Goal: Information Seeking & Learning: Check status

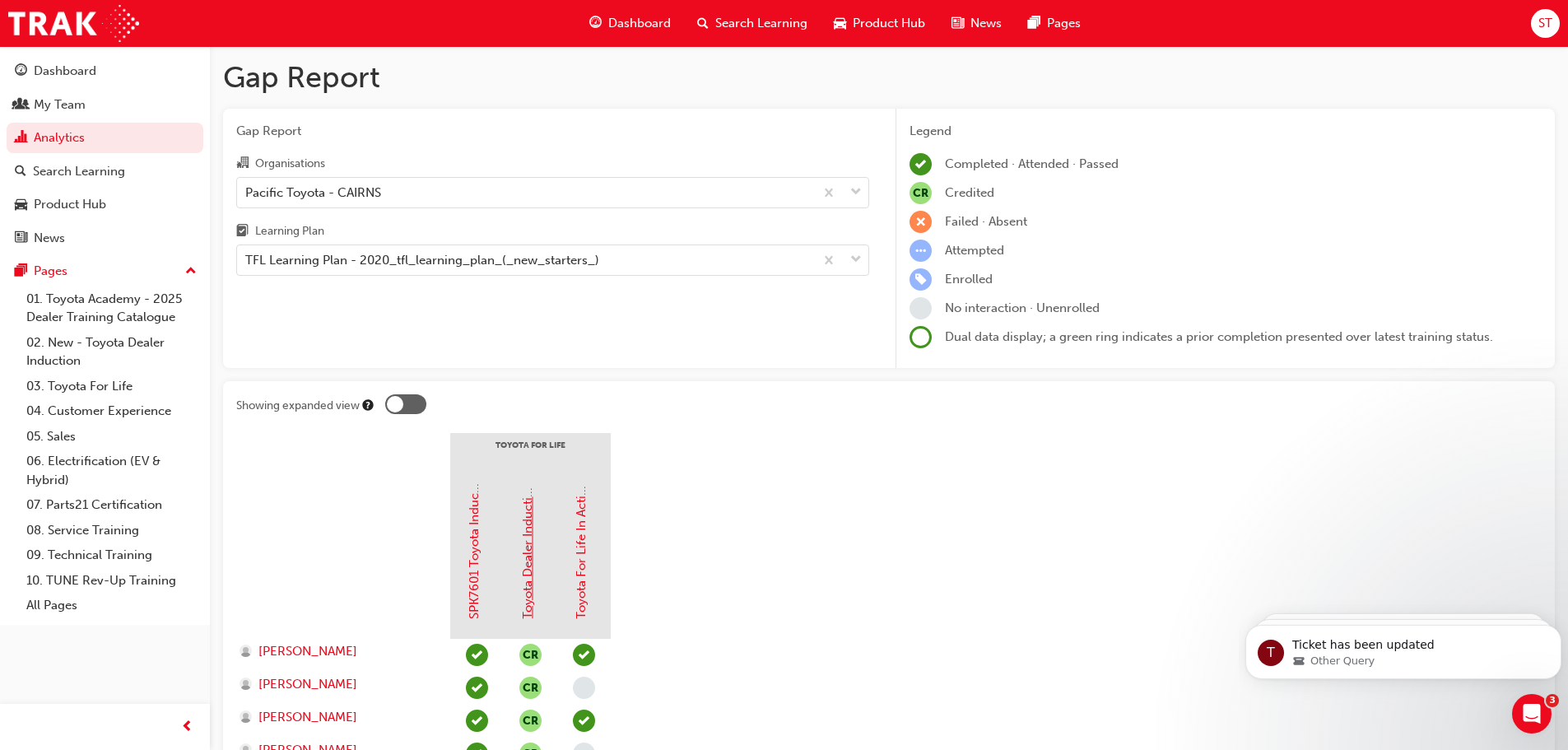
click at [527, 510] on link "Toyota Dealer Induction" at bounding box center [527, 551] width 14 height 137
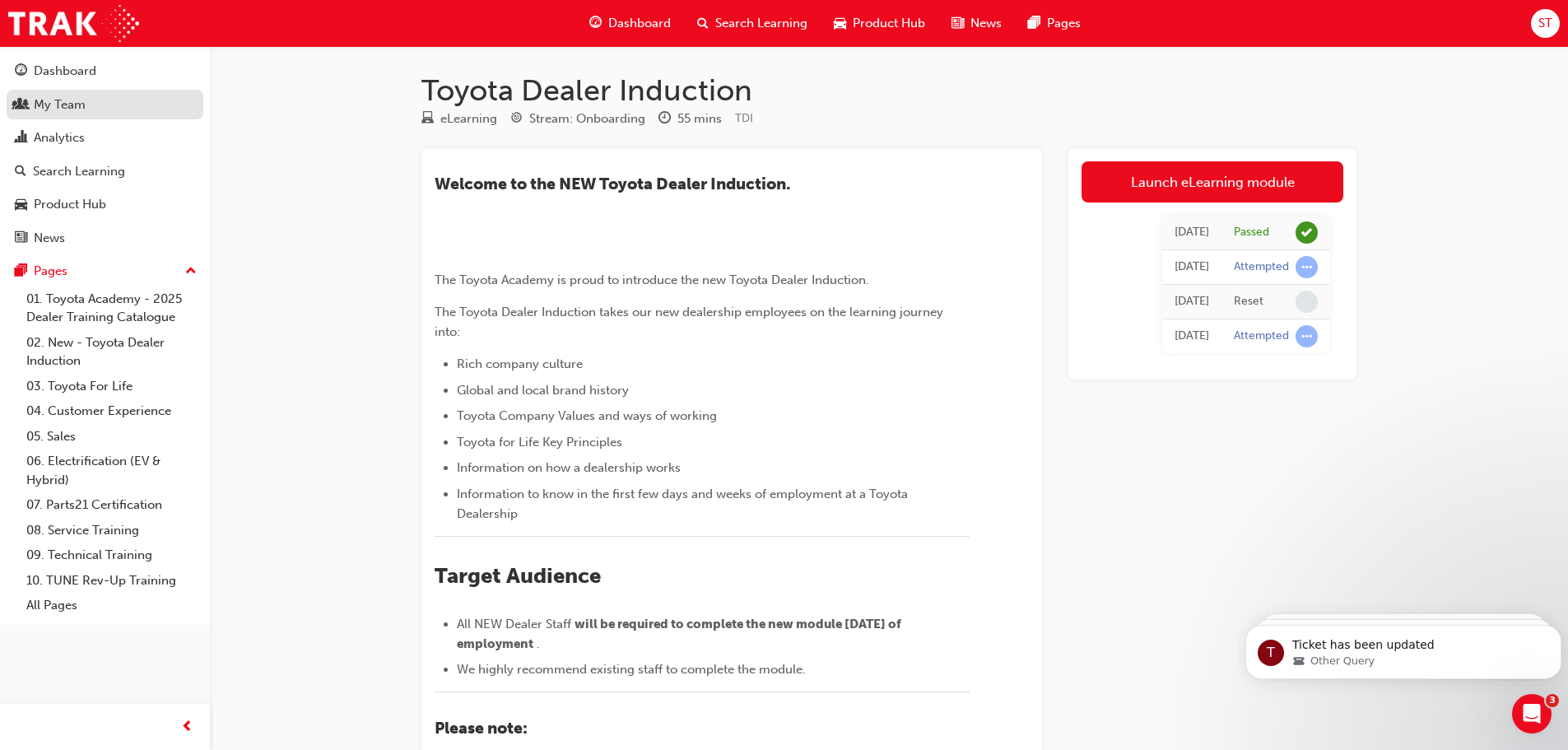
click at [55, 100] on div "My Team" at bounding box center [59, 105] width 52 height 19
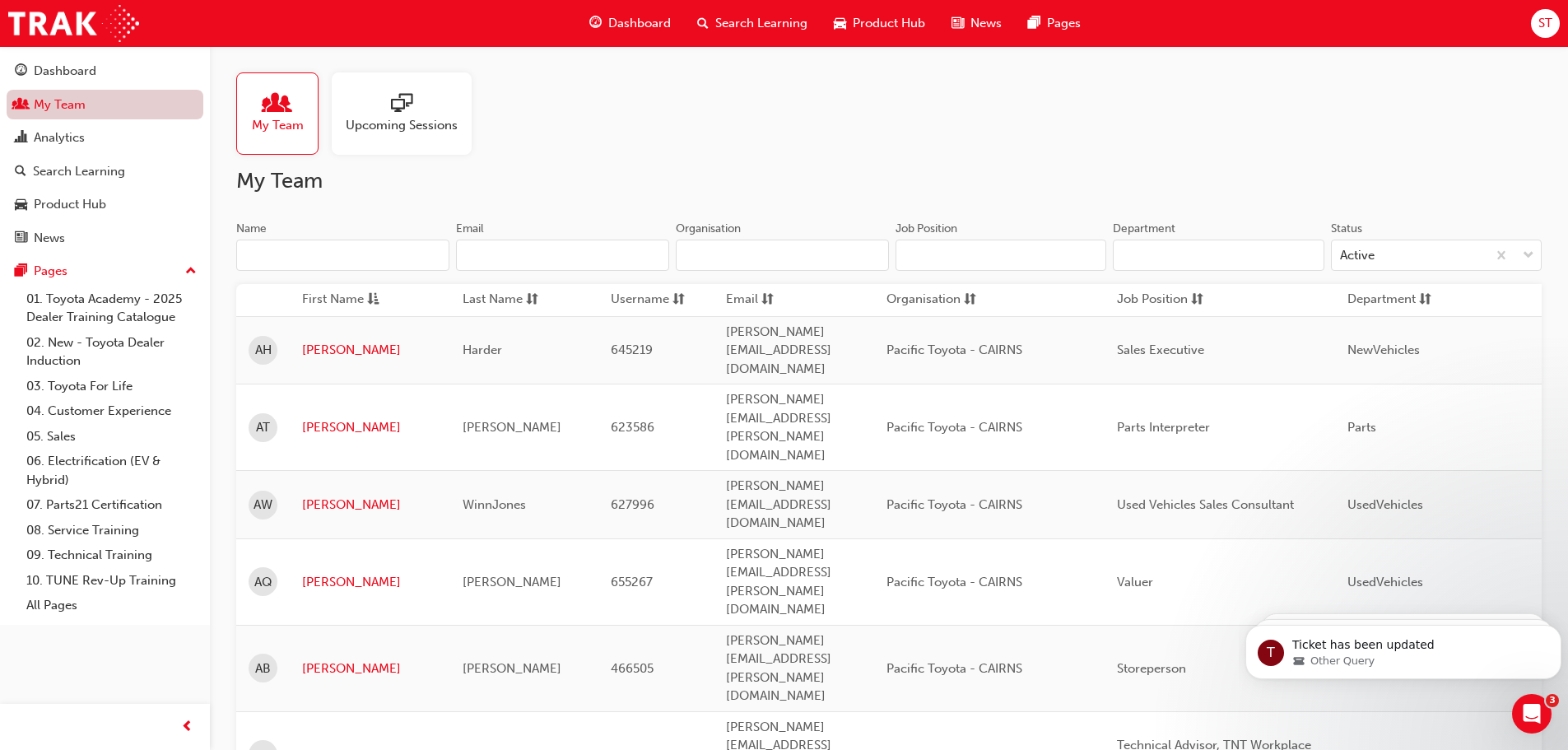
click at [76, 110] on link "My Team" at bounding box center [105, 105] width 197 height 31
click at [1534, 710] on icon "Open Intercom Messenger" at bounding box center [1530, 712] width 27 height 27
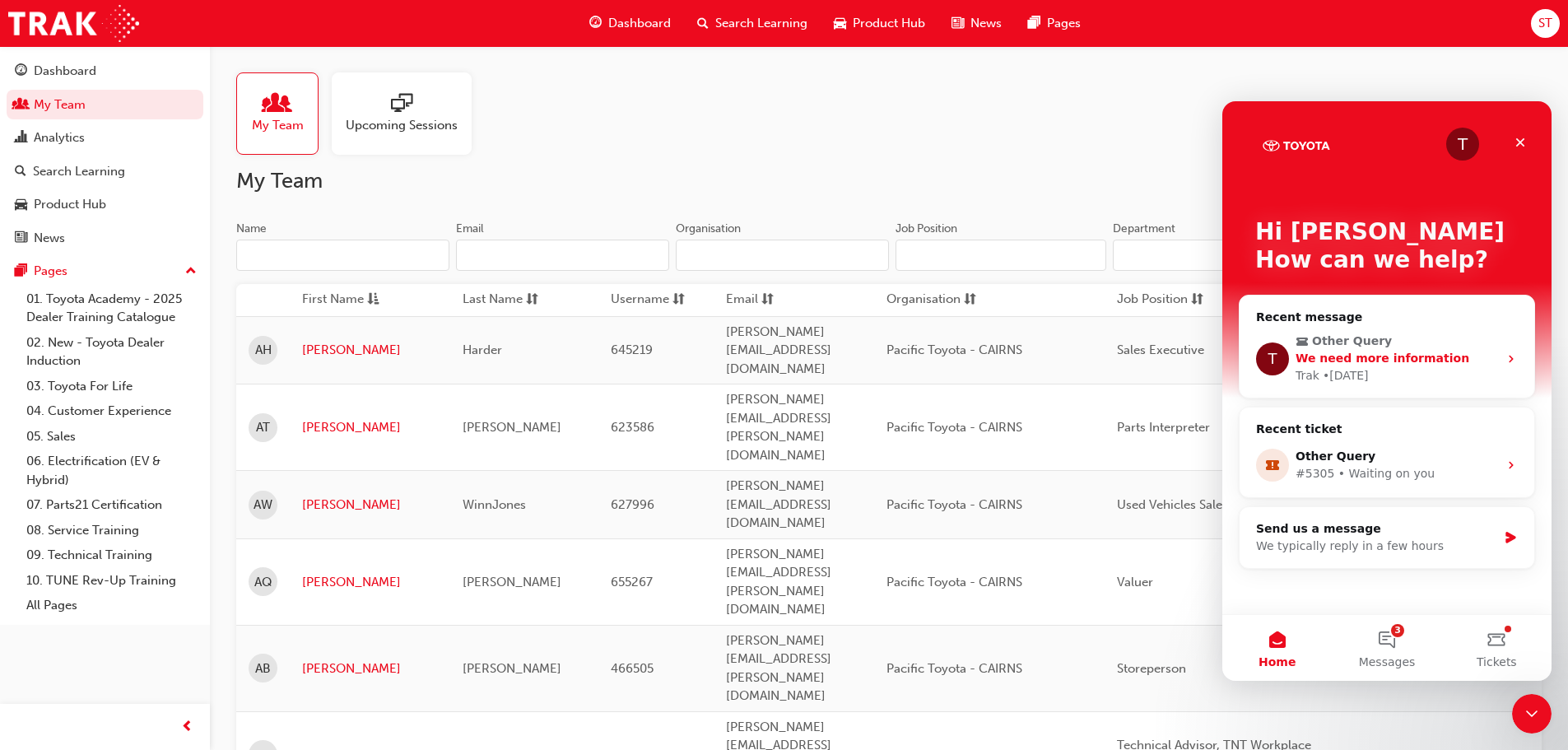
click at [1480, 355] on div "We need more information" at bounding box center [1397, 358] width 203 height 17
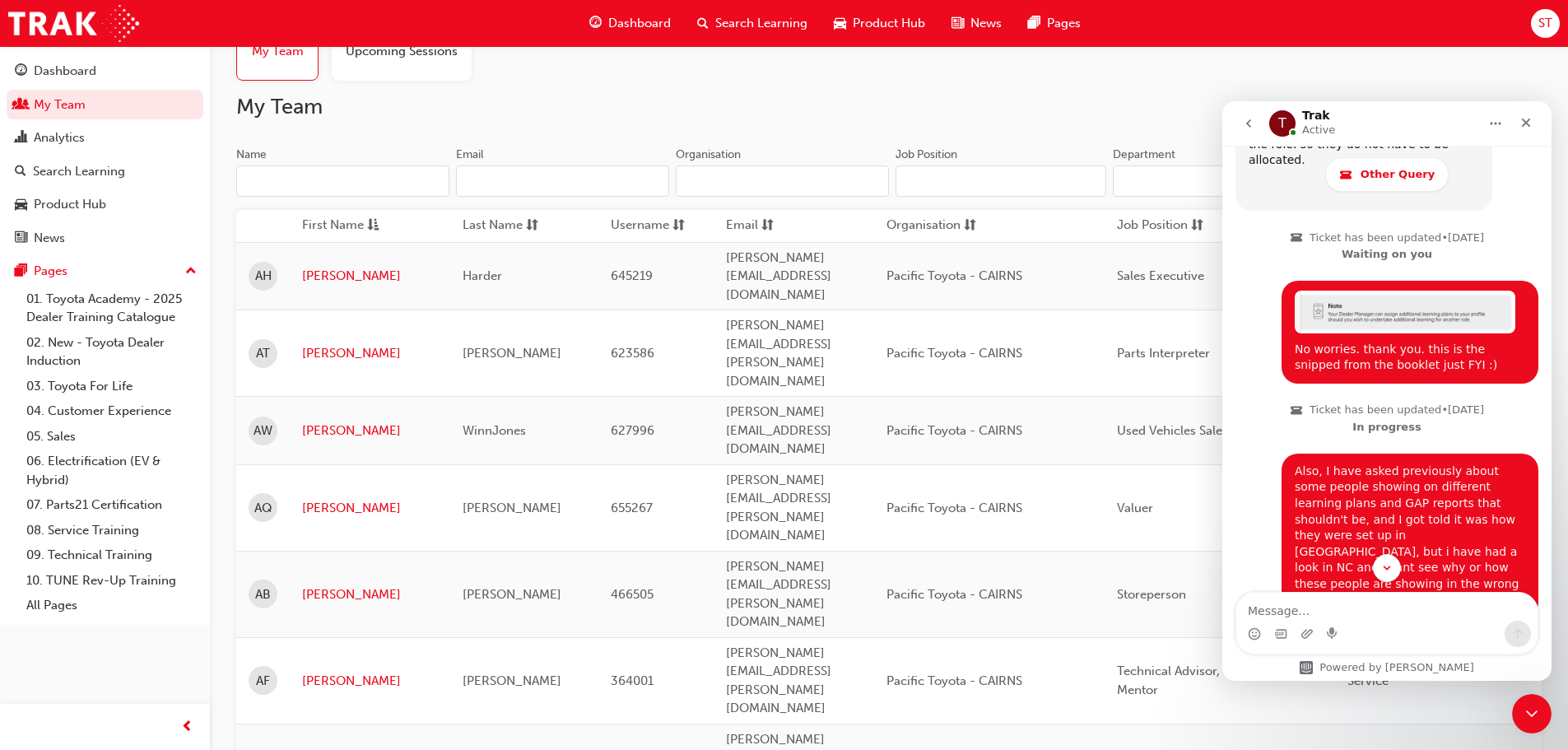
scroll to position [82, 0]
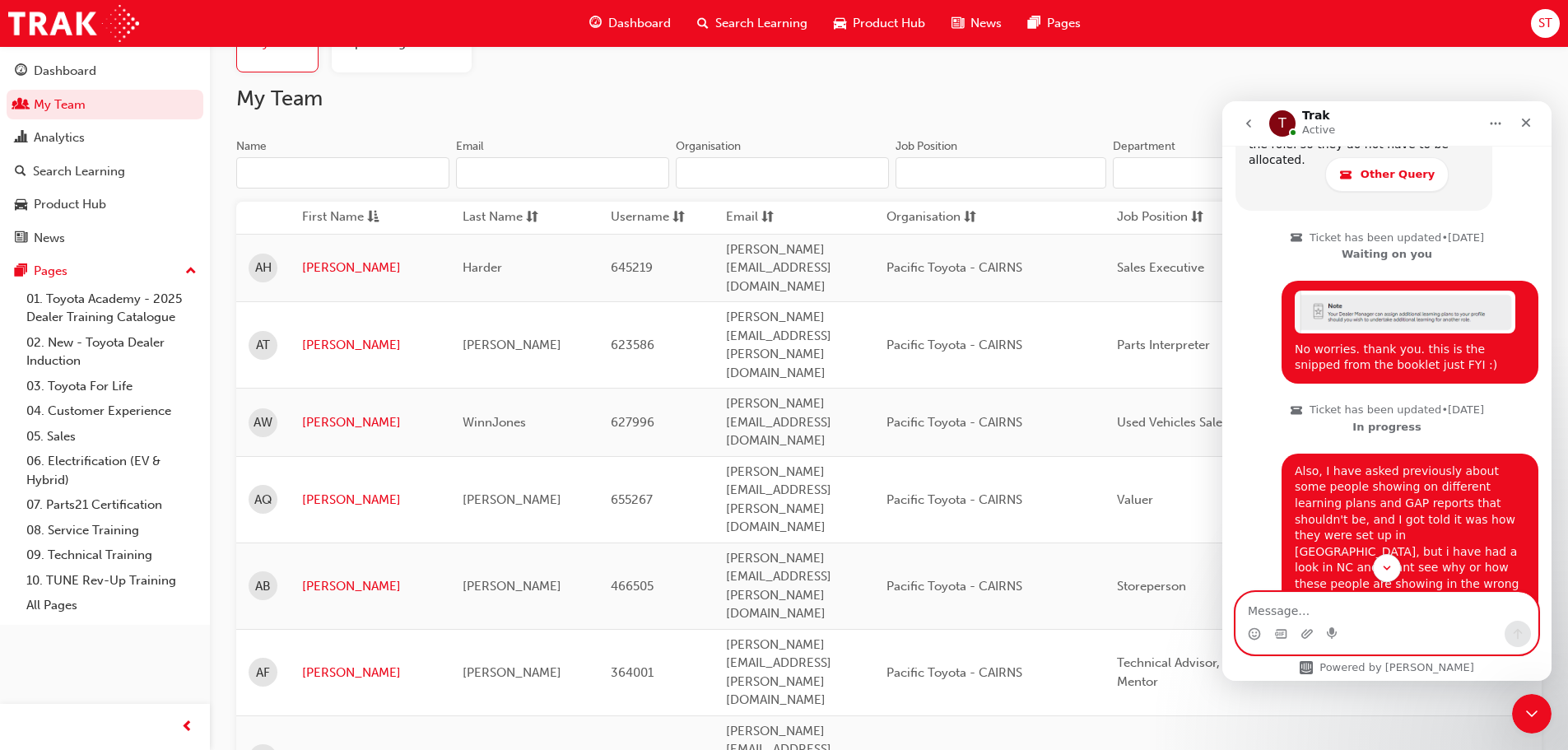
click at [1289, 612] on textarea "Message…" at bounding box center [1387, 607] width 301 height 28
click at [1393, 612] on textarea "Toyota Dealer Training" at bounding box center [1387, 607] width 301 height 28
type textarea "Toyota Dealer Training 2025 training pospectus"
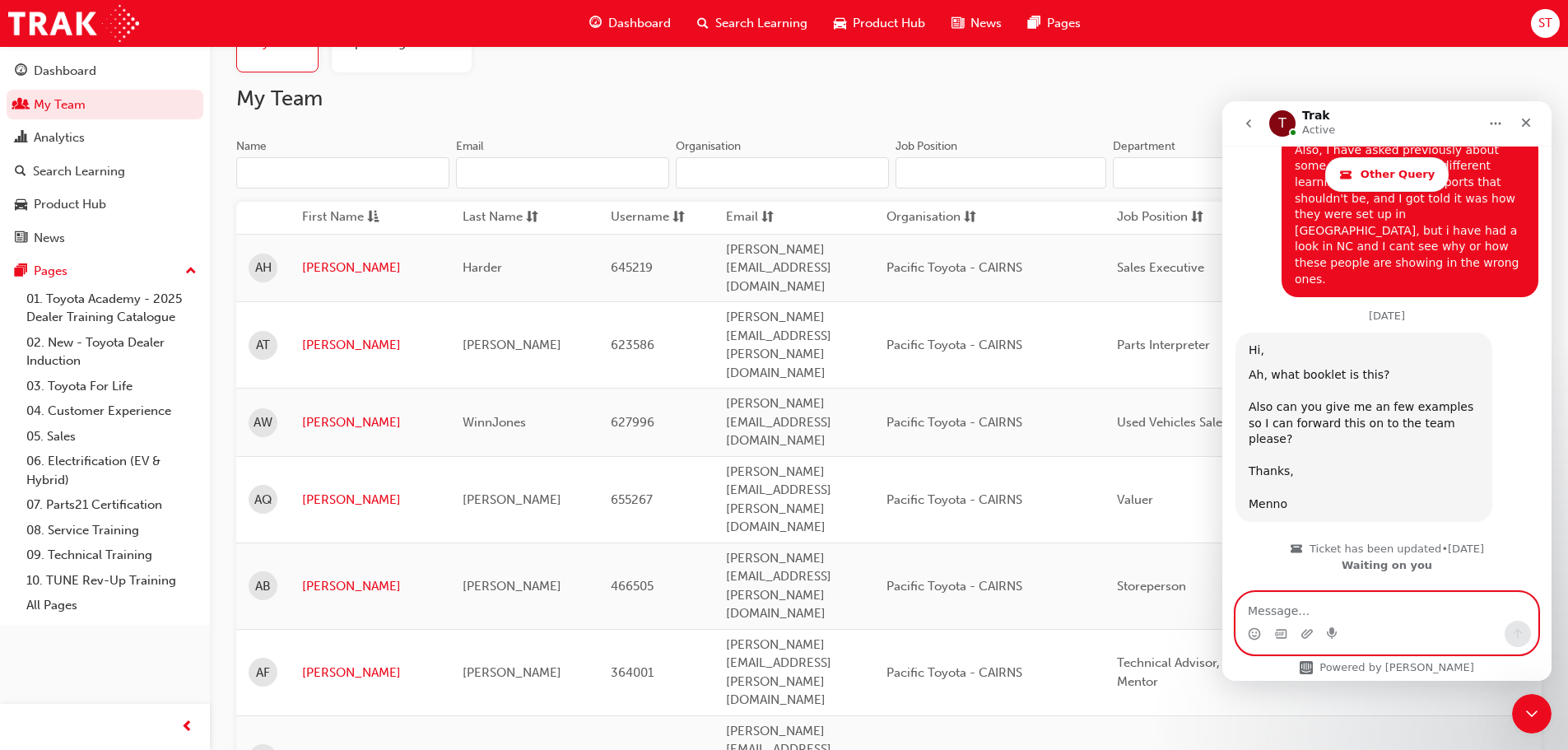
scroll to position [1540, 0]
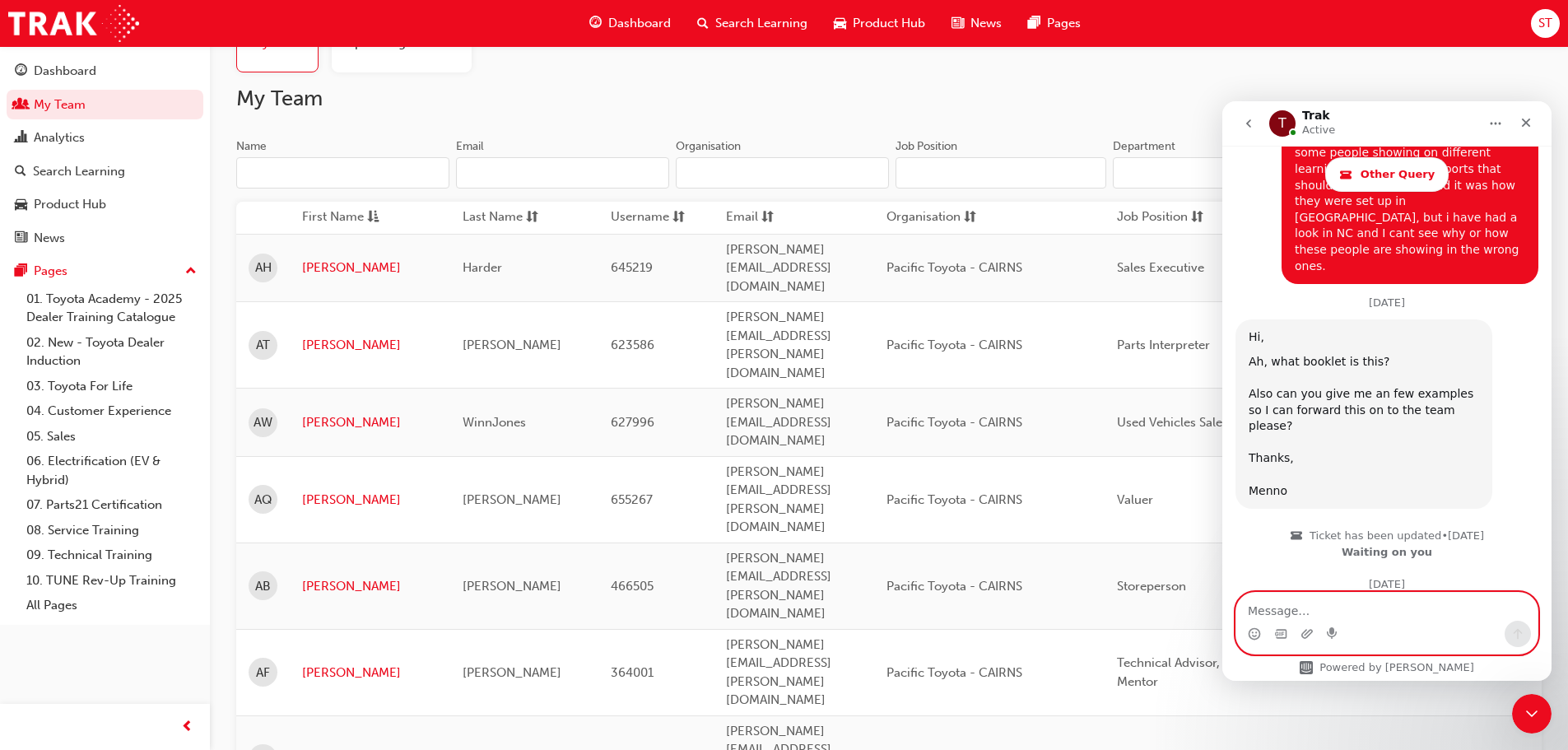
click at [1292, 604] on textarea "Message…" at bounding box center [1387, 607] width 301 height 28
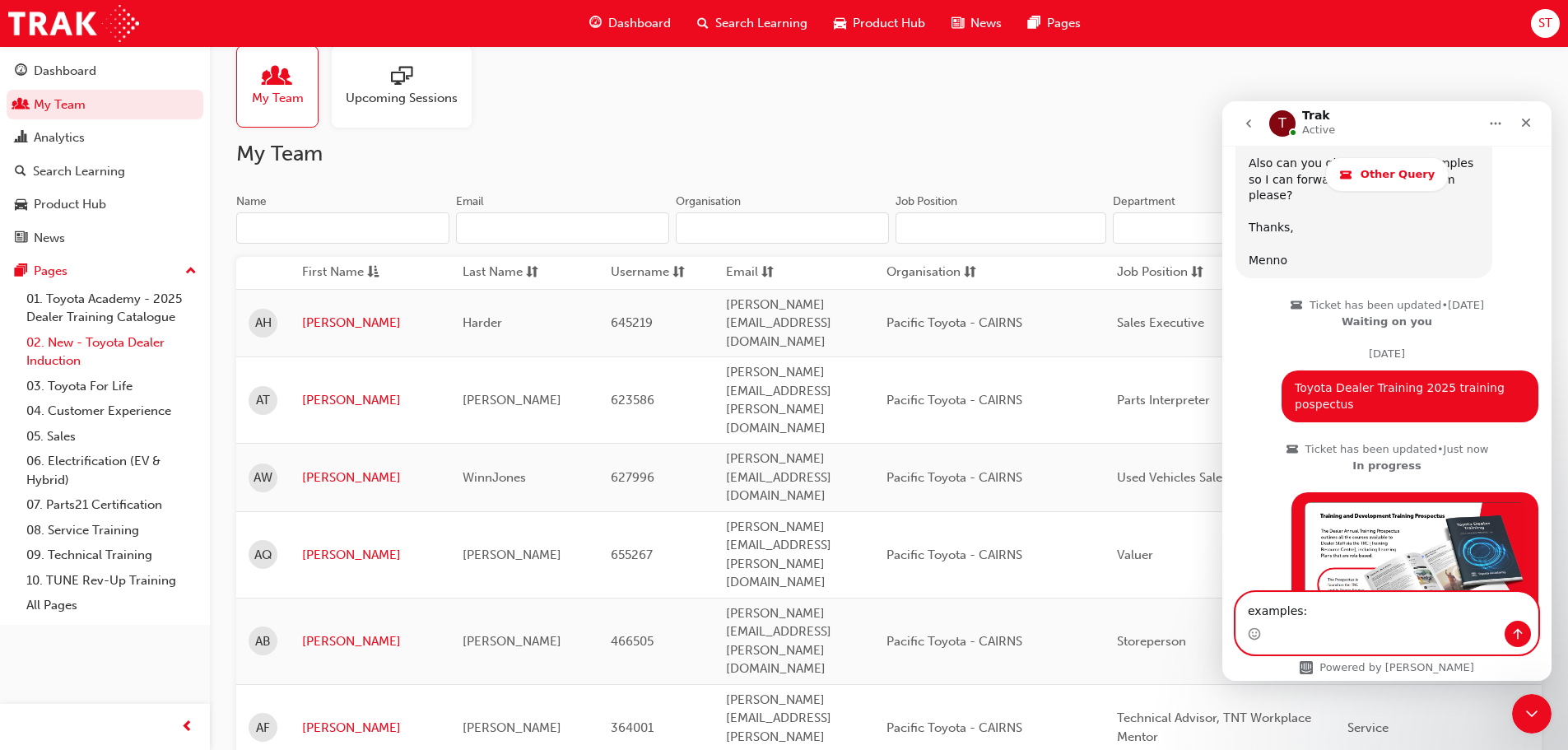
scroll to position [0, 0]
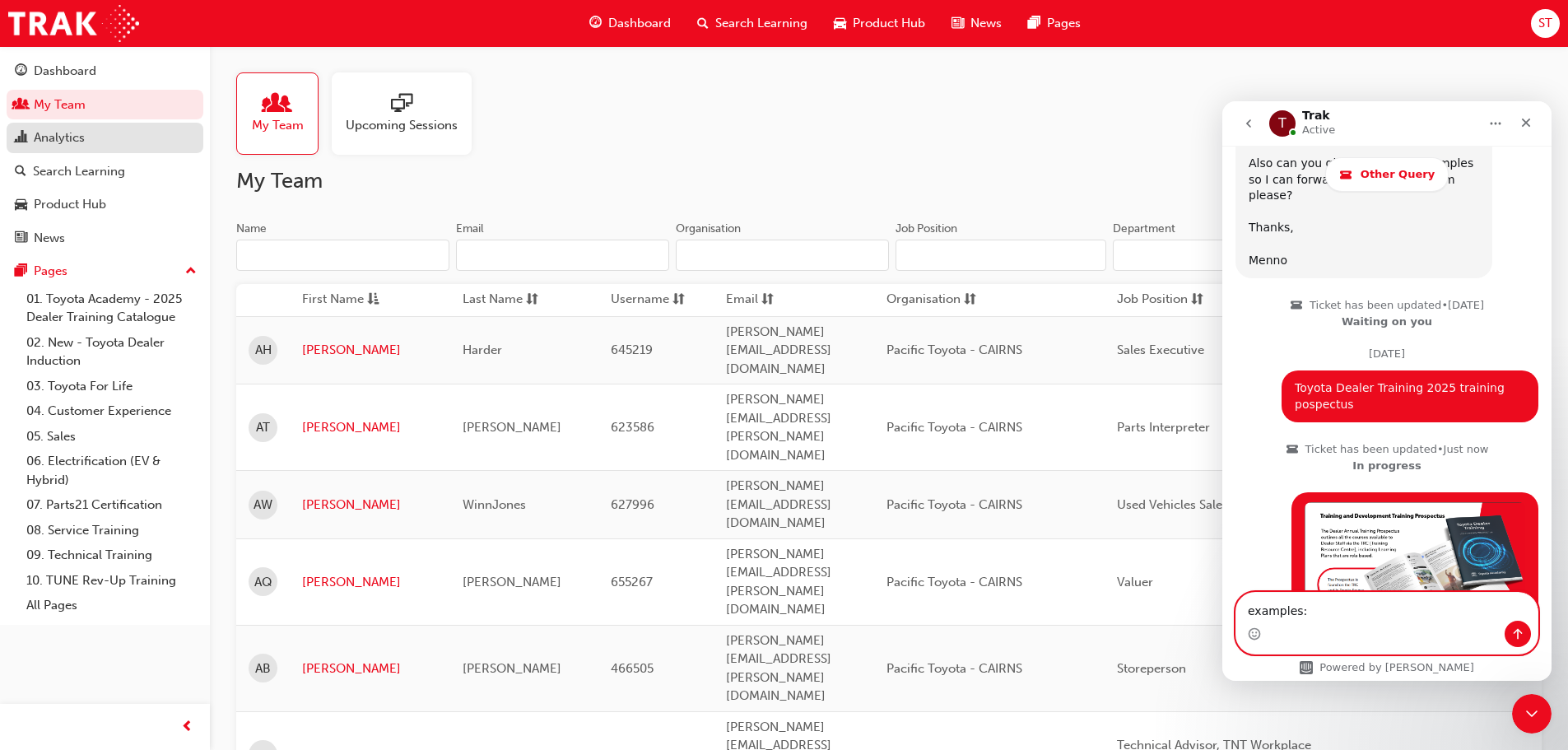
click at [96, 134] on div "Analytics" at bounding box center [104, 138] width 180 height 21
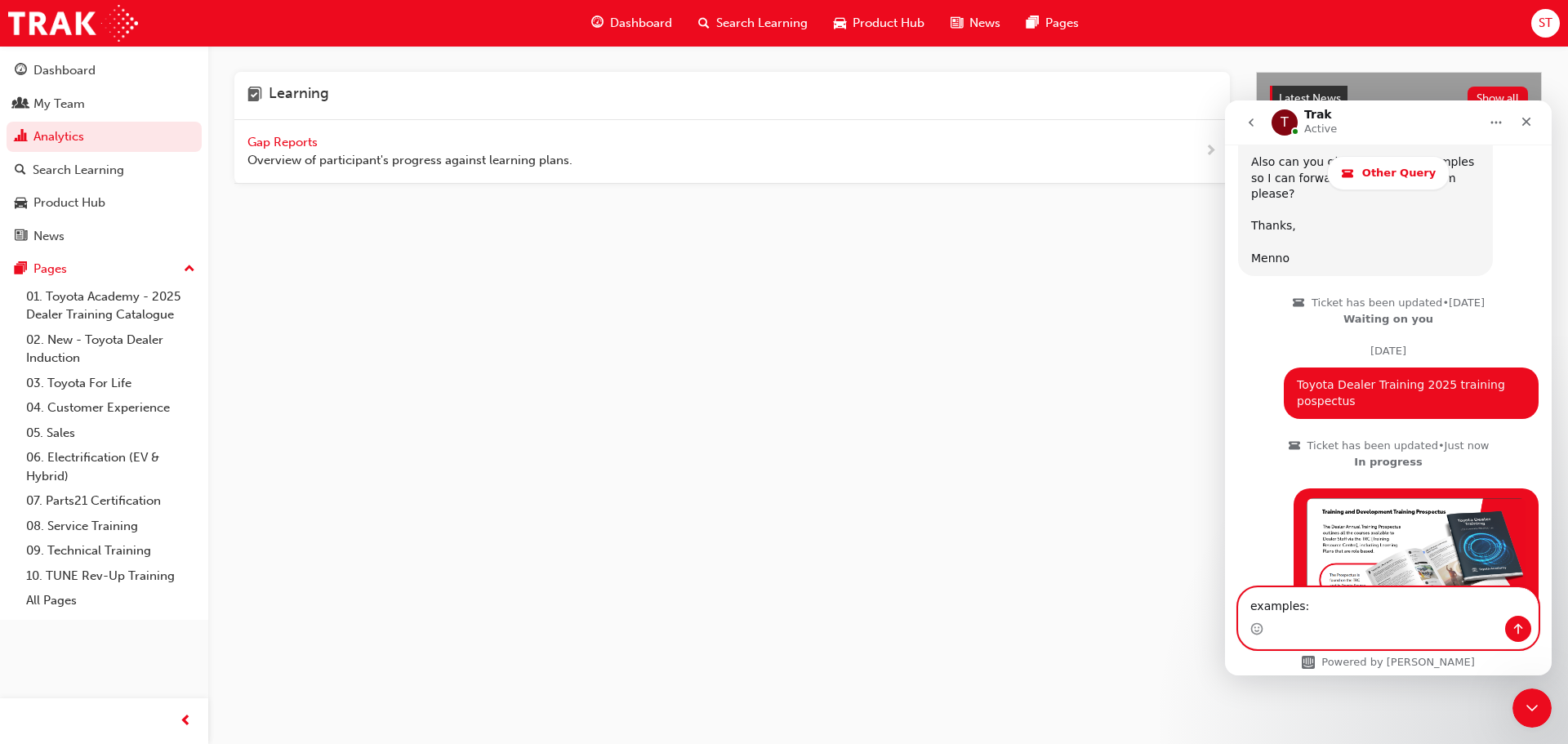
click at [288, 138] on span "Gap Reports" at bounding box center [284, 142] width 74 height 14
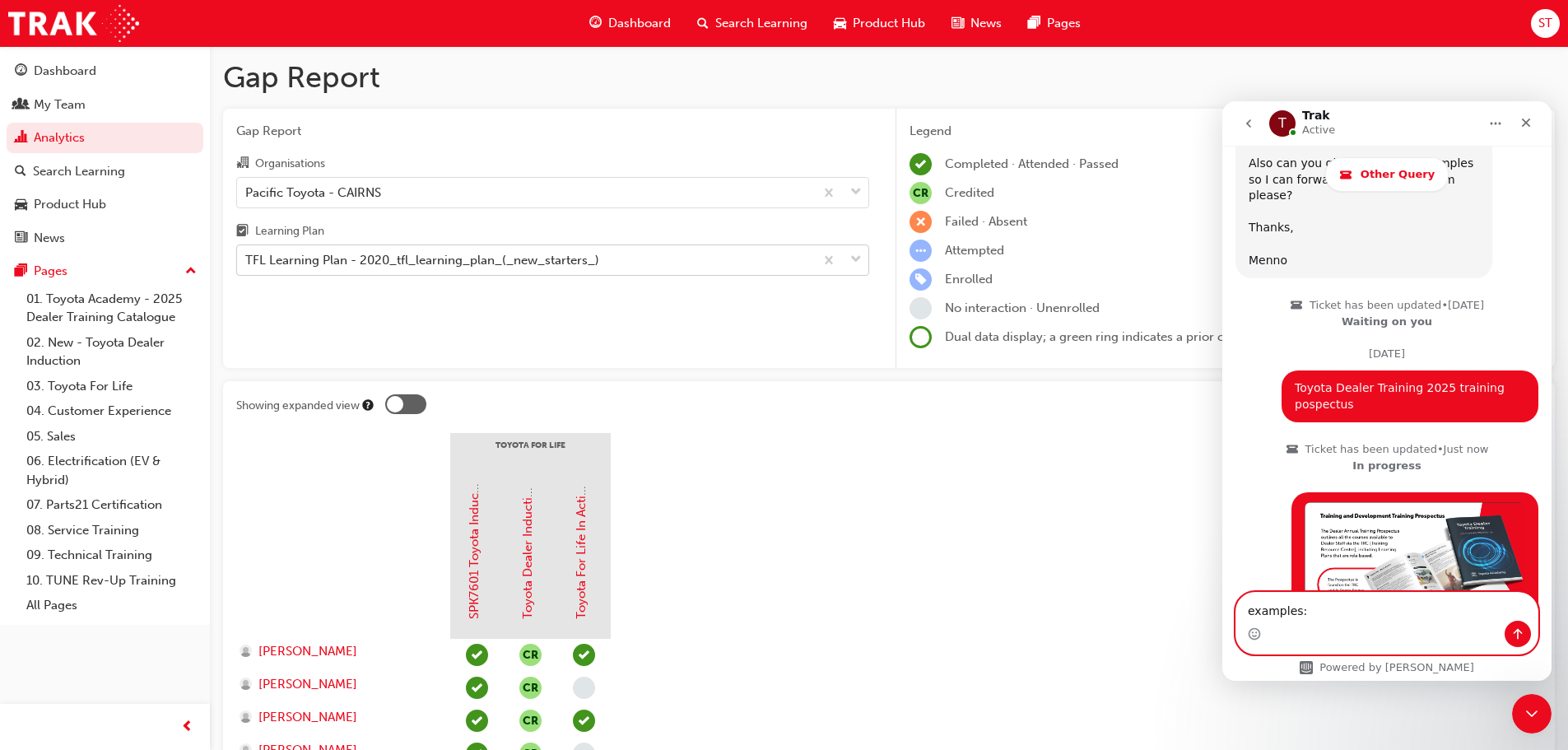
click at [445, 271] on div "TFL Learning Plan - 2020_tfl_learning_plan_(_new_starters_)" at bounding box center [525, 261] width 577 height 29
click at [247, 267] on input "Learning Plan TFL Learning Plan - 2020_tfl_learning_plan_(_new_starters_)" at bounding box center [246, 260] width 2 height 14
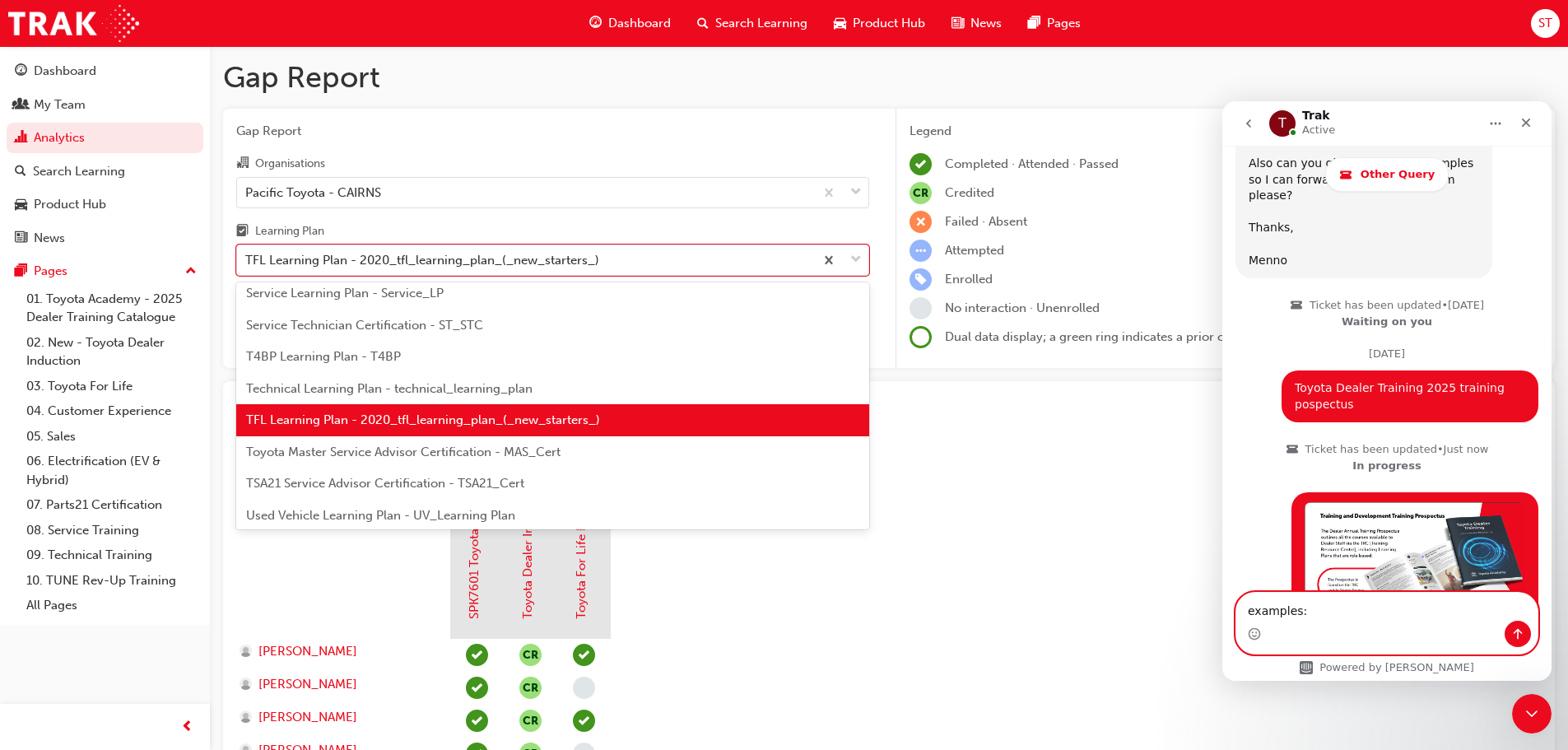
scroll to position [711, 0]
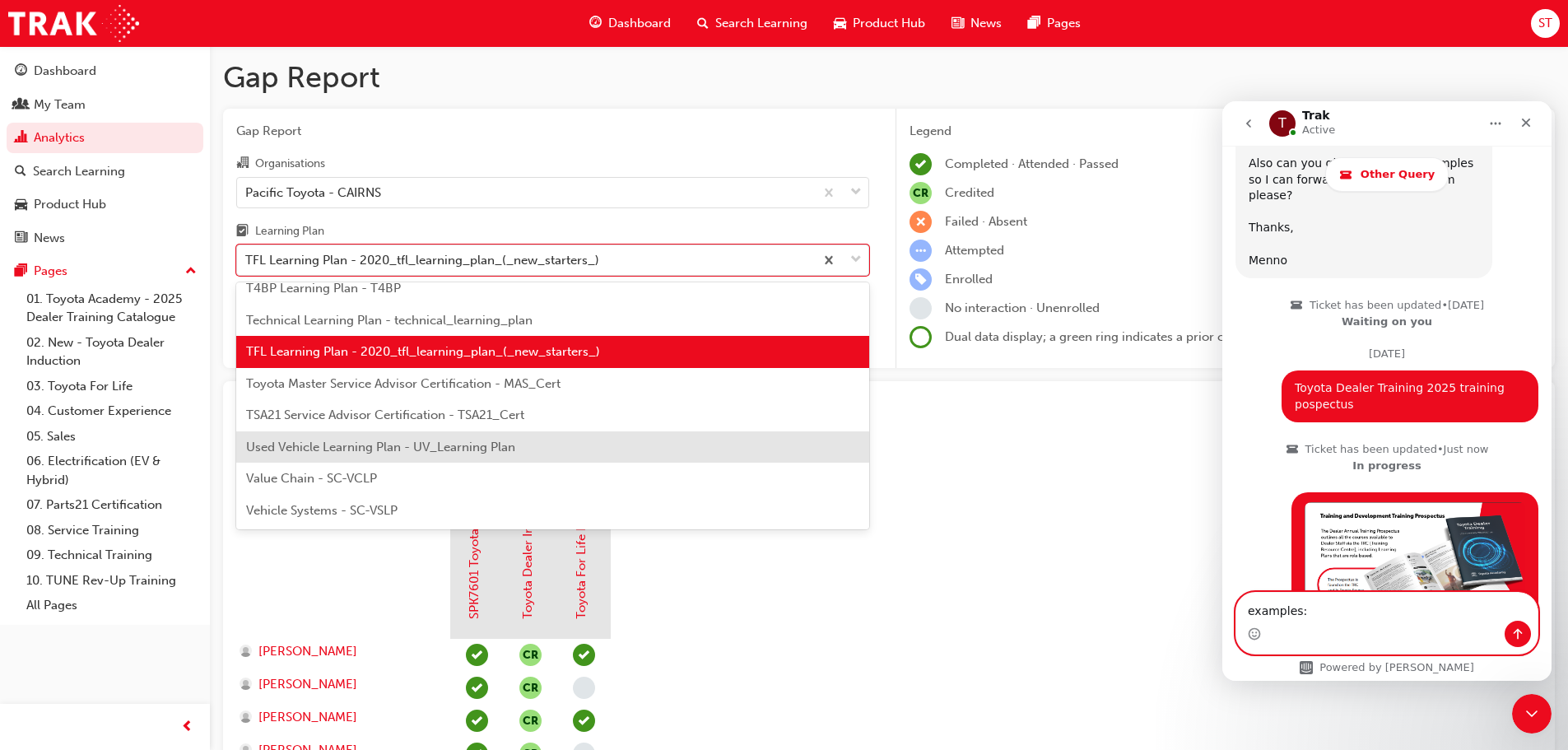
click at [327, 450] on span "Used Vehicle Learning Plan - UV_Learning Plan" at bounding box center [381, 447] width 269 height 14
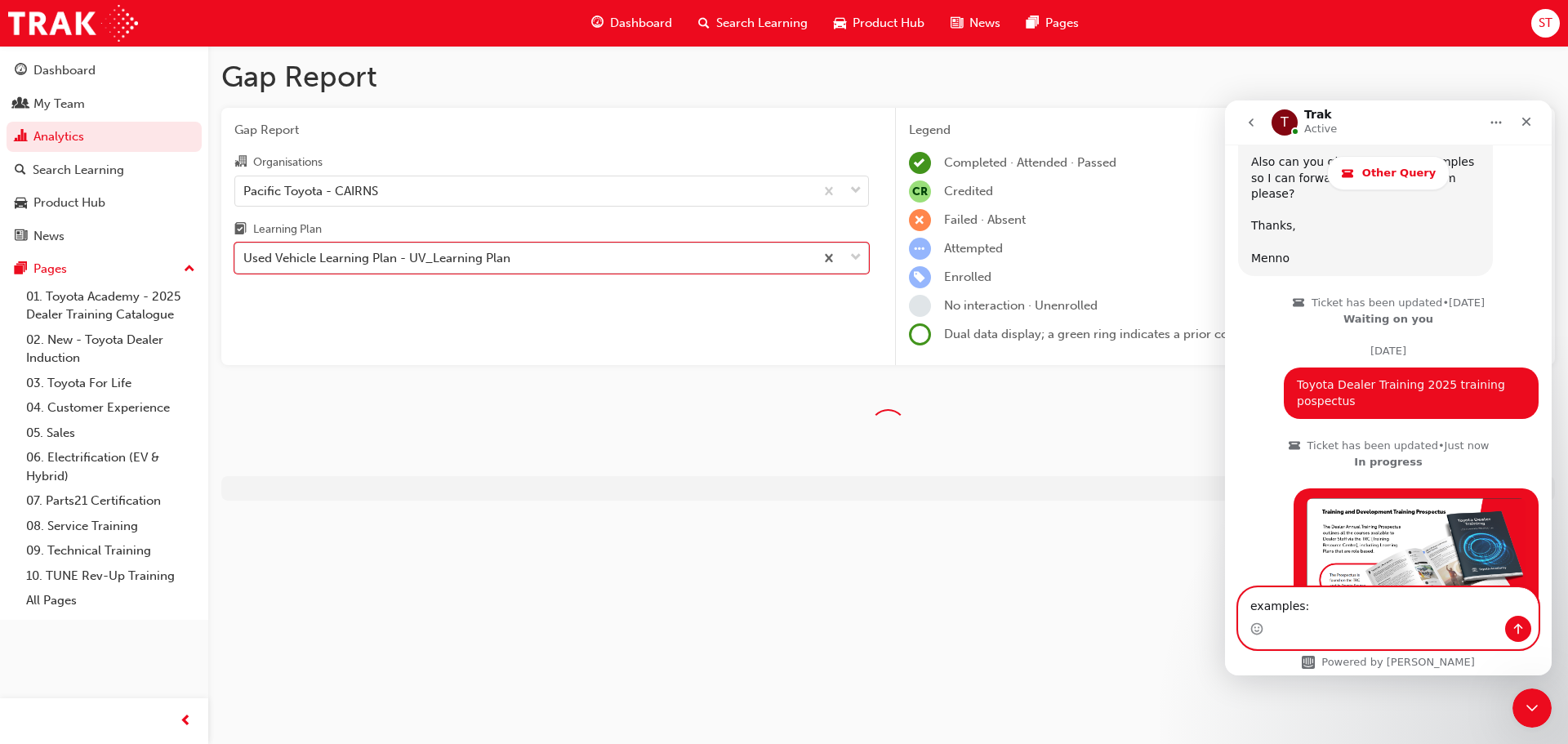
click at [1311, 610] on textarea "examples:" at bounding box center [1388, 602] width 299 height 28
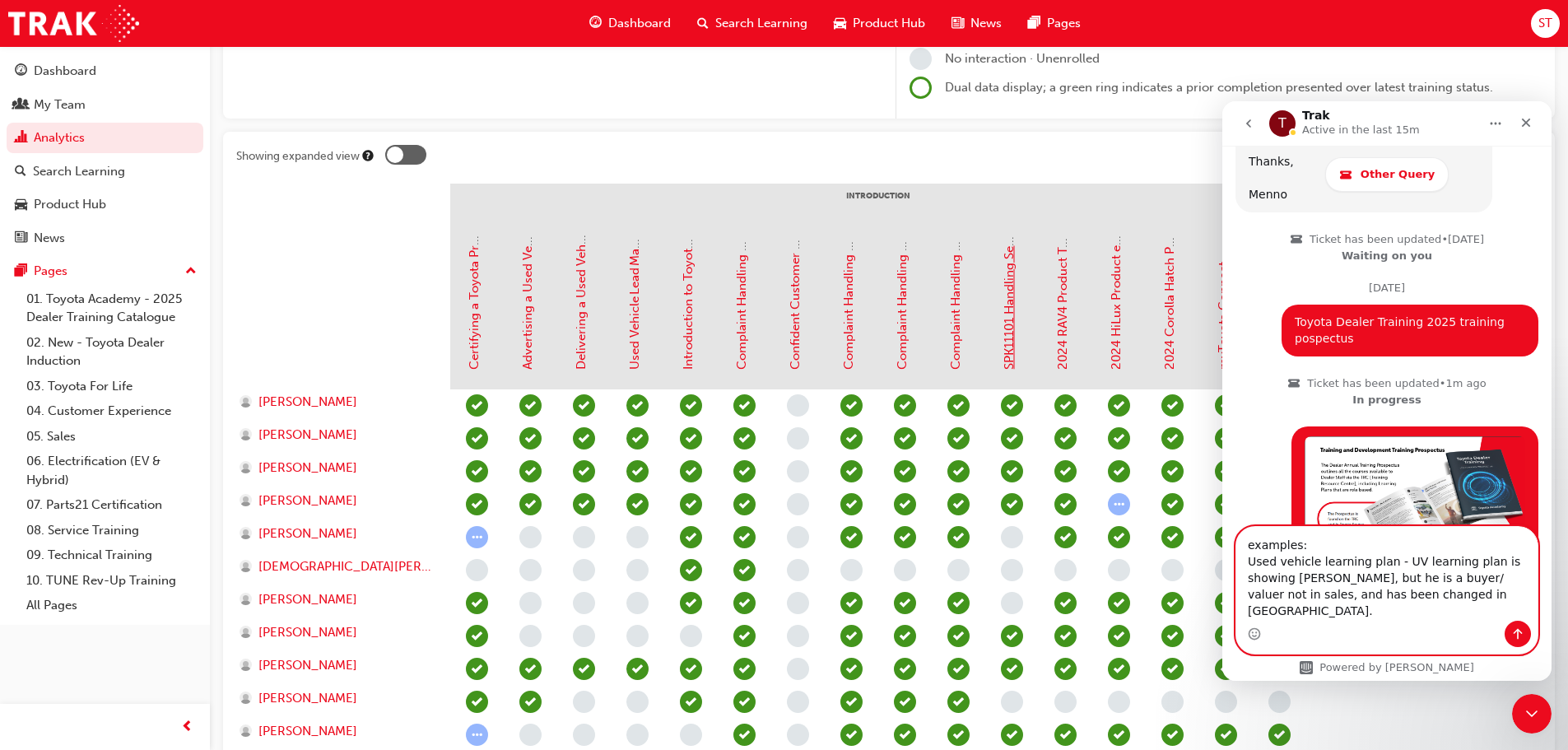
scroll to position [109, 0]
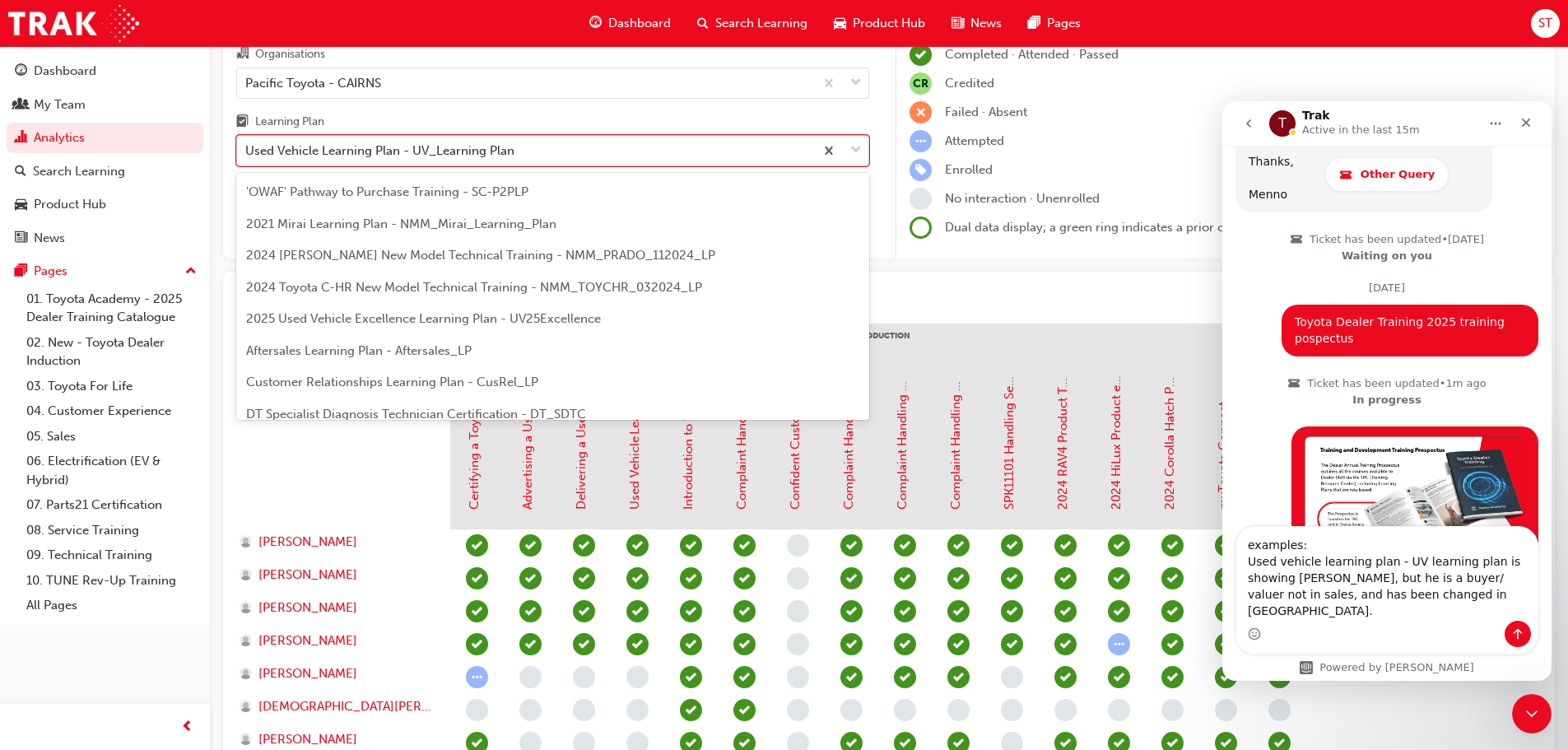
click at [442, 146] on div "Used Vehicle Learning Plan - UV_Learning Plan" at bounding box center [380, 151] width 269 height 19
click at [247, 146] on input "Learning Plan option Used Vehicle Learning Plan - UV_Learning Plan, selected. o…" at bounding box center [246, 149] width 2 height 14
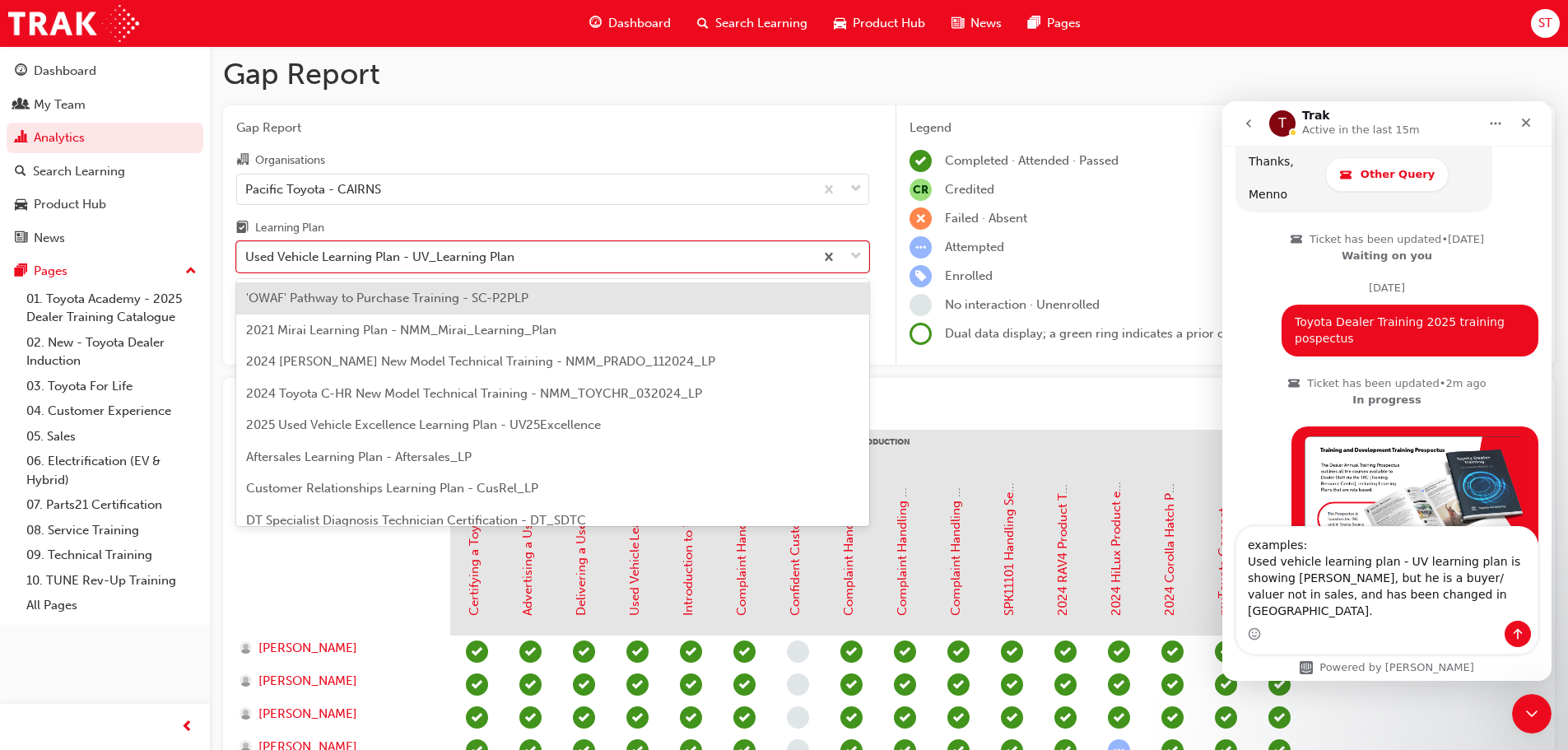
scroll to position [0, 0]
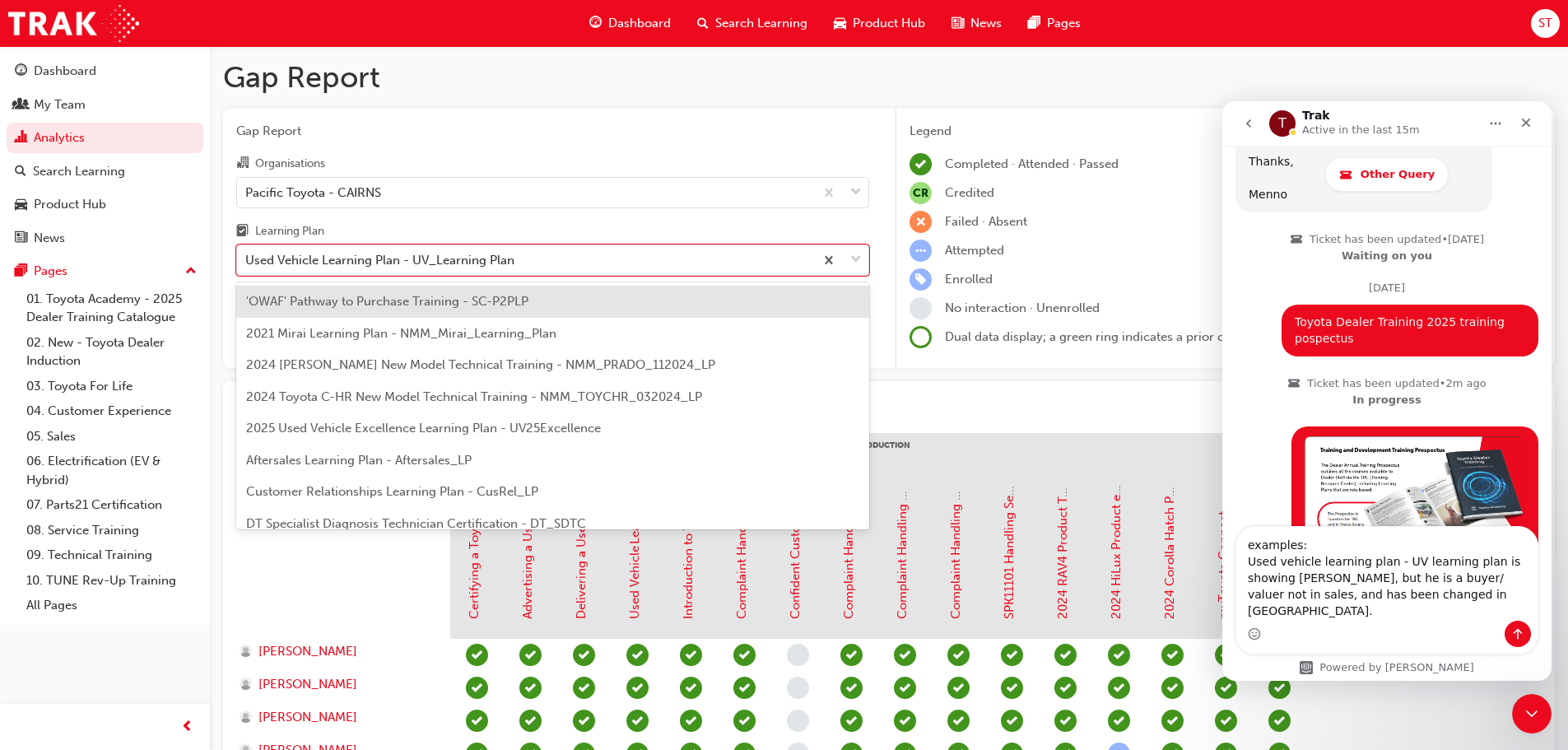
click at [1068, 396] on div at bounding box center [963, 407] width 1157 height 25
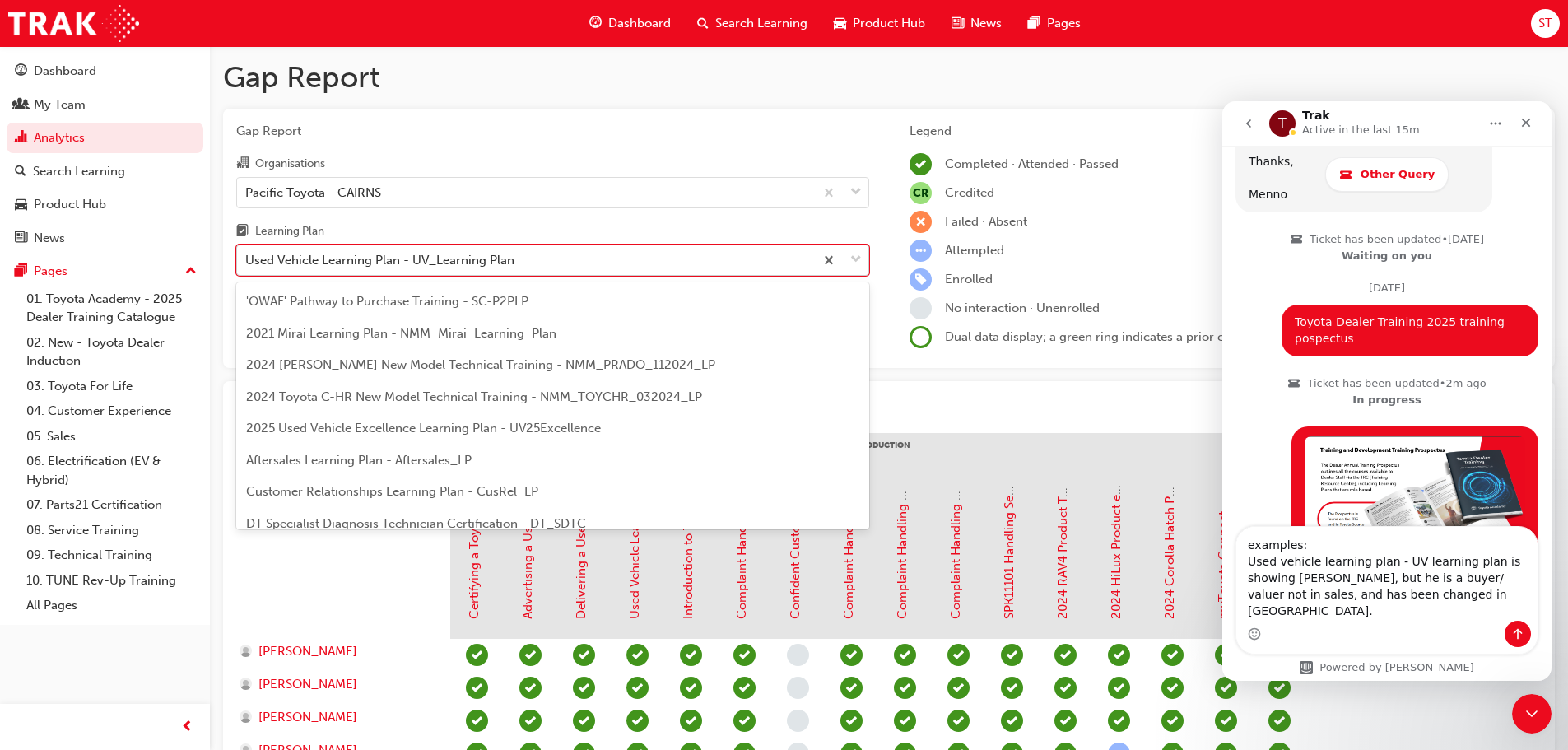
click at [522, 260] on div "Used Vehicle Learning Plan - UV_Learning Plan" at bounding box center [525, 261] width 577 height 29
click at [247, 260] on input "Learning Plan option Used Vehicle Learning Plan - UV_Learning Plan, selected. o…" at bounding box center [246, 260] width 2 height 14
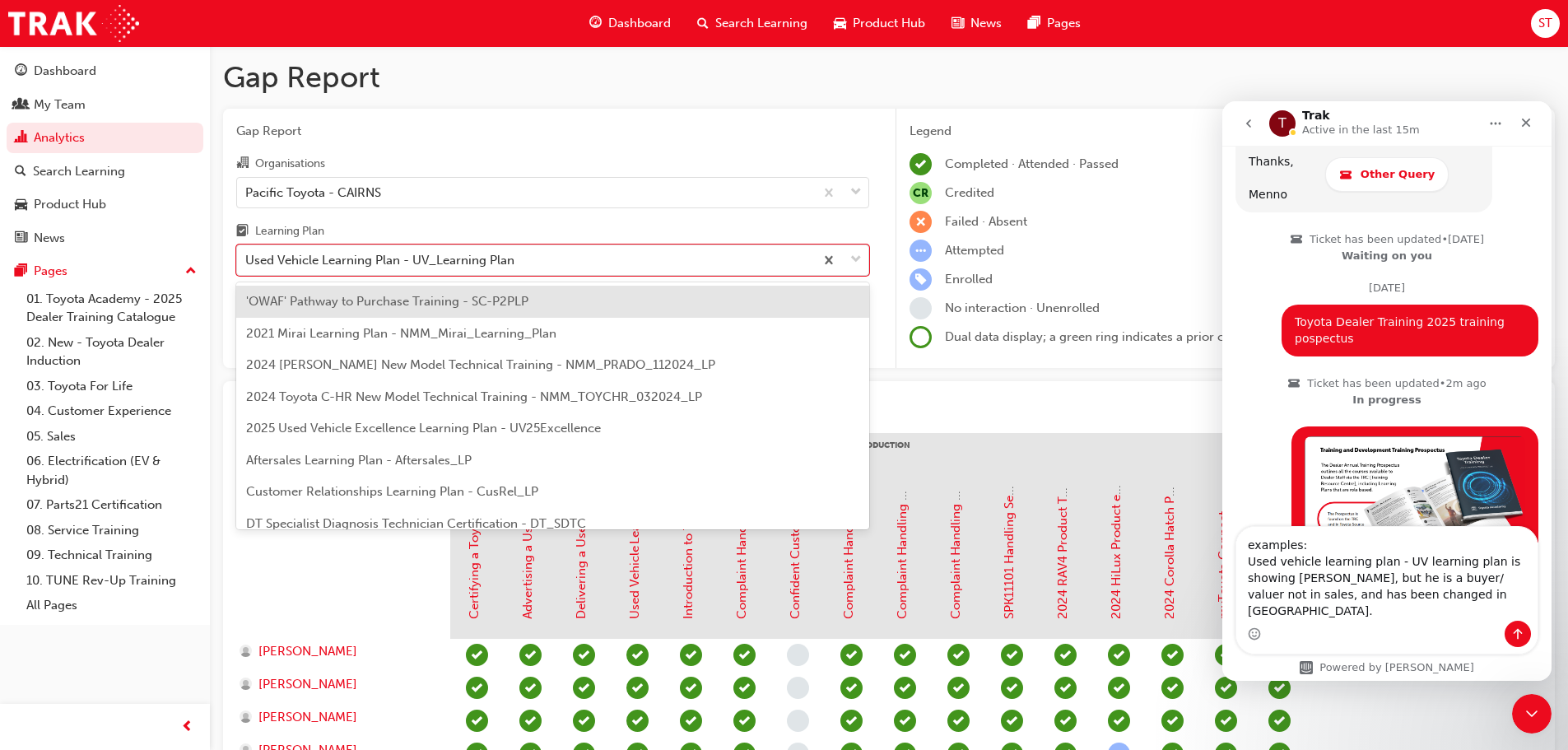
click at [401, 309] on div "'OWAF' Pathway to Purchase Training - SC-P2PLP" at bounding box center [553, 302] width 633 height 33
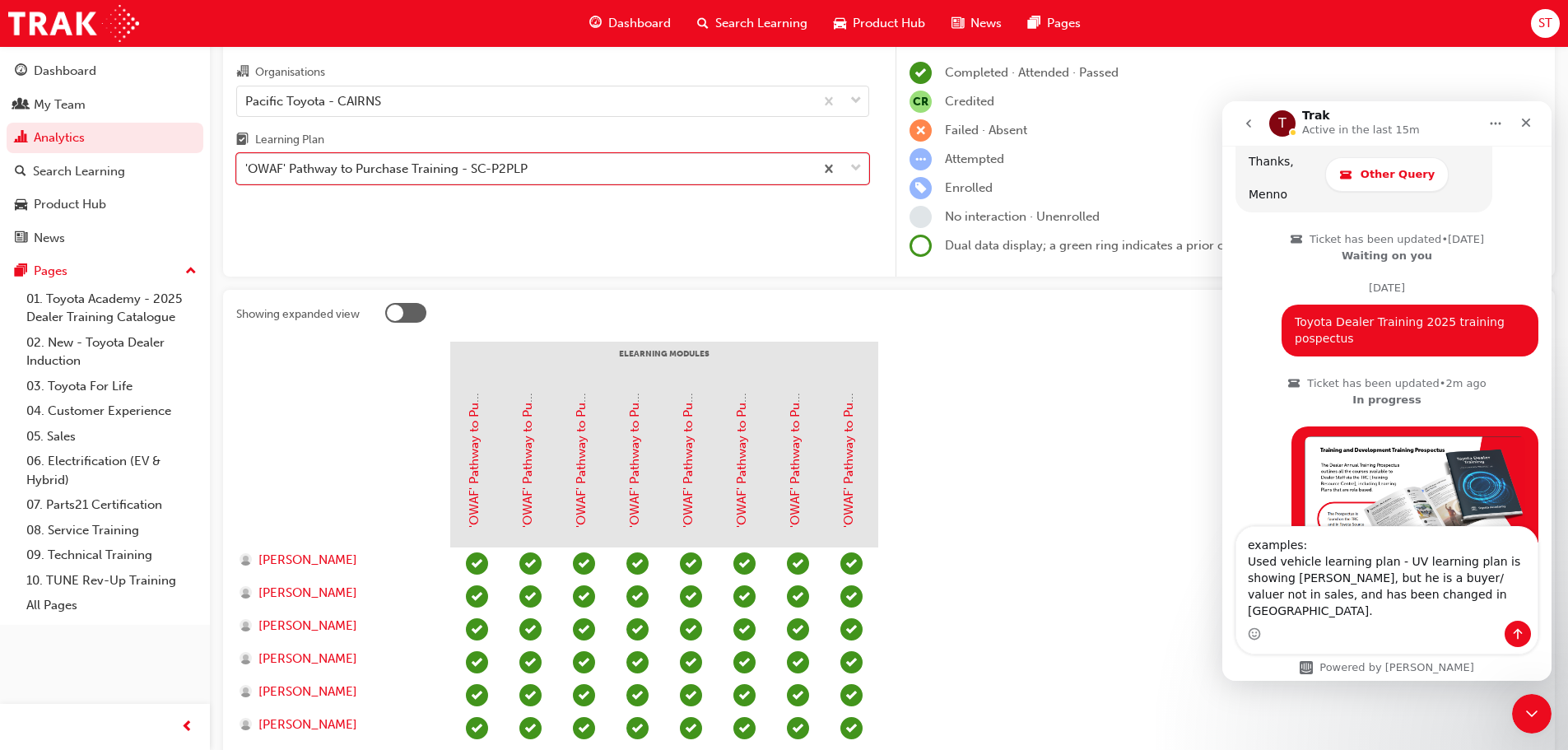
scroll to position [329, 0]
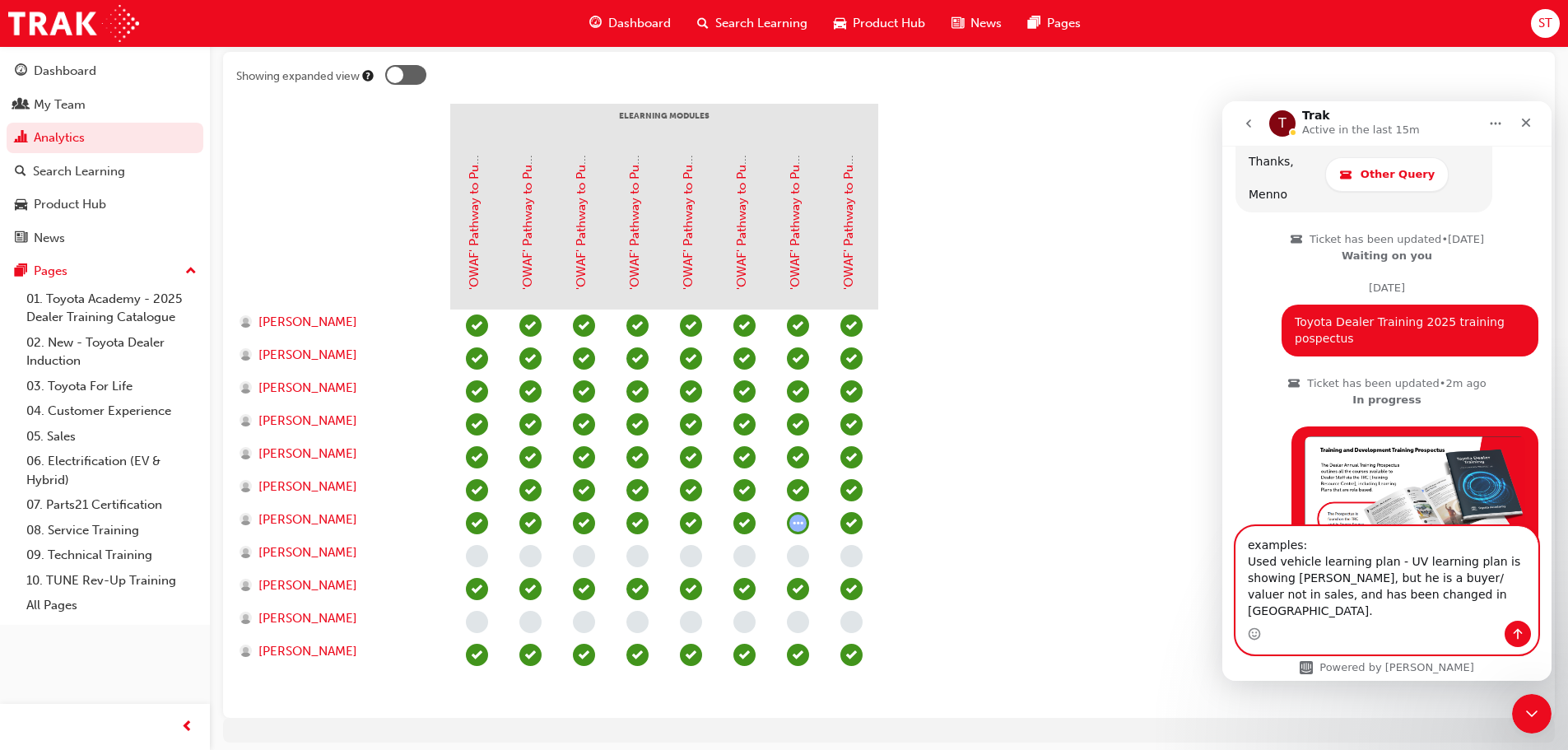
click at [1268, 597] on textarea "examples: Used vehicle learning plan - UV learning plan is showing [PERSON_NAME…" at bounding box center [1387, 574] width 301 height 94
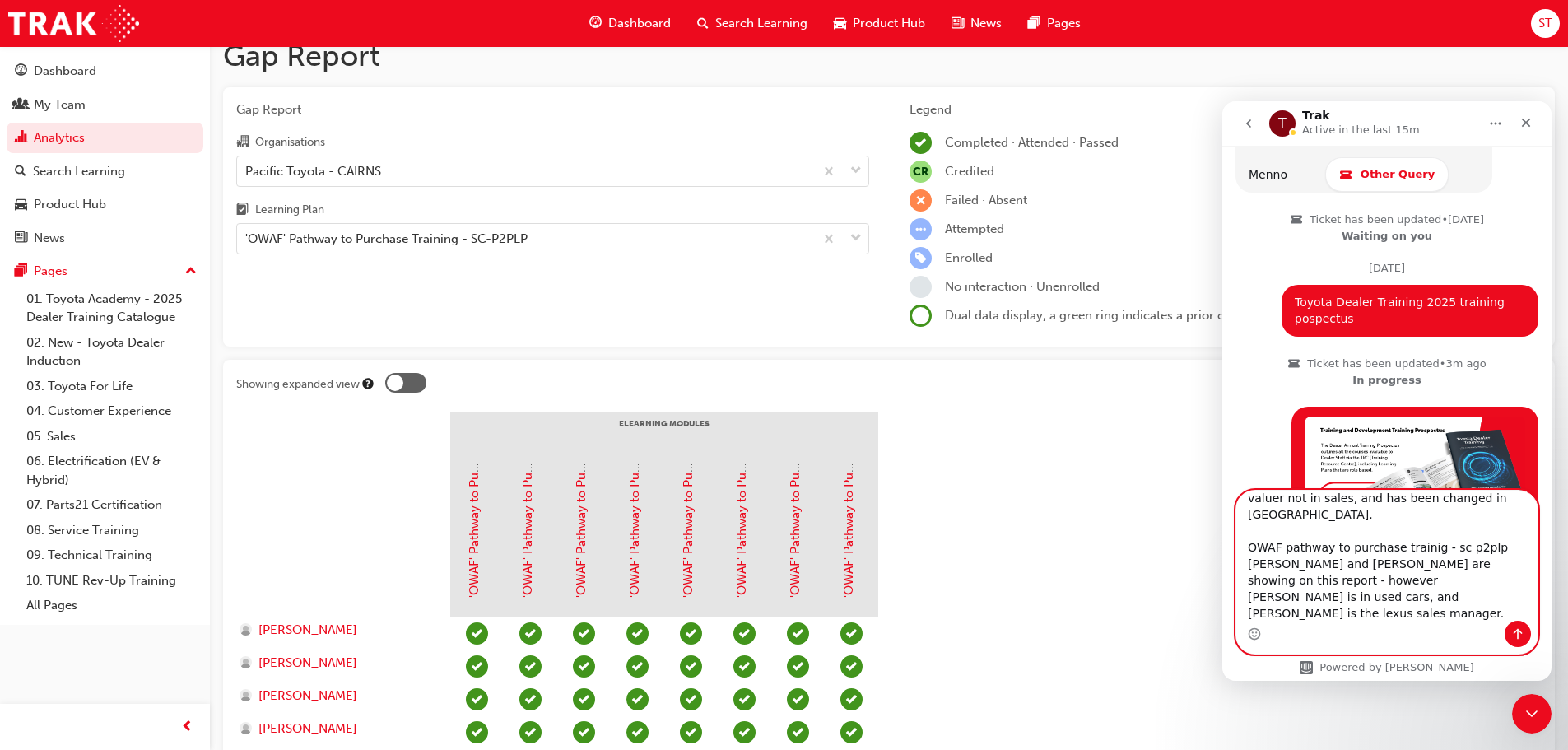
scroll to position [0, 0]
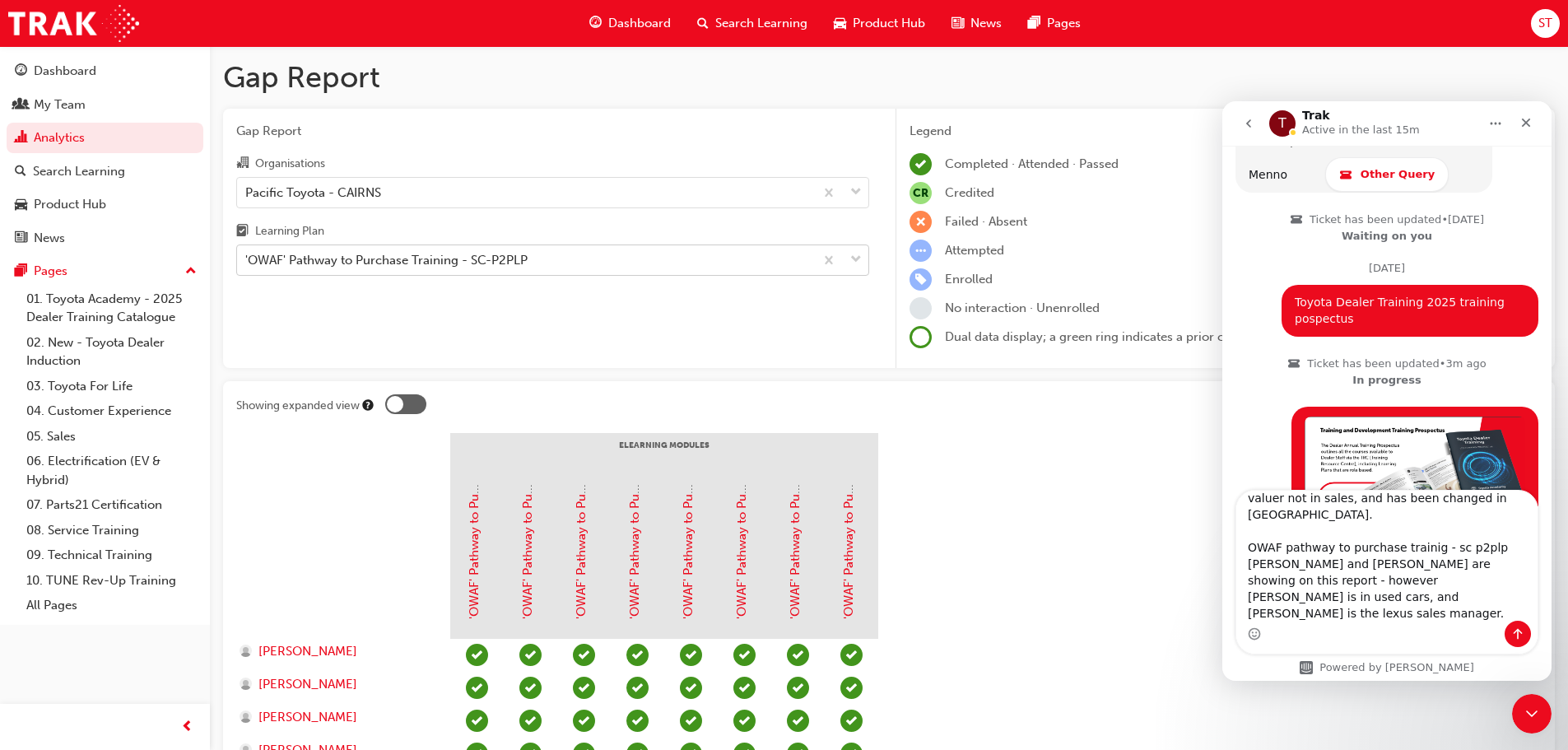
click at [373, 271] on div "'OWAF' Pathway to Purchase Training - SC-P2PLP" at bounding box center [525, 261] width 577 height 29
click at [247, 267] on input "Learning Plan 'OWAF' Pathway to Purchase Training - SC-P2PLP" at bounding box center [246, 260] width 2 height 14
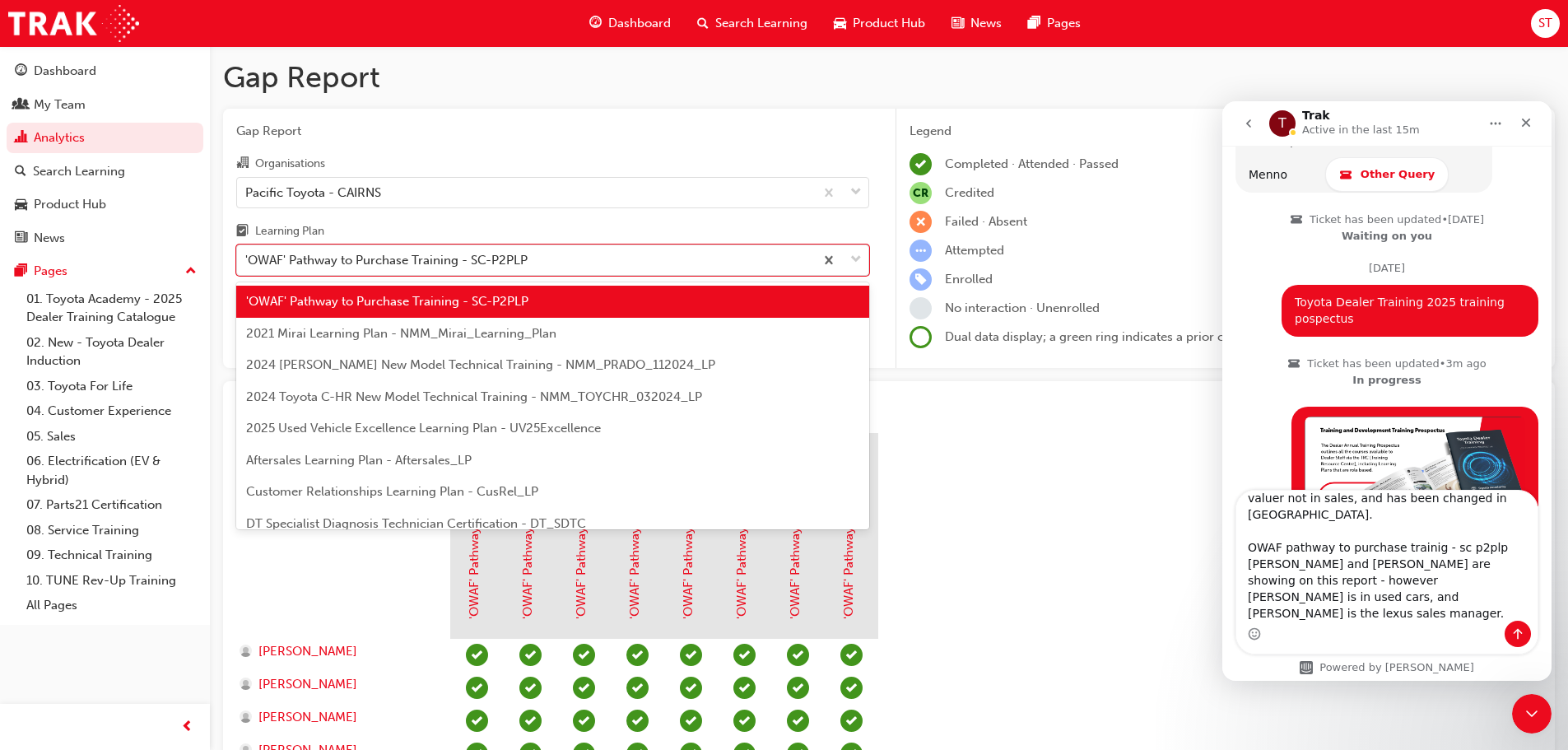
click at [402, 333] on span "2021 Mirai Learning Plan - NMM_Mirai_Learning_Plan" at bounding box center [401, 334] width 310 height 14
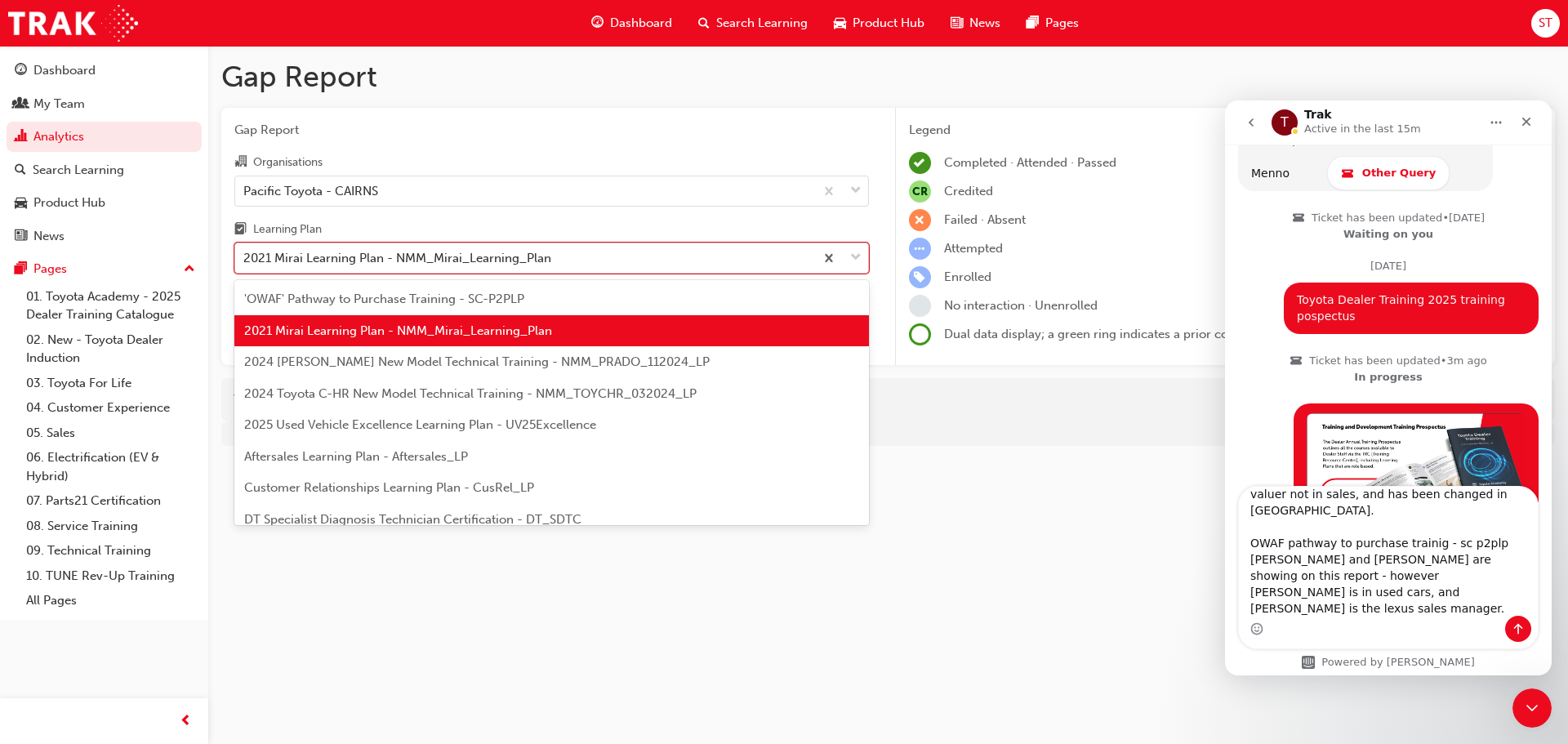
click at [451, 262] on div "2021 Mirai Learning Plan - NMM_Mirai_Learning_Plan" at bounding box center [396, 258] width 308 height 19
click at [245, 262] on input "Learning Plan option 2021 Mirai Learning Plan - NMM_Mirai_Learning_Plan, select…" at bounding box center [244, 258] width 2 height 13
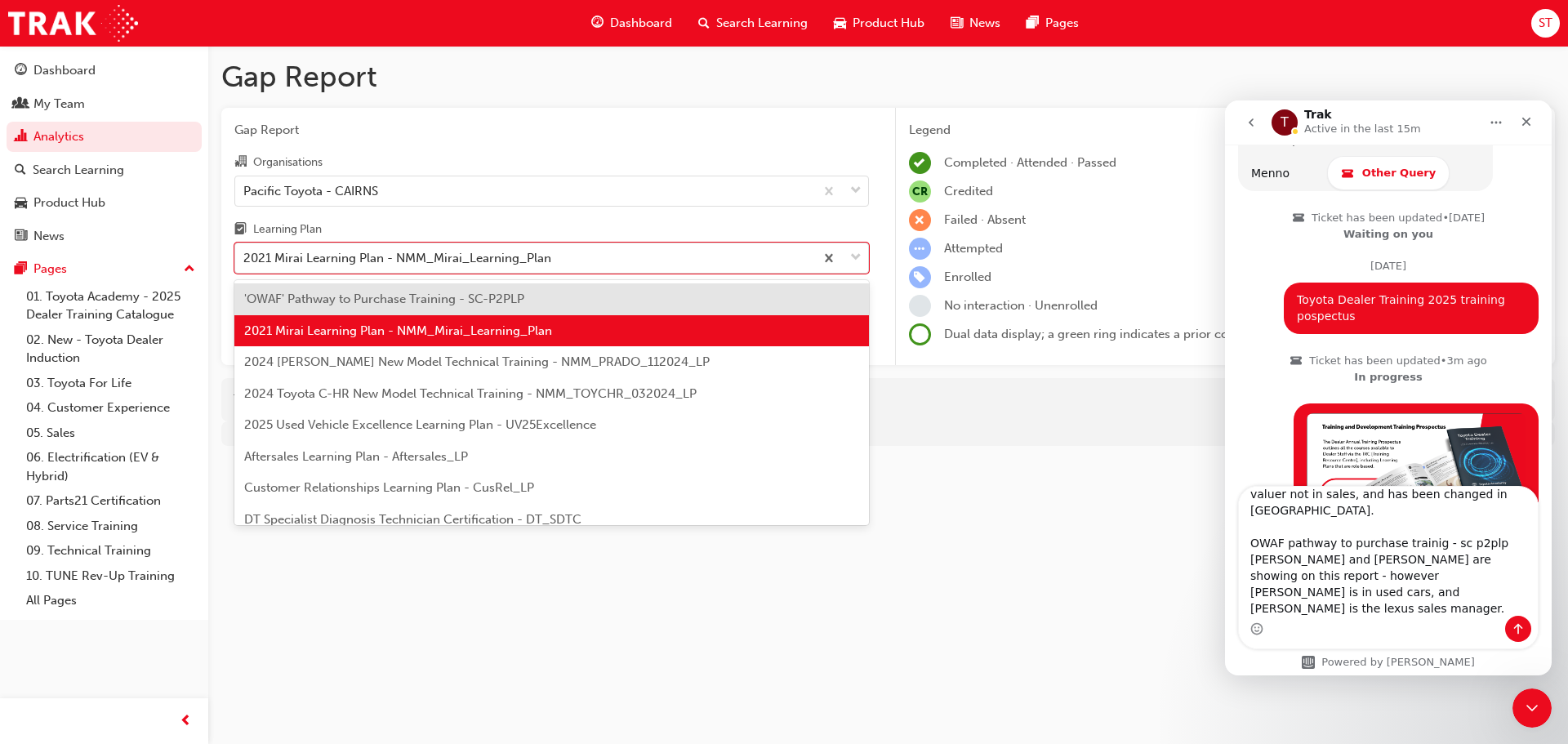
click at [370, 429] on span "2025 Used Vehicle Excellence Learning Plan - UV25Excellence" at bounding box center [420, 425] width 352 height 14
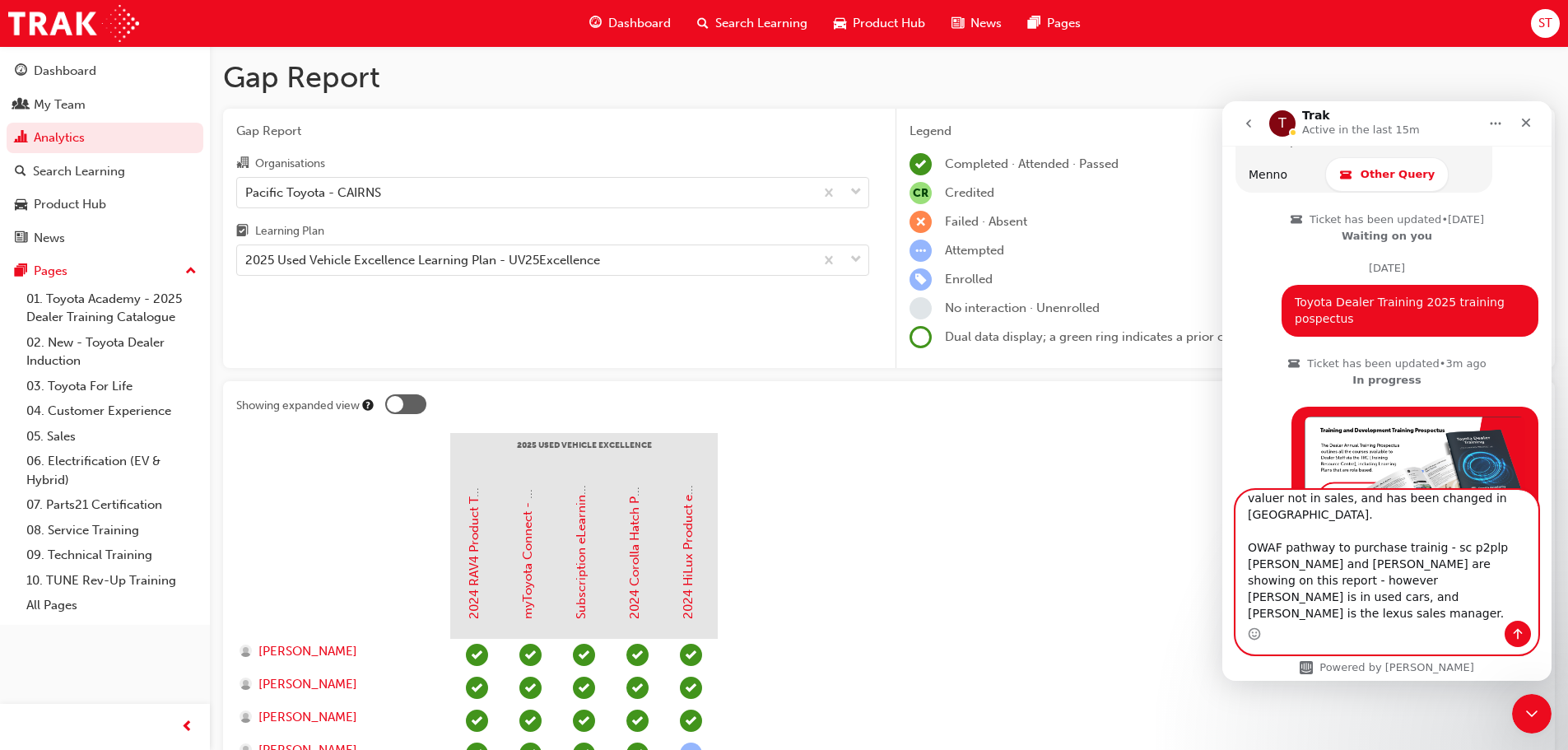
click at [1272, 616] on textarea "examples: Used vehicle learning plan - UV learning plan is showing [PERSON_NAME…" at bounding box center [1387, 556] width 301 height 130
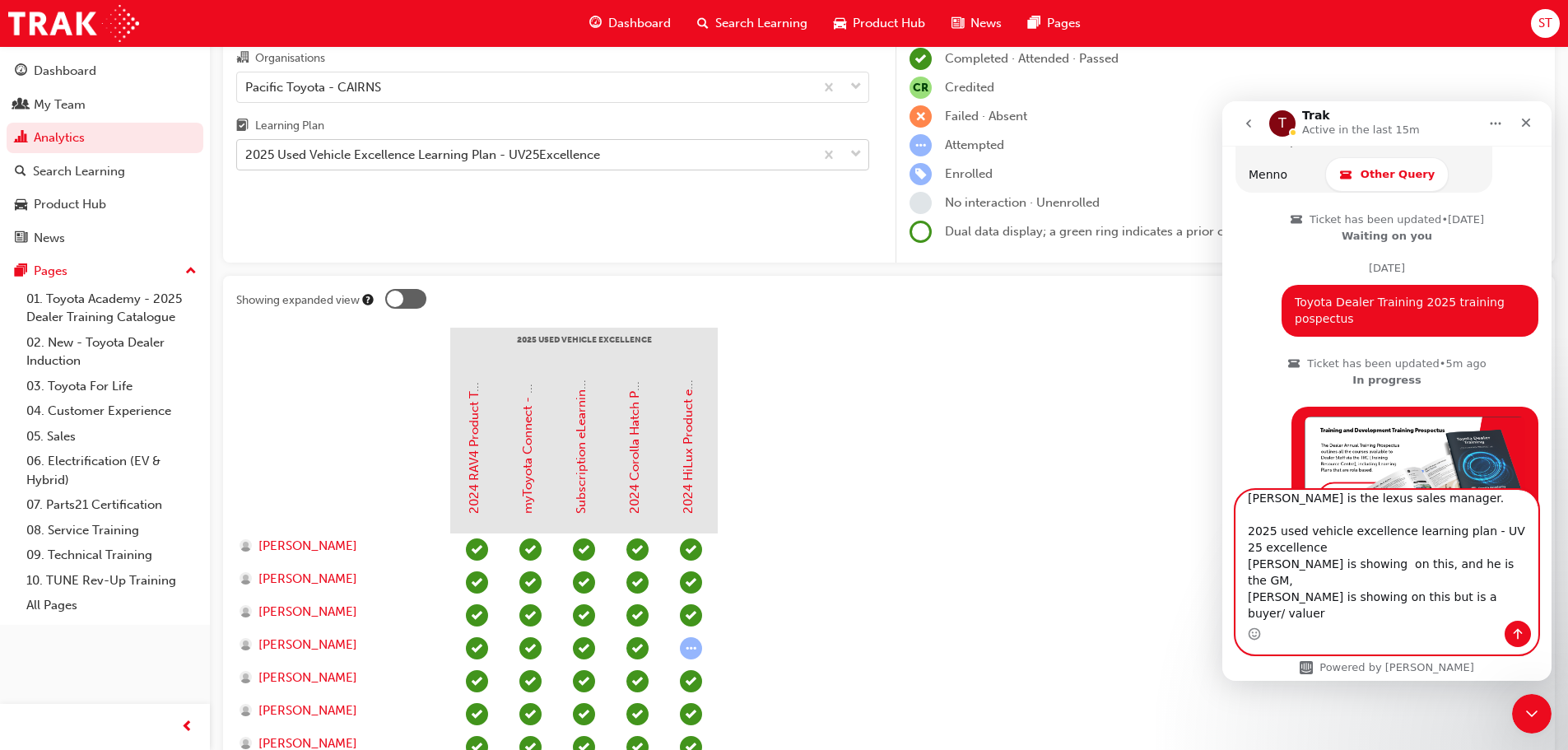
scroll to position [77, 0]
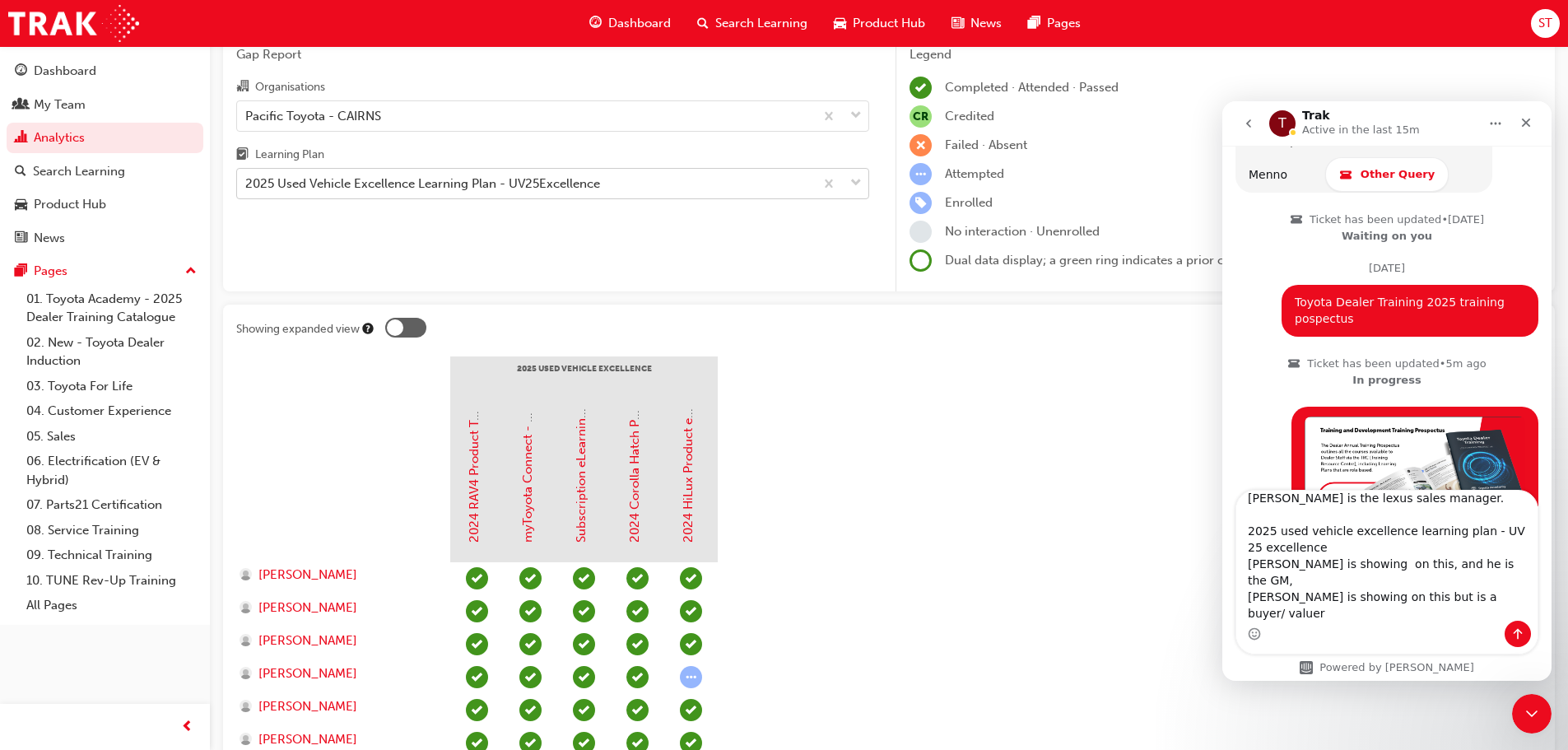
click at [439, 182] on div "2025 Used Vehicle Excellence Learning Plan - UV25Excellence" at bounding box center [422, 184] width 354 height 19
click at [247, 182] on input "Learning Plan 2025 Used Vehicle Excellence Learning Plan - UV25Excellence" at bounding box center [246, 183] width 2 height 14
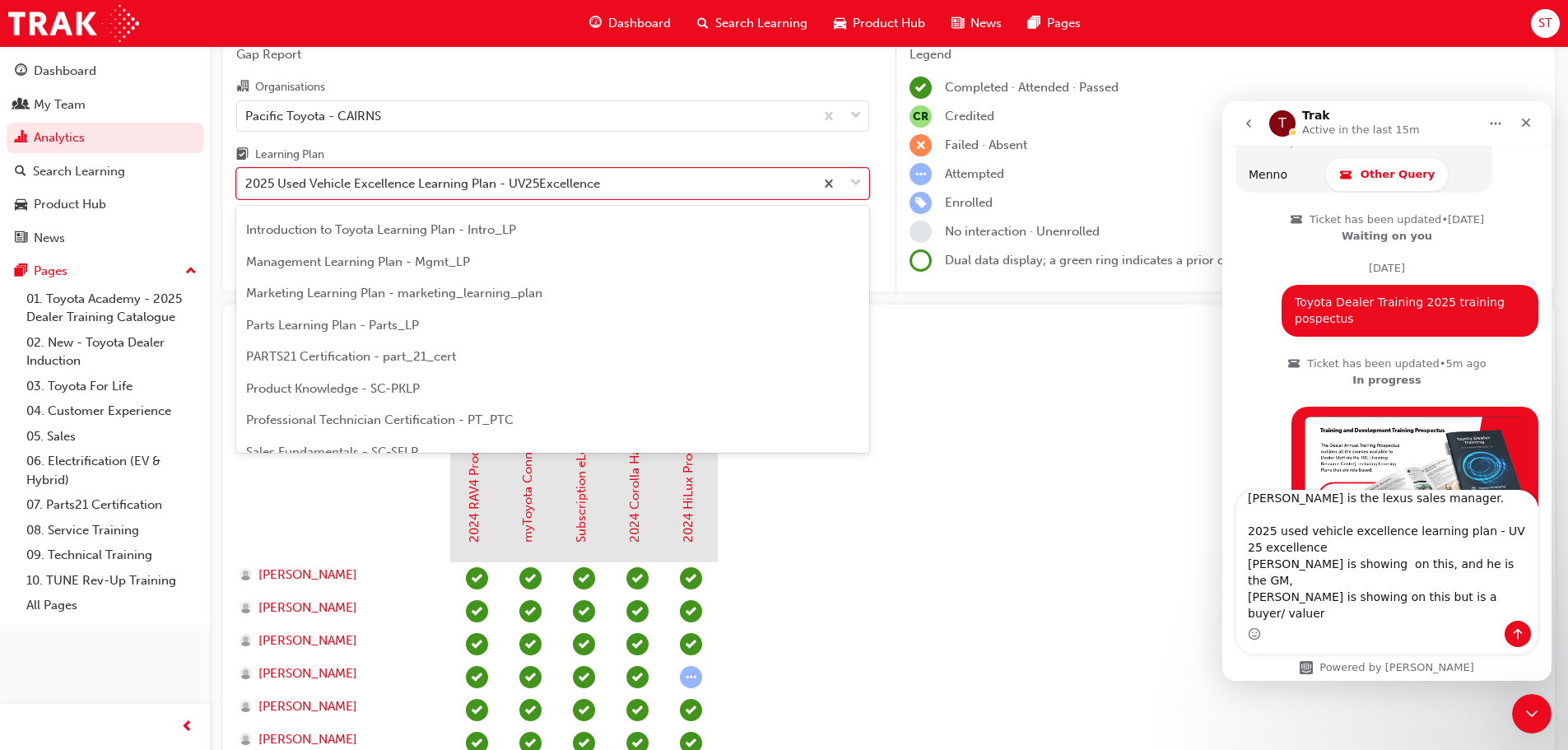
scroll to position [412, 0]
click at [440, 348] on div "Product Knowledge - SC-PKLP" at bounding box center [553, 353] width 633 height 33
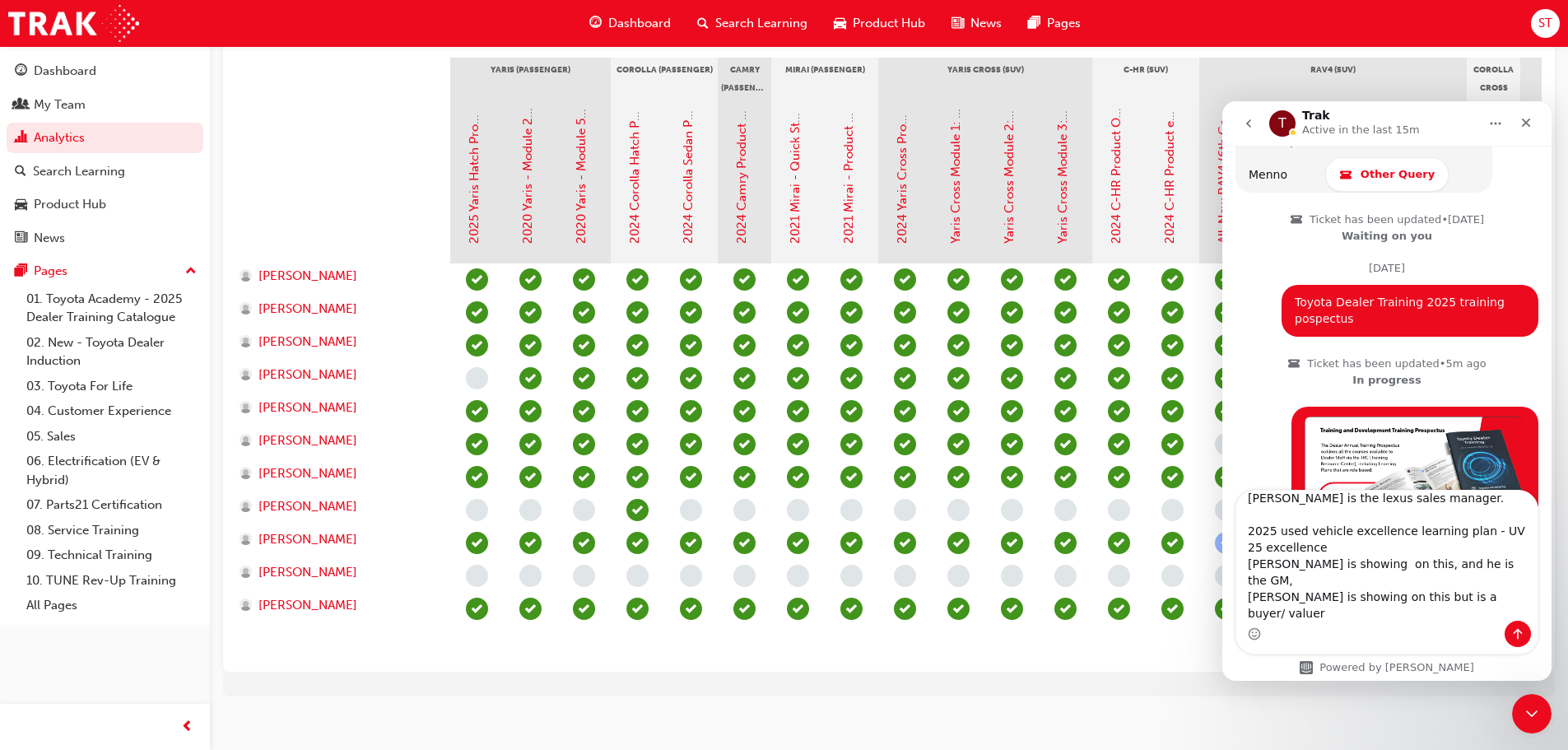
scroll to position [402, 0]
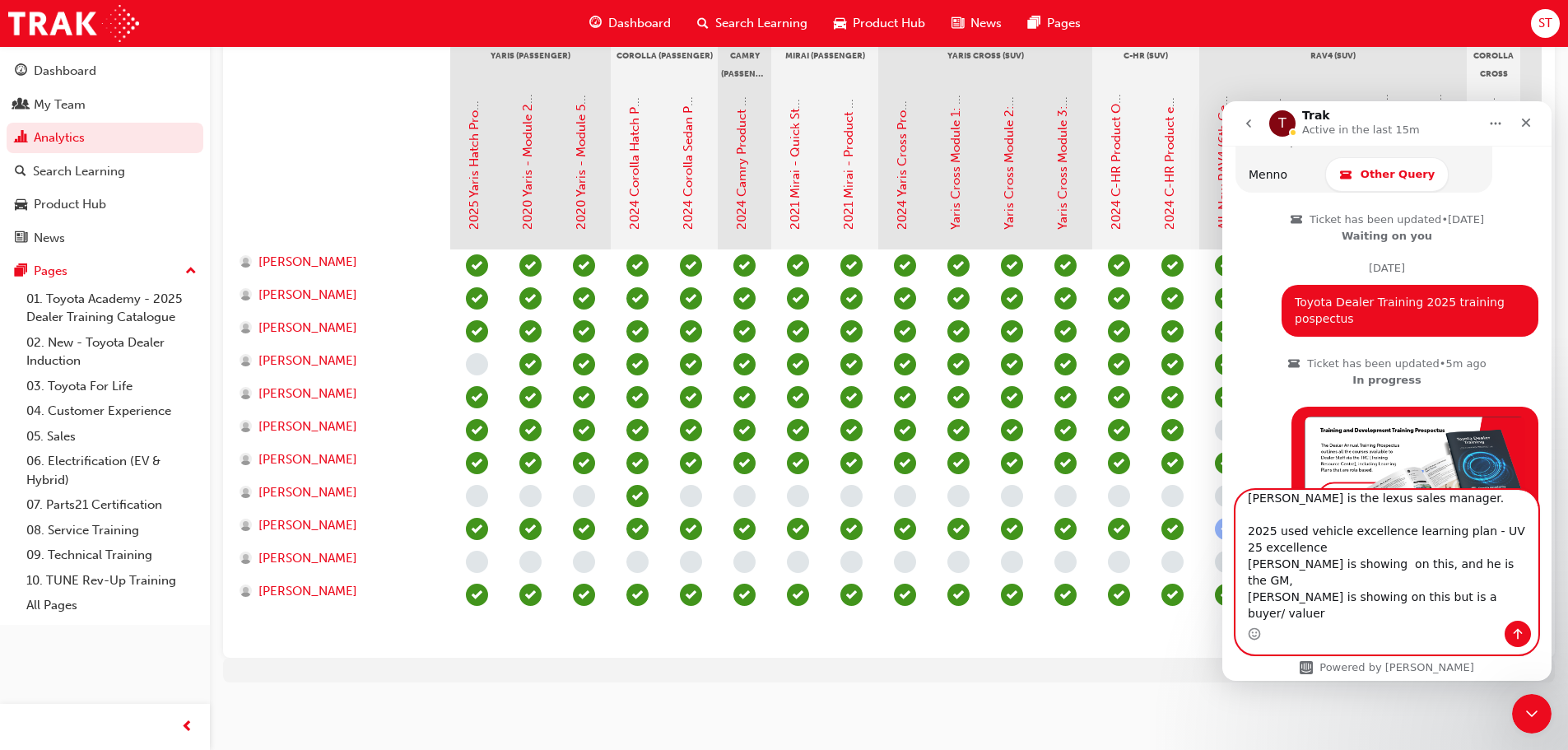
click at [1331, 612] on textarea "examples: Used vehicle learning plan - UV learning plan is showing [PERSON_NAME…" at bounding box center [1387, 556] width 301 height 130
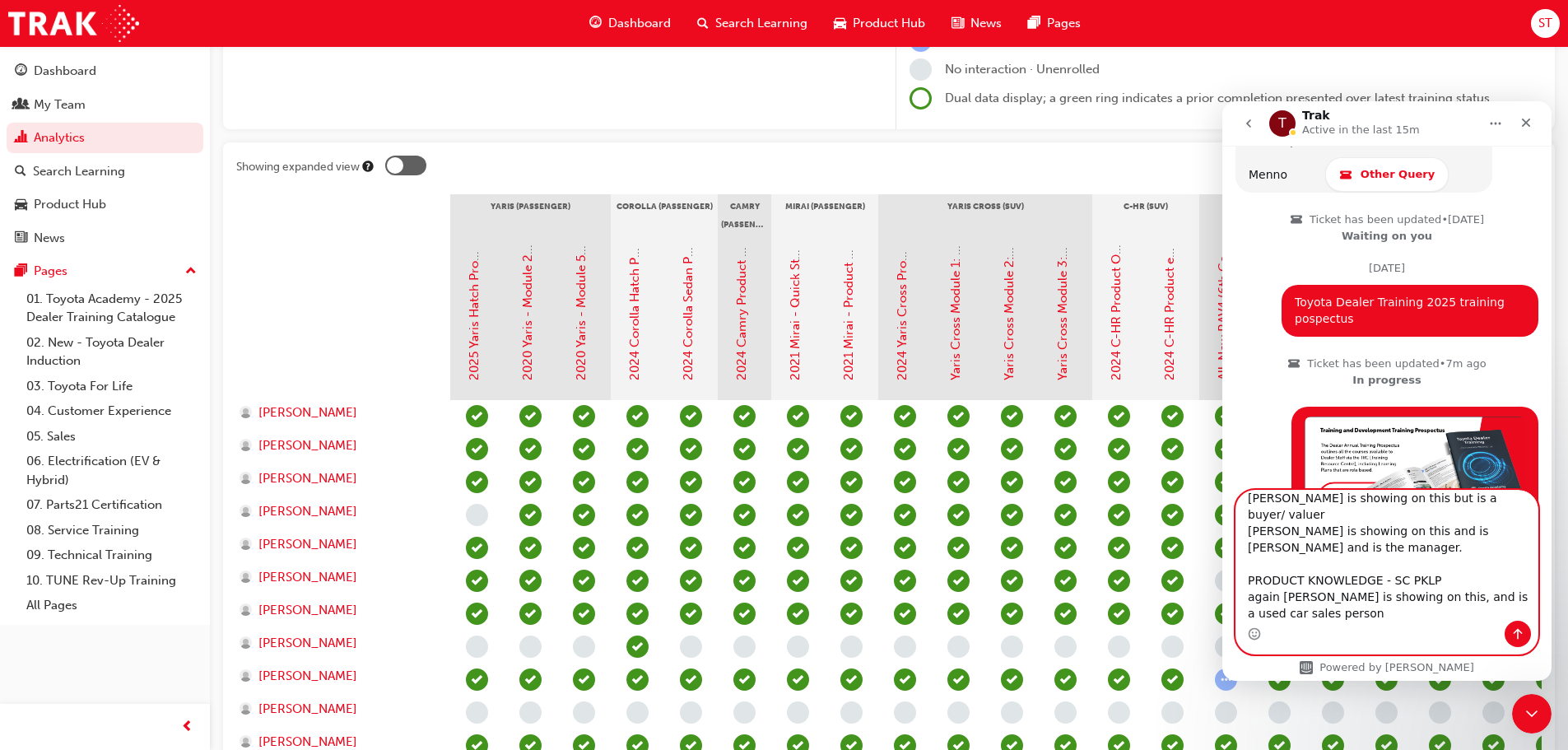
scroll to position [0, 0]
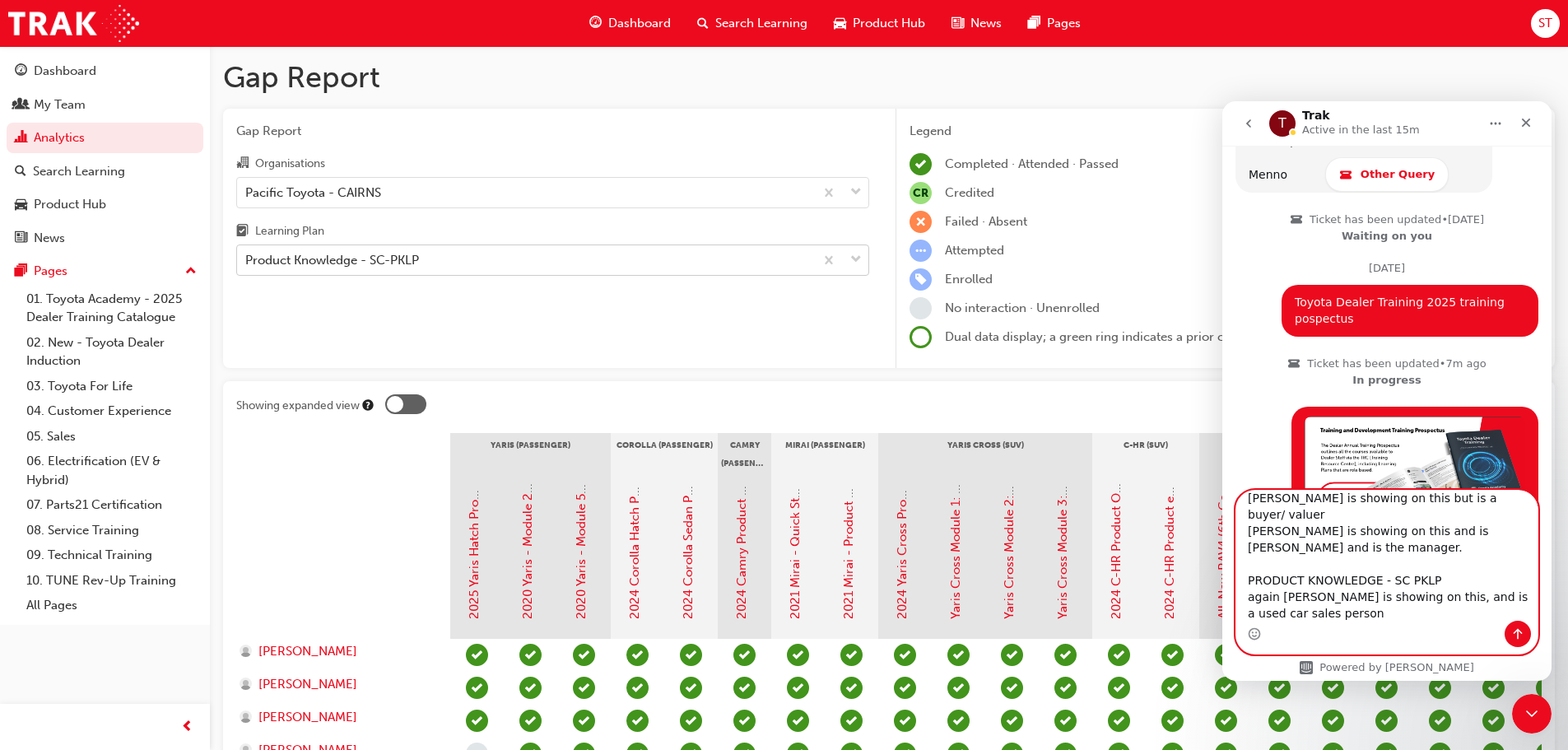
type textarea "examples: Used vehicle learning plan - UV learning plan is showing [PERSON_NAME…"
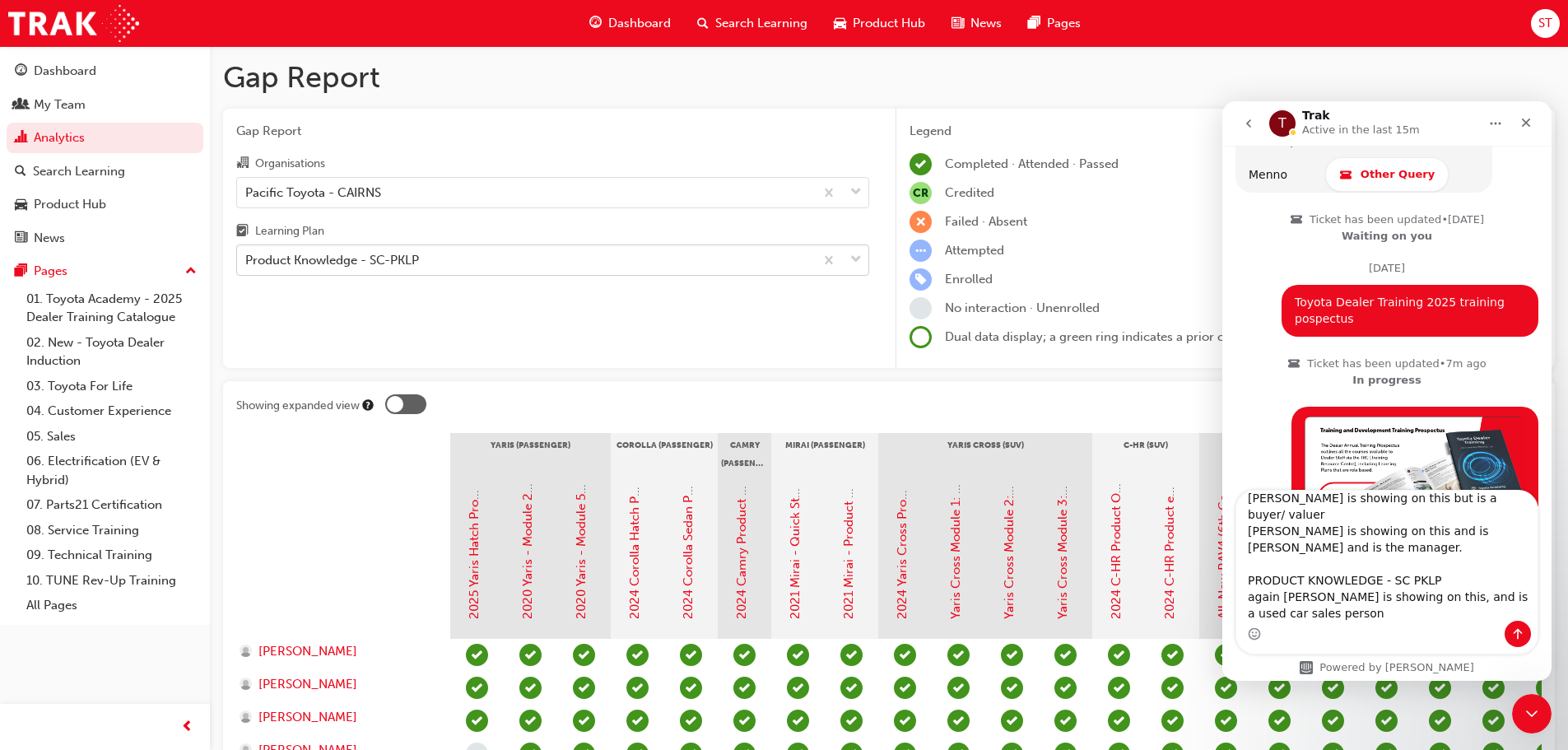
click at [421, 261] on div "Product Knowledge - SC-PKLP" at bounding box center [525, 261] width 577 height 29
click at [247, 261] on input "Learning Plan Product Knowledge - SC-PKLP" at bounding box center [246, 260] width 2 height 14
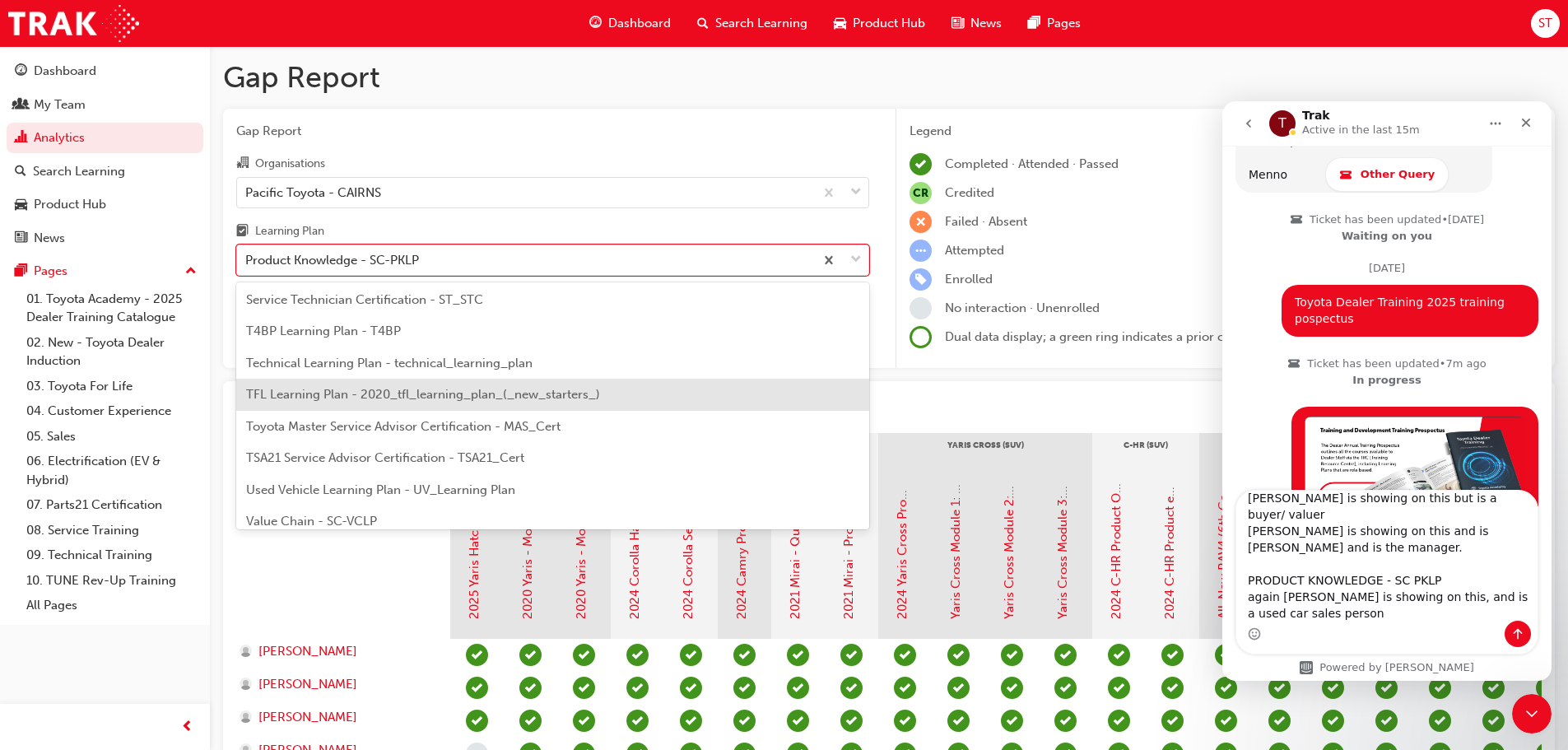
scroll to position [711, 0]
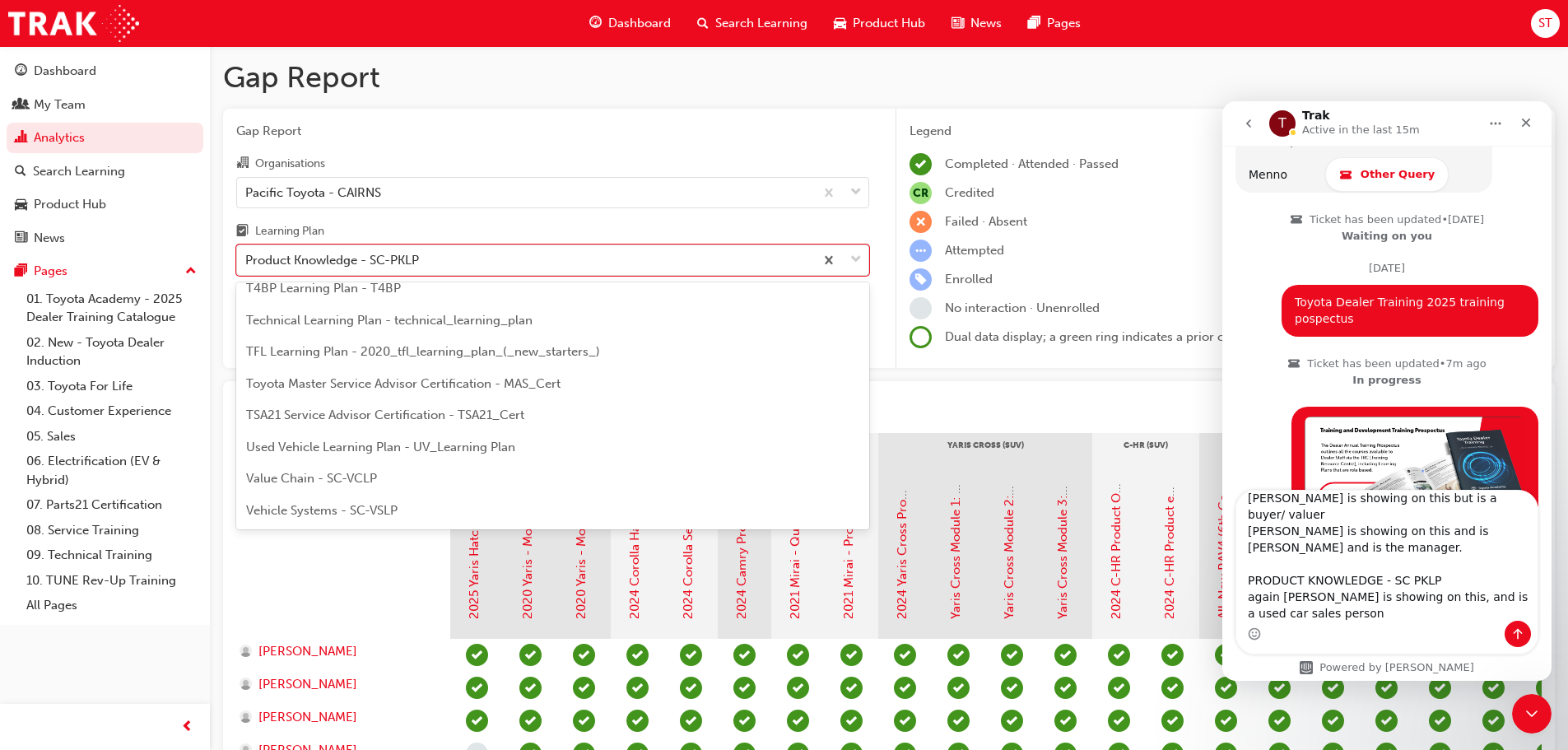
click at [387, 506] on span "Vehicle Systems - SC-VSLP" at bounding box center [322, 510] width 152 height 14
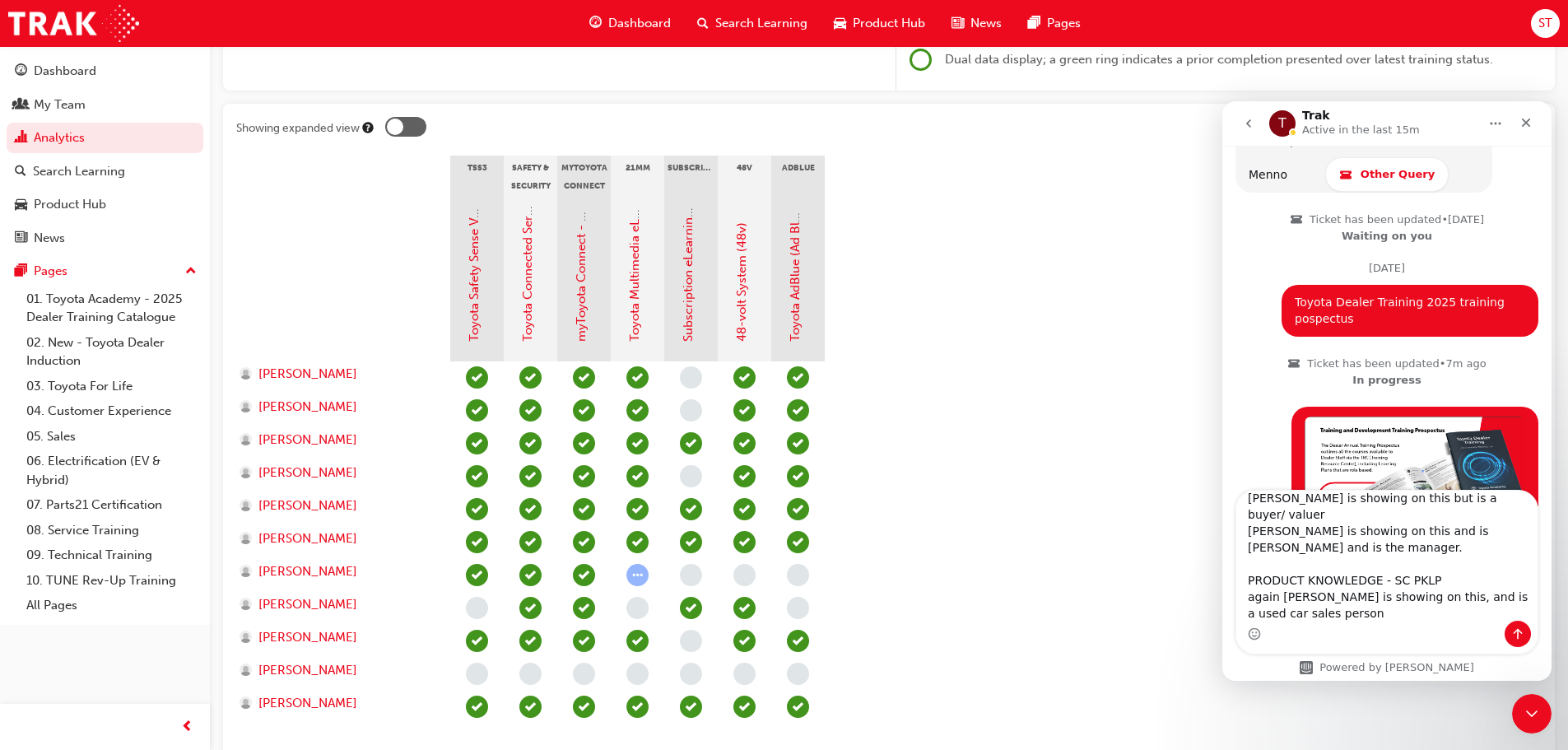
scroll to position [390, 0]
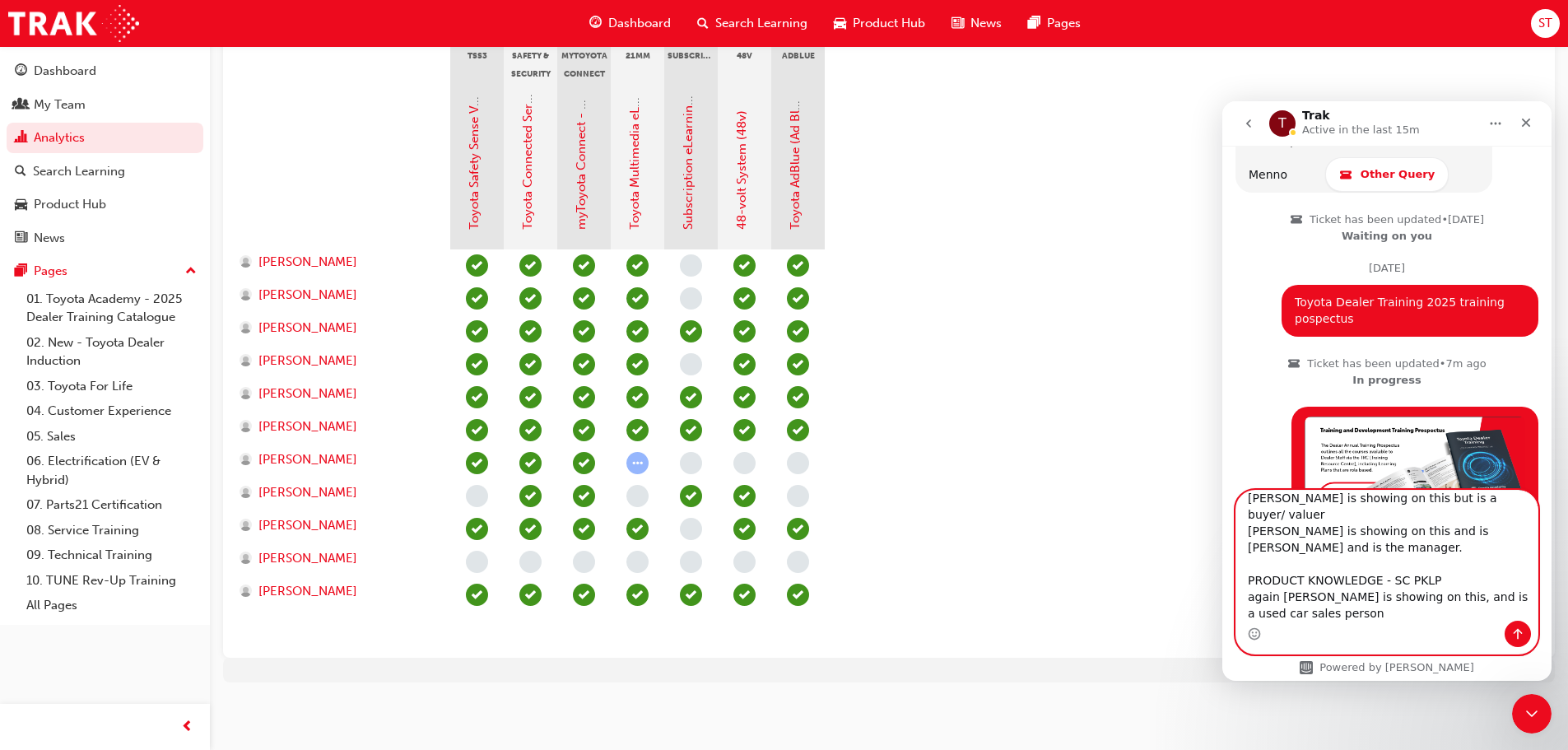
click at [1327, 611] on textarea "examples: Used vehicle learning plan - UV learning plan is showing [PERSON_NAME…" at bounding box center [1387, 556] width 301 height 130
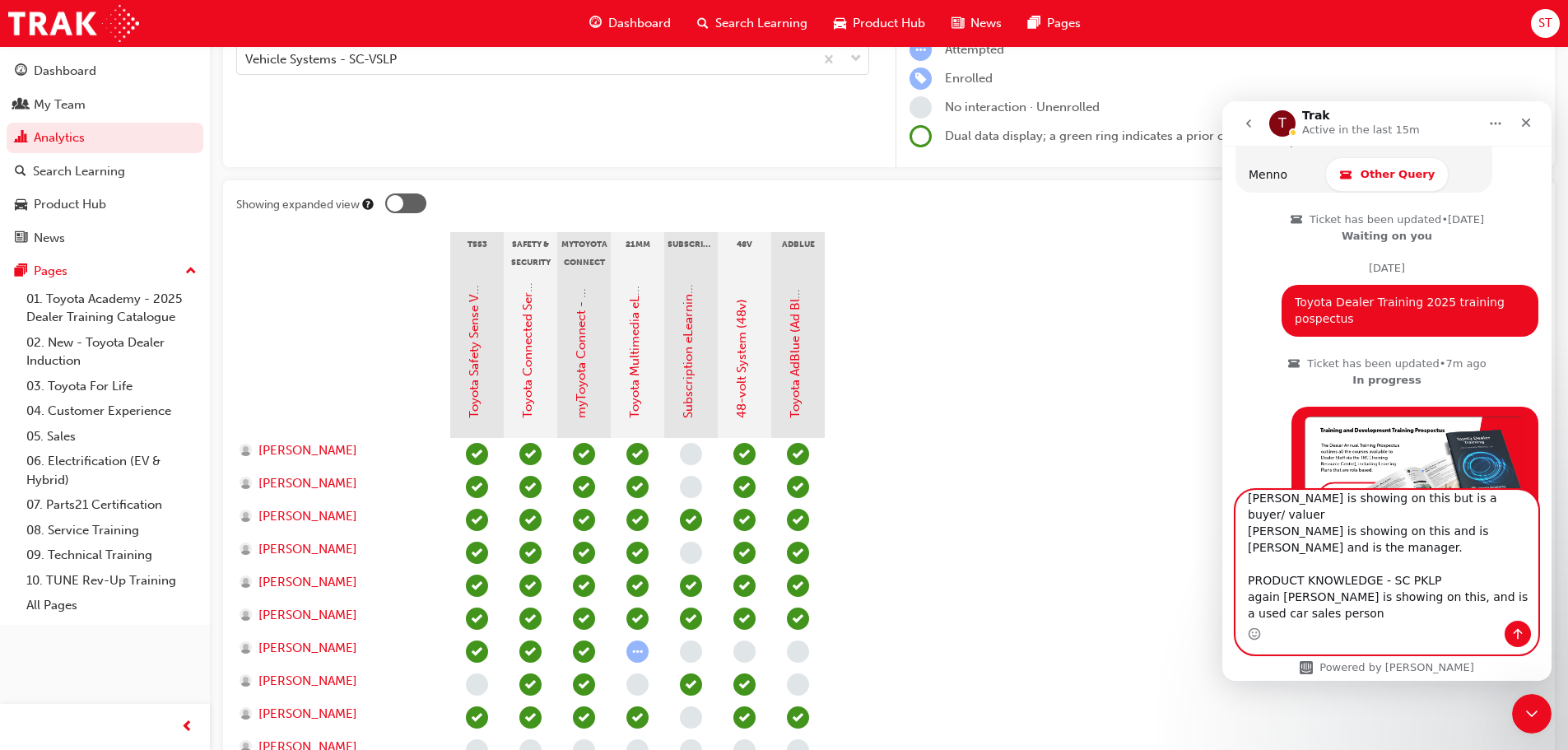
scroll to position [0, 0]
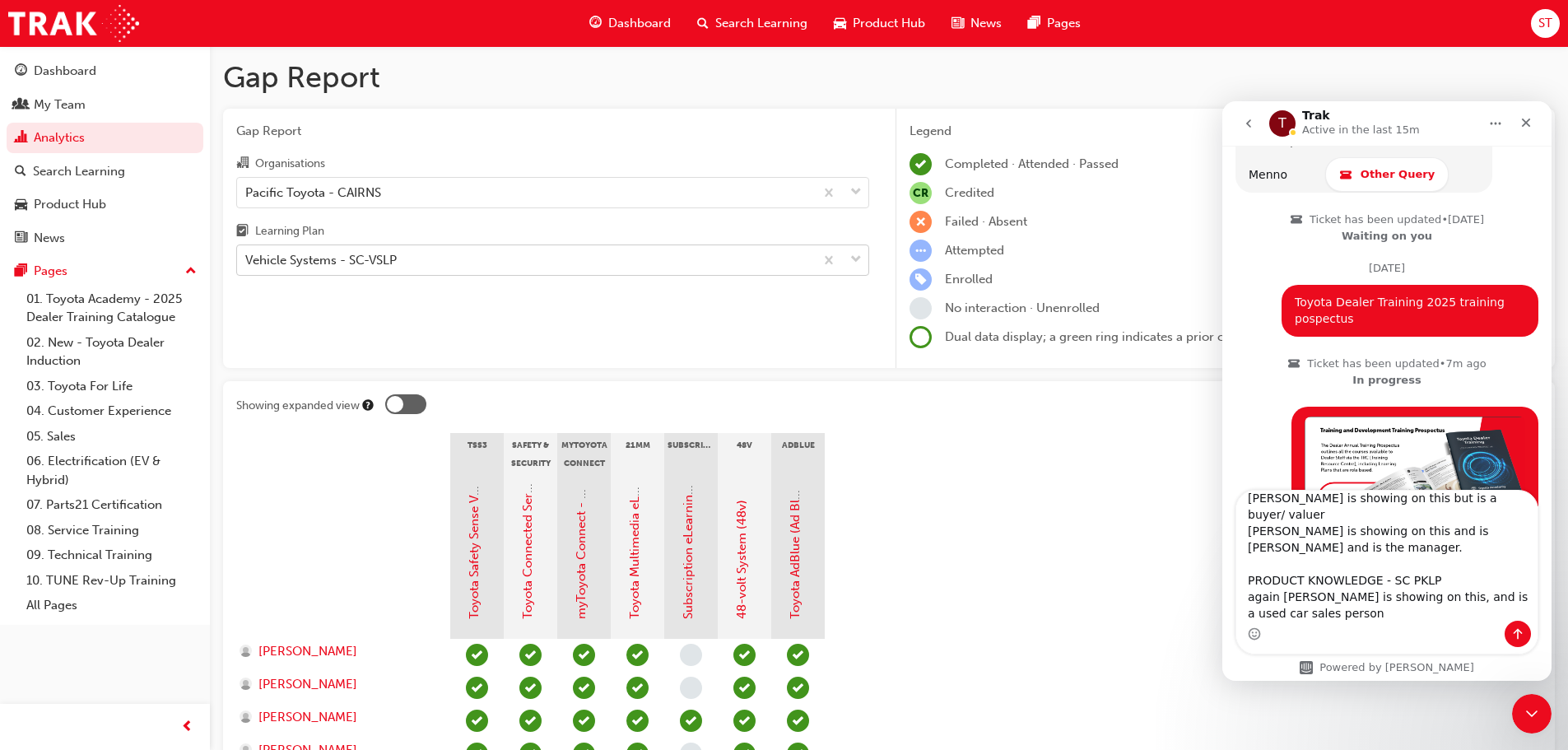
click at [360, 257] on div "Vehicle Systems - SC-VSLP" at bounding box center [321, 261] width 152 height 19
click at [247, 257] on input "Learning Plan Vehicle Systems - SC-VSLP" at bounding box center [246, 260] width 2 height 14
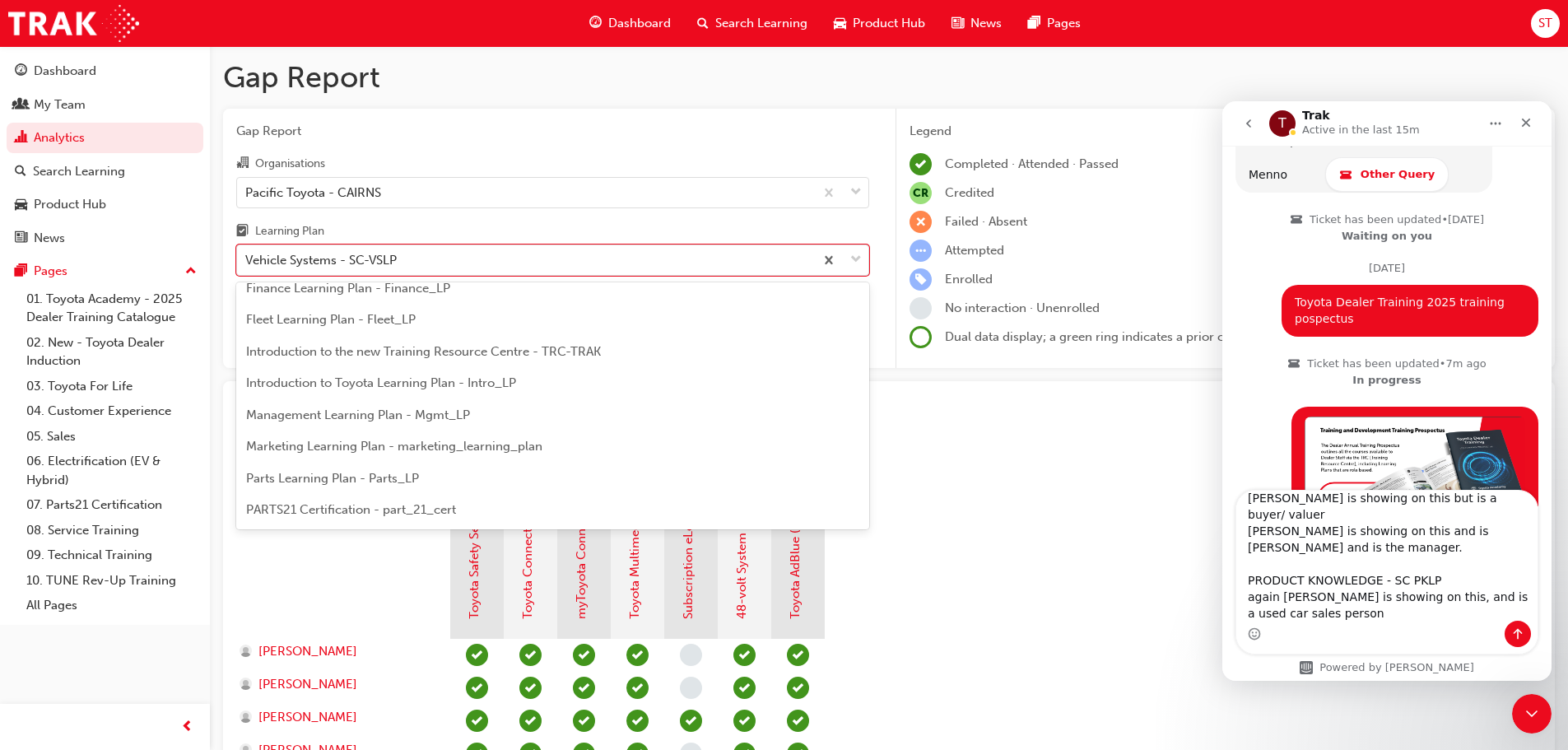
scroll to position [216, 0]
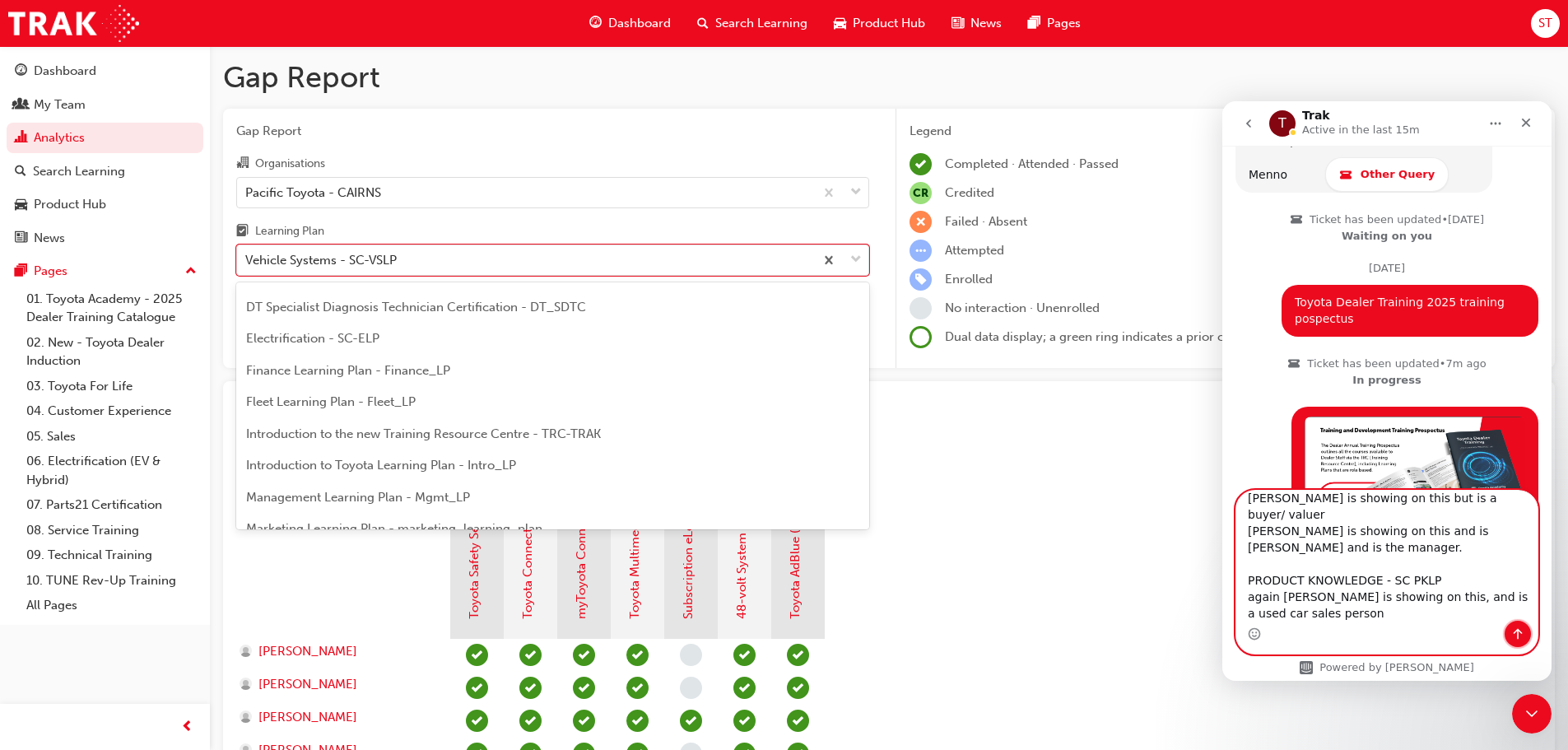
click at [1523, 631] on icon "Send a message…" at bounding box center [1518, 634] width 14 height 14
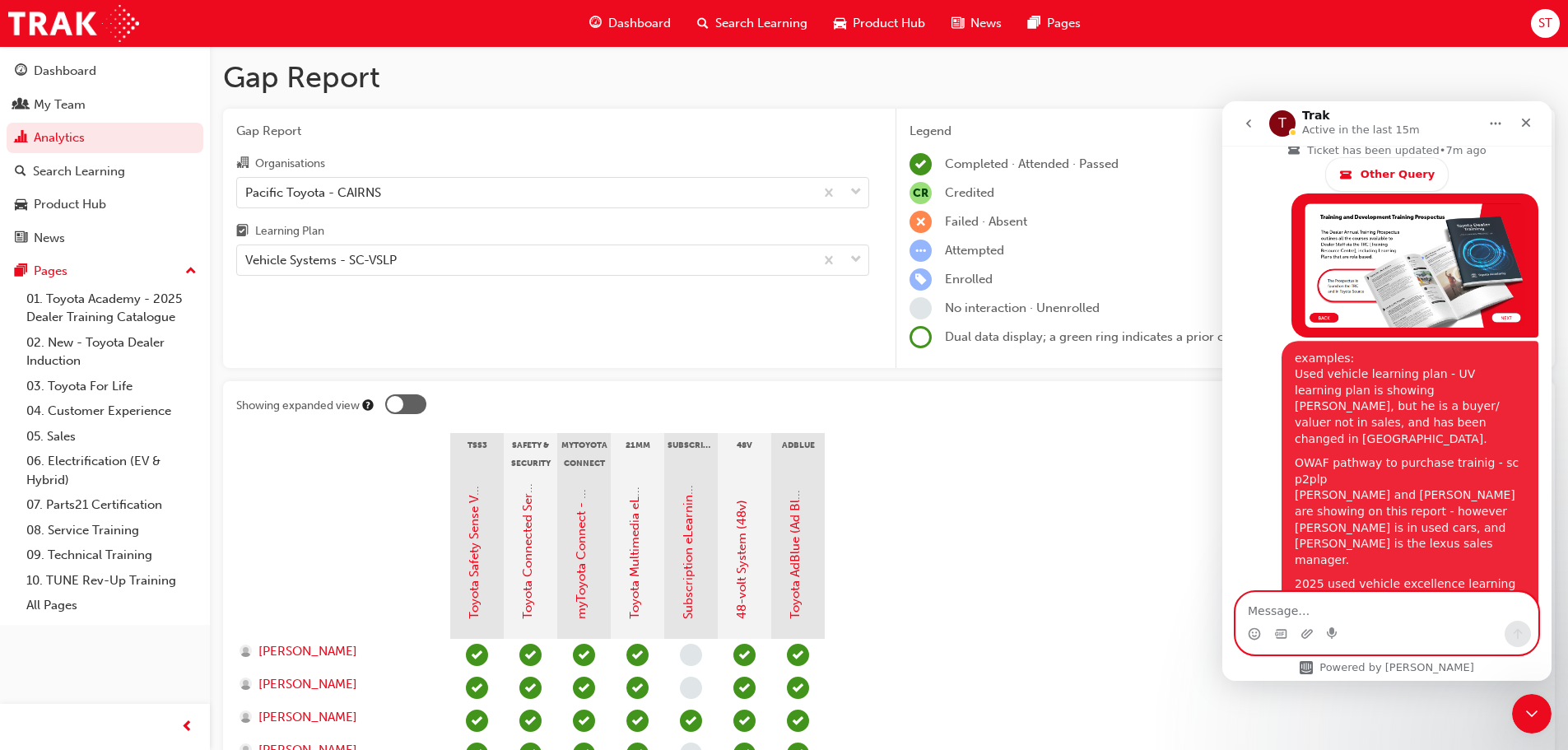
scroll to position [2155, 0]
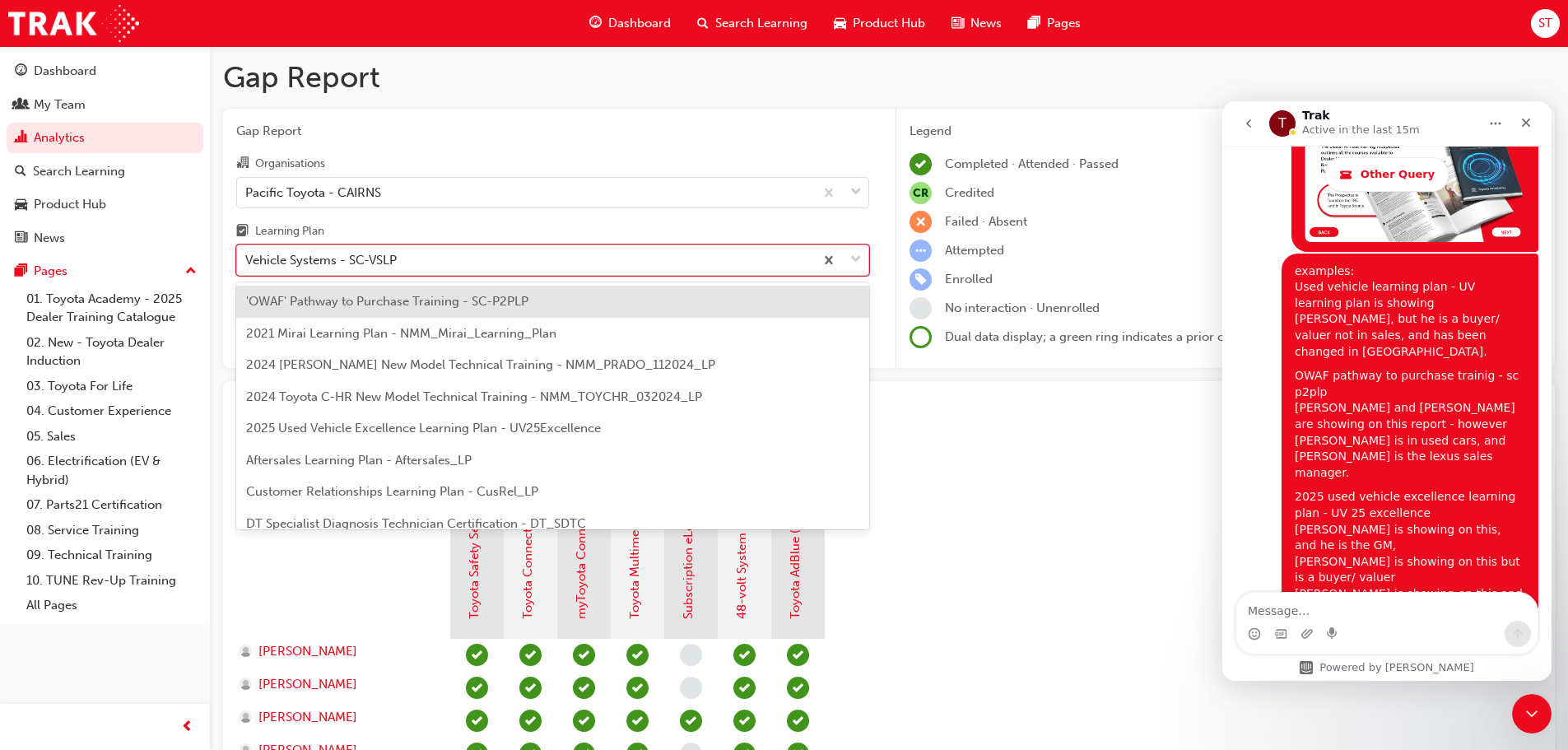
click at [373, 262] on div "Vehicle Systems - SC-VSLP" at bounding box center [321, 261] width 152 height 19
click at [247, 262] on input "Learning Plan option Vehicle Systems - SC-VSLP, selected. option 'OWAF' Pathway…" at bounding box center [246, 260] width 2 height 14
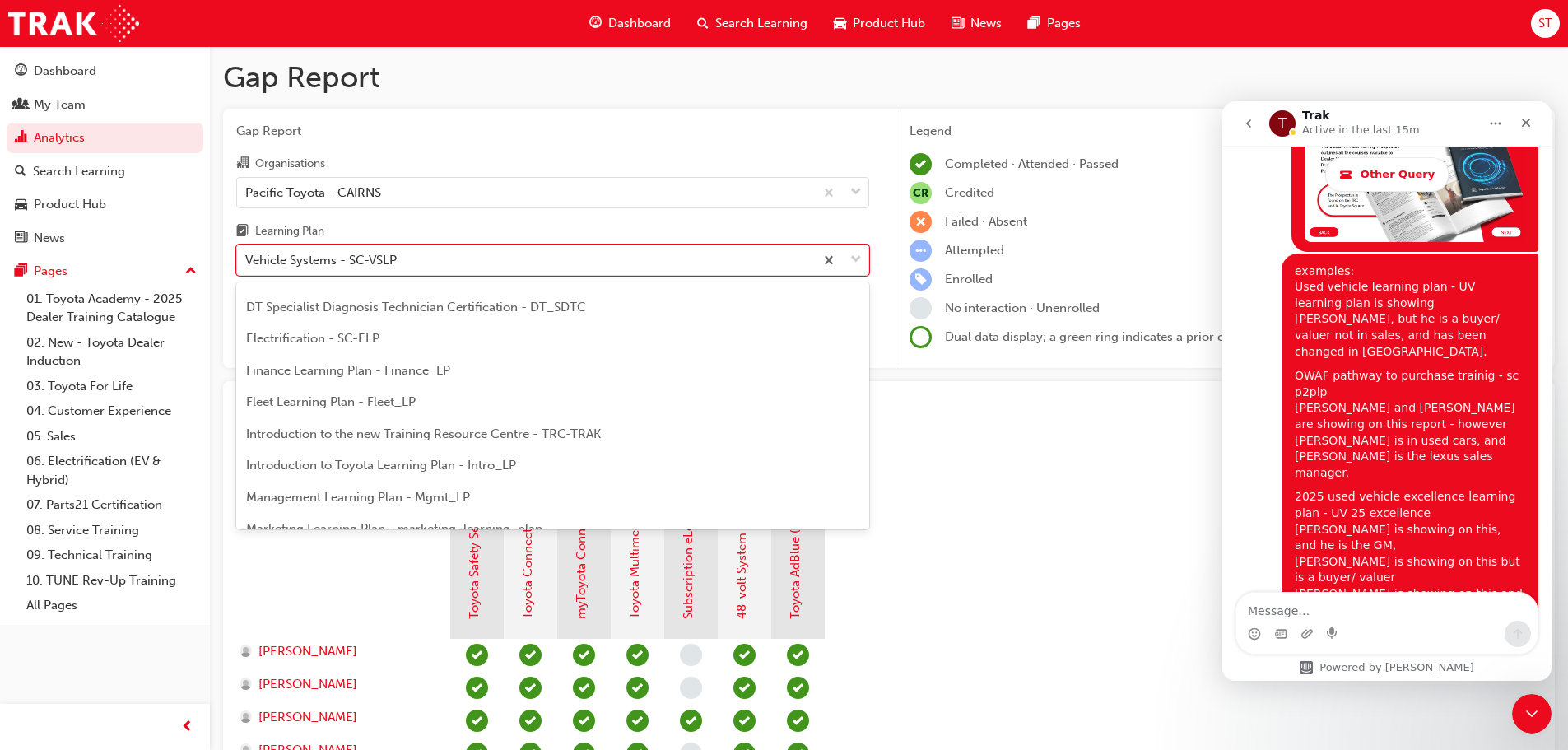
scroll to position [0, 0]
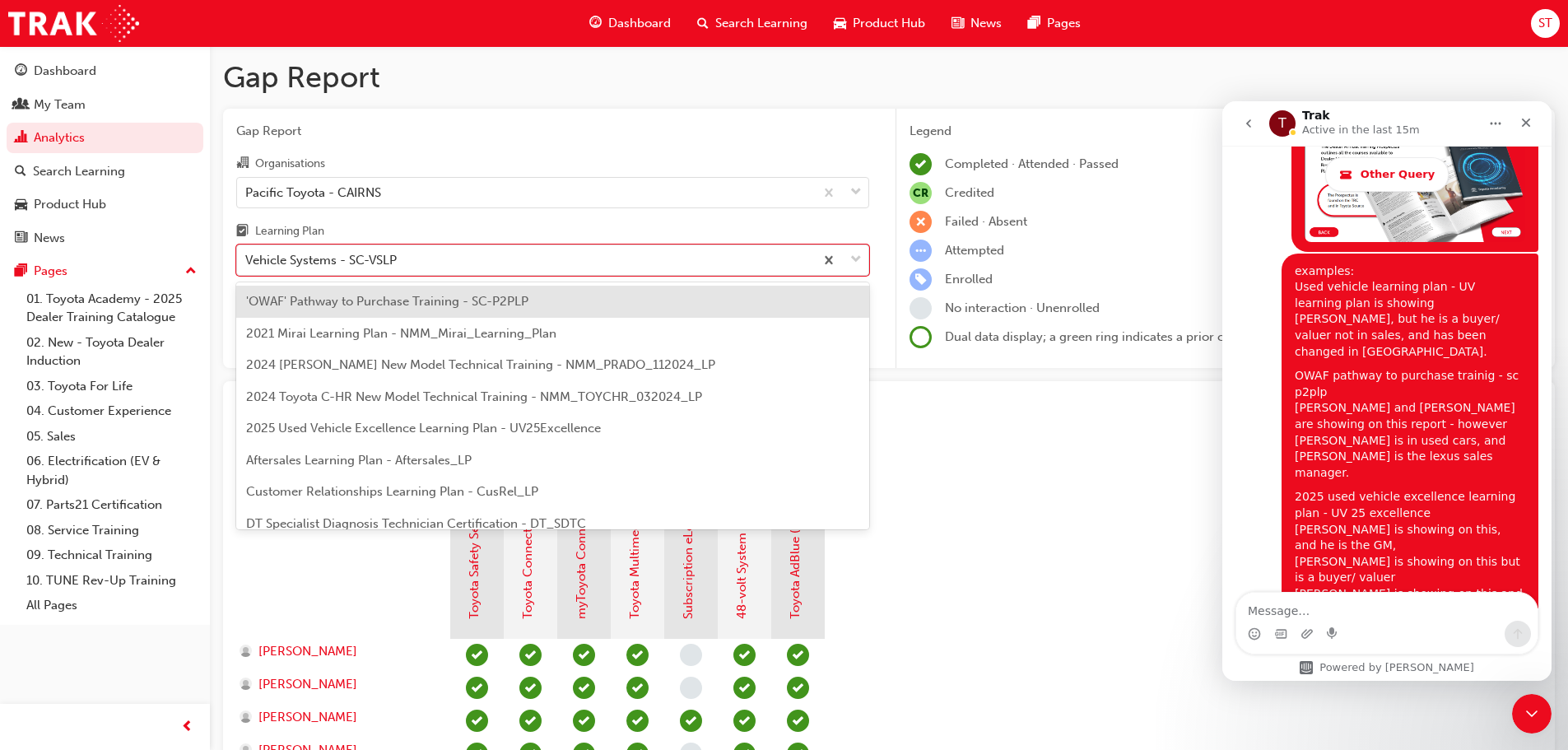
click at [312, 421] on span "2025 Used Vehicle Excellence Learning Plan - UV25Excellence" at bounding box center [423, 428] width 354 height 14
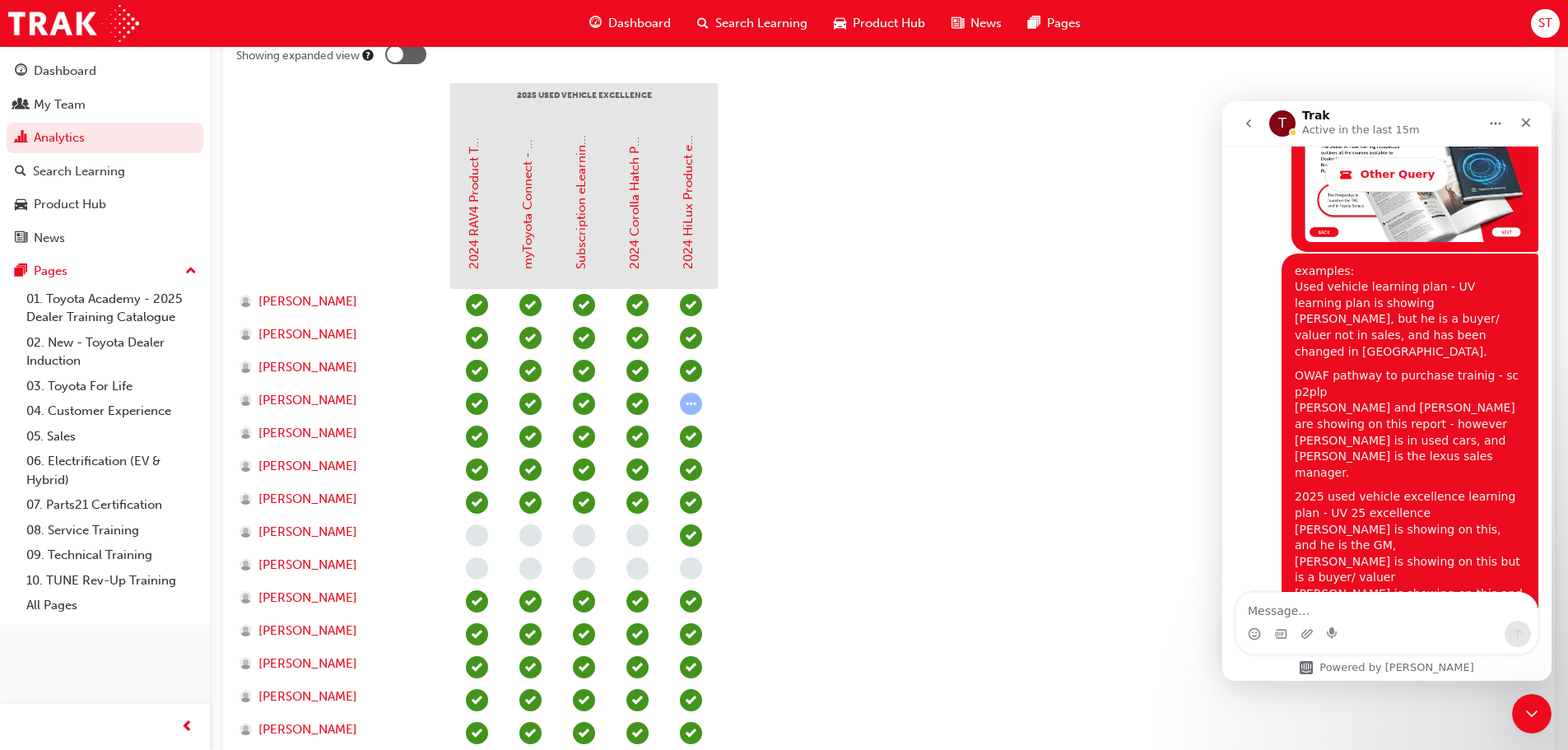
scroll to position [247, 0]
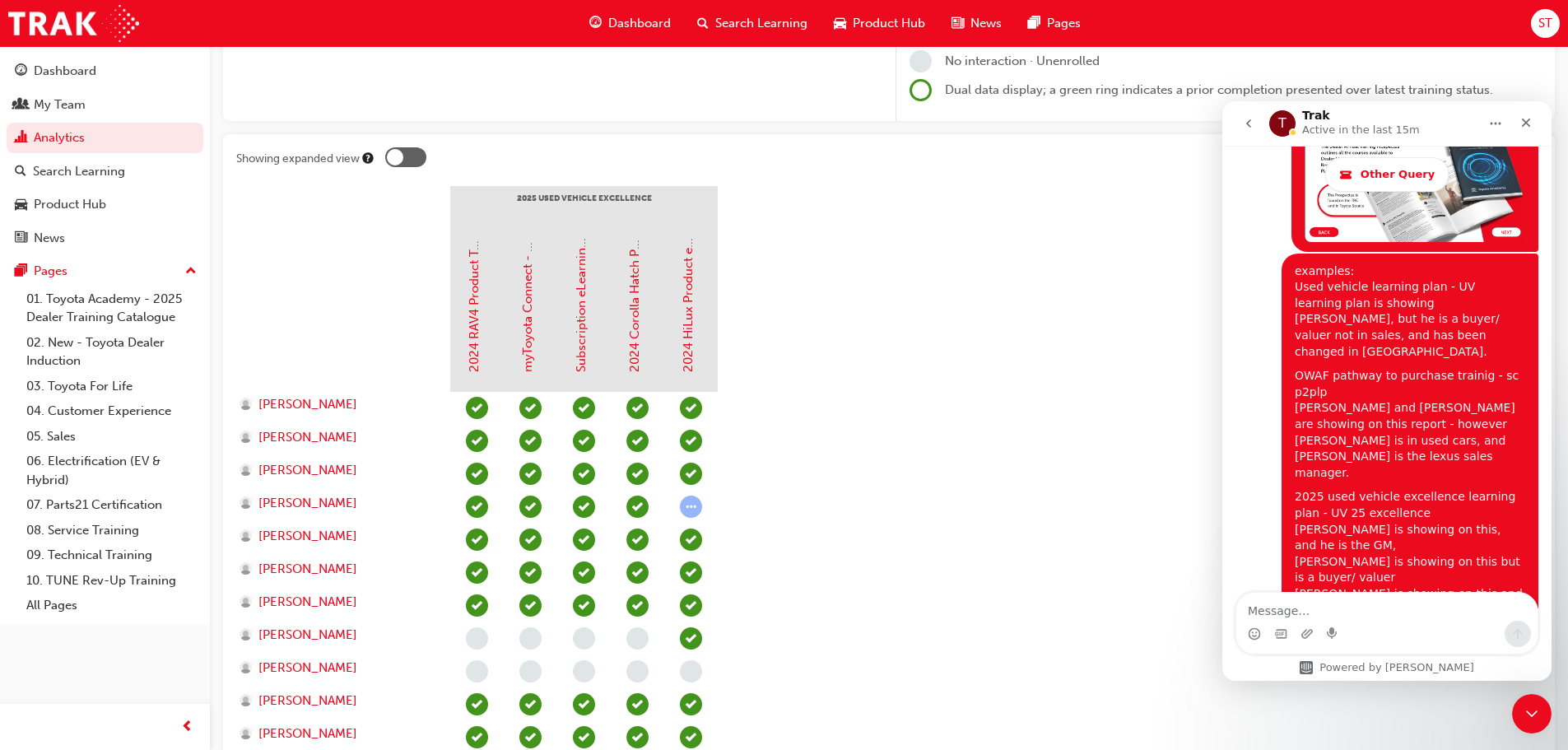
click at [404, 154] on div at bounding box center [406, 157] width 42 height 20
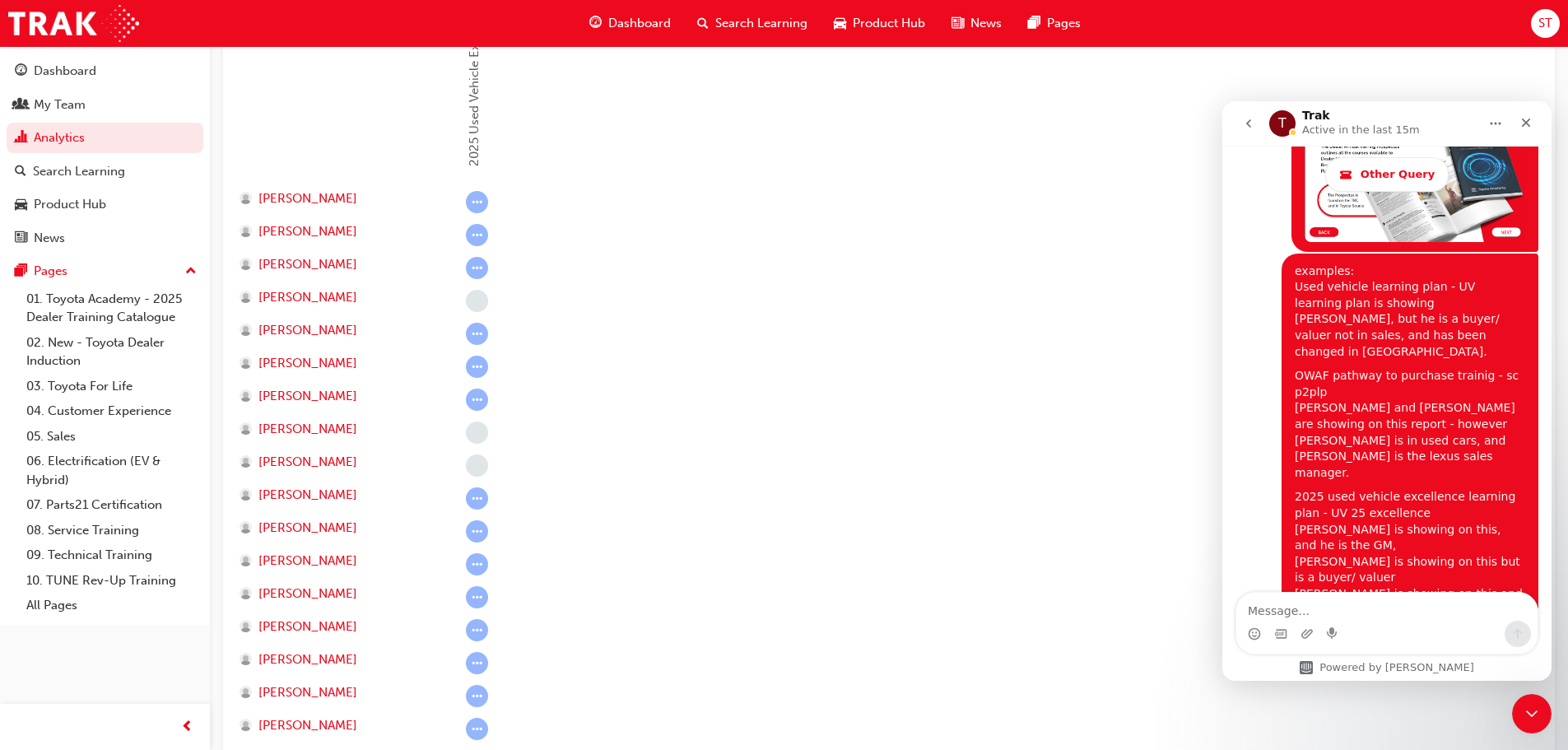
scroll to position [165, 0]
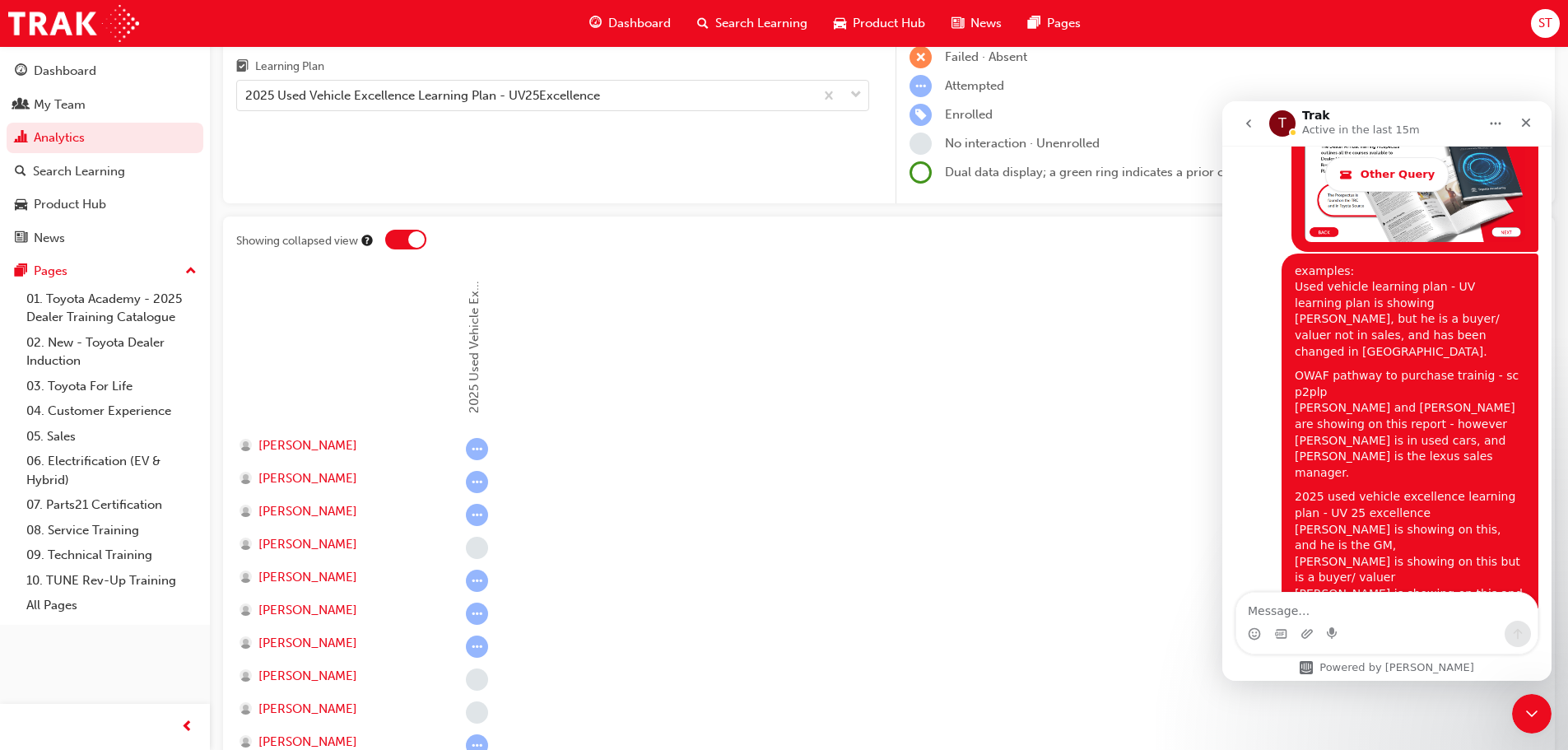
click at [413, 233] on div at bounding box center [417, 240] width 16 height 16
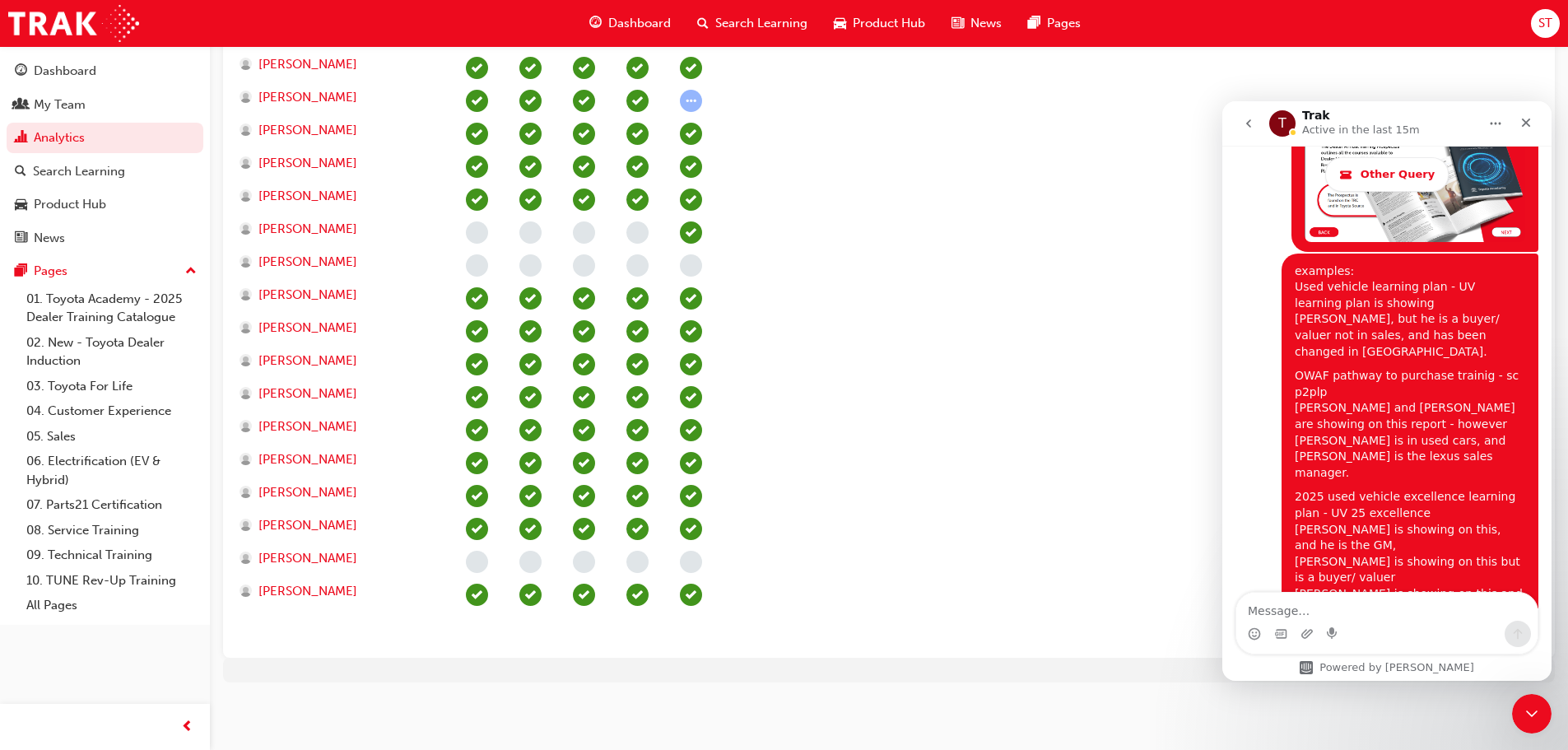
scroll to position [571, 0]
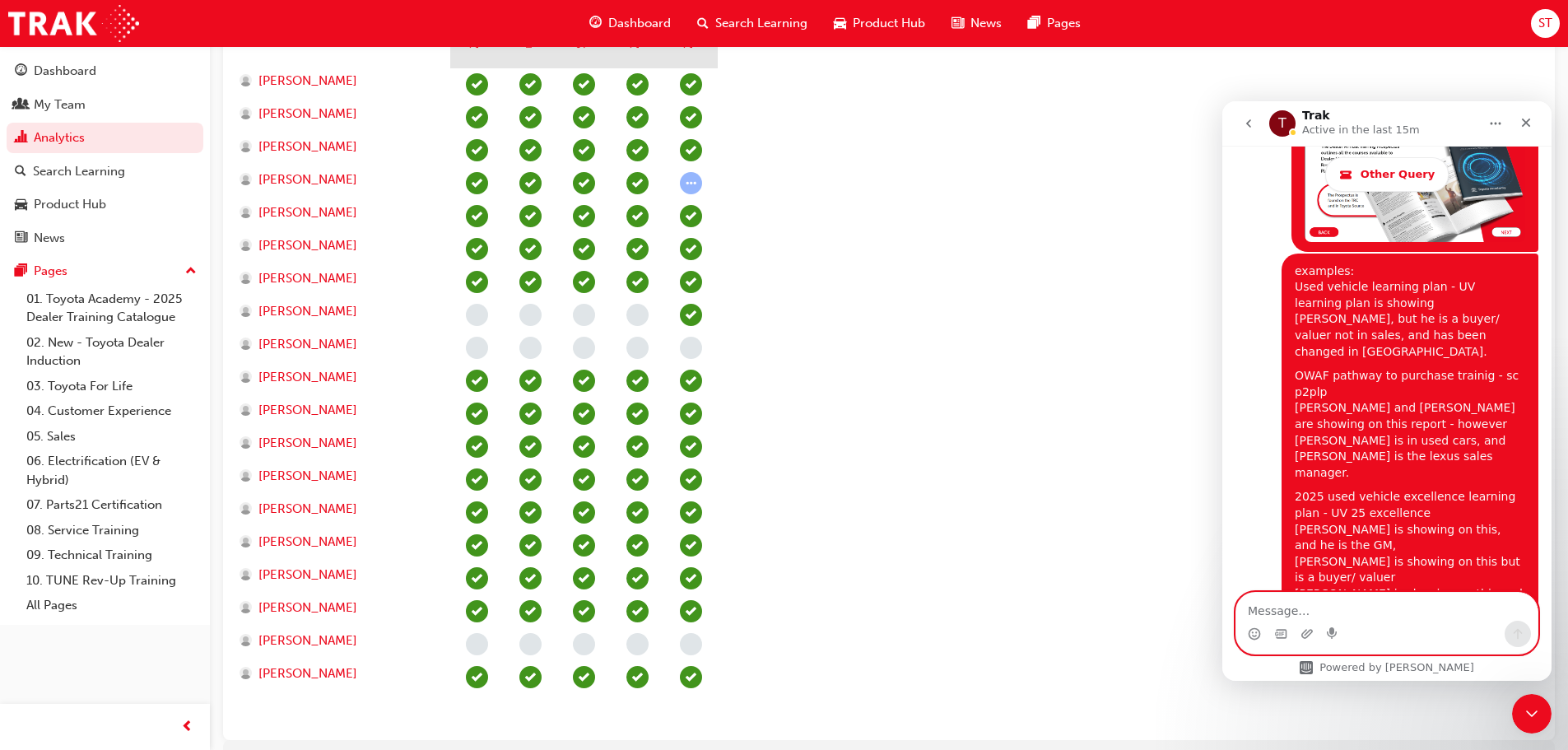
drag, startPoint x: 1317, startPoint y: 603, endPoint x: 1296, endPoint y: 610, distance: 22.1
click at [1317, 603] on textarea "Message…" at bounding box center [1387, 607] width 301 height 28
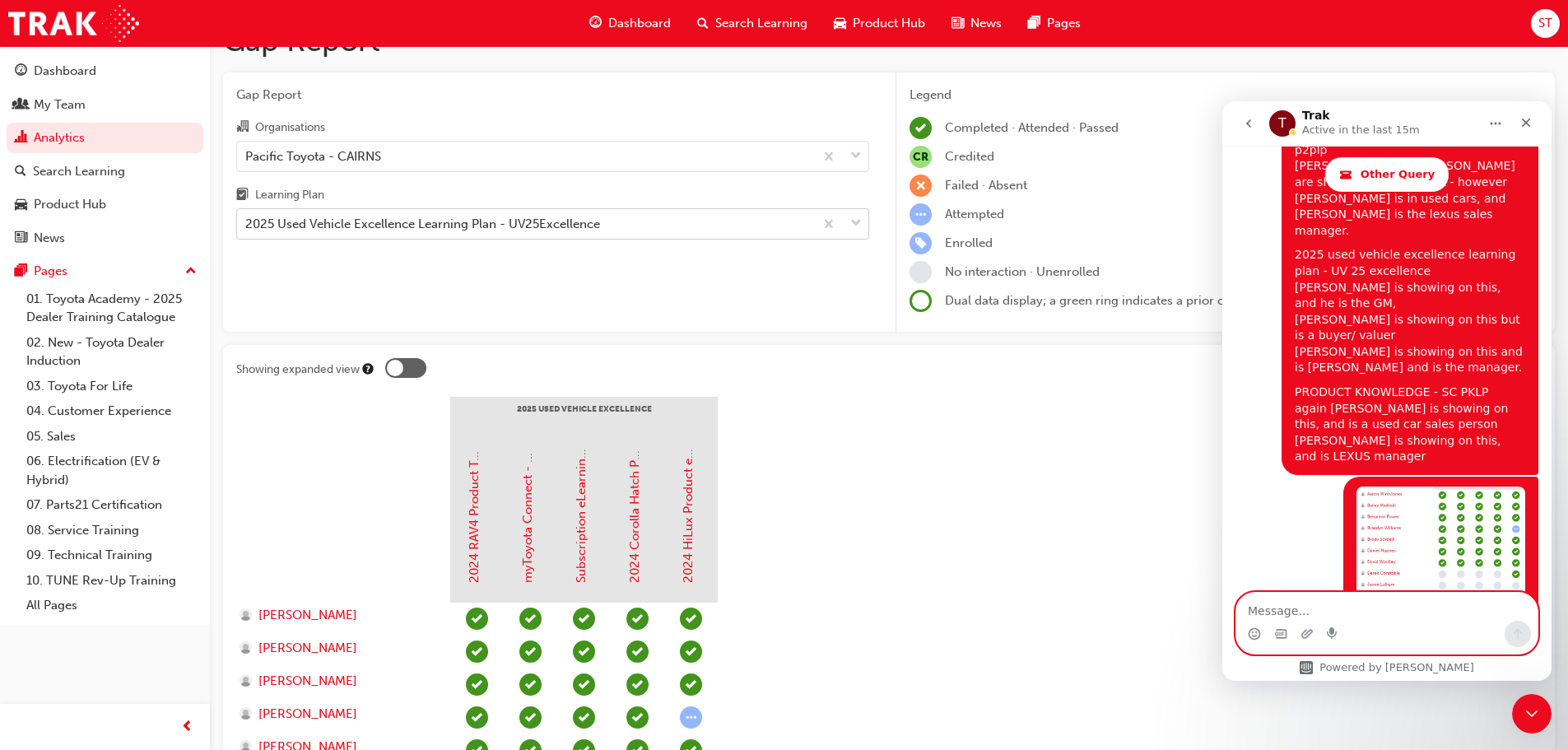
scroll to position [0, 0]
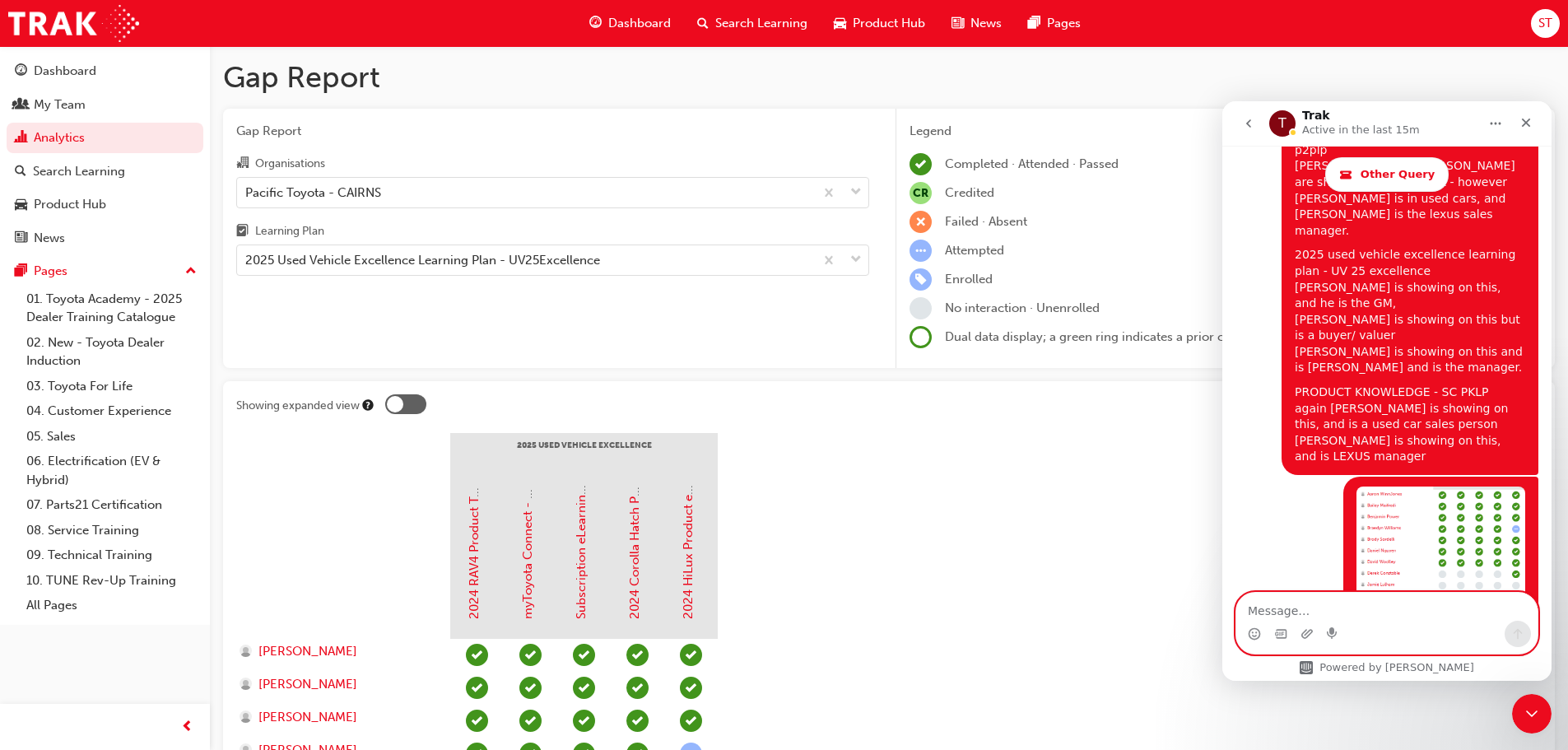
click at [1282, 612] on textarea "Message…" at bounding box center [1387, 607] width 301 height 28
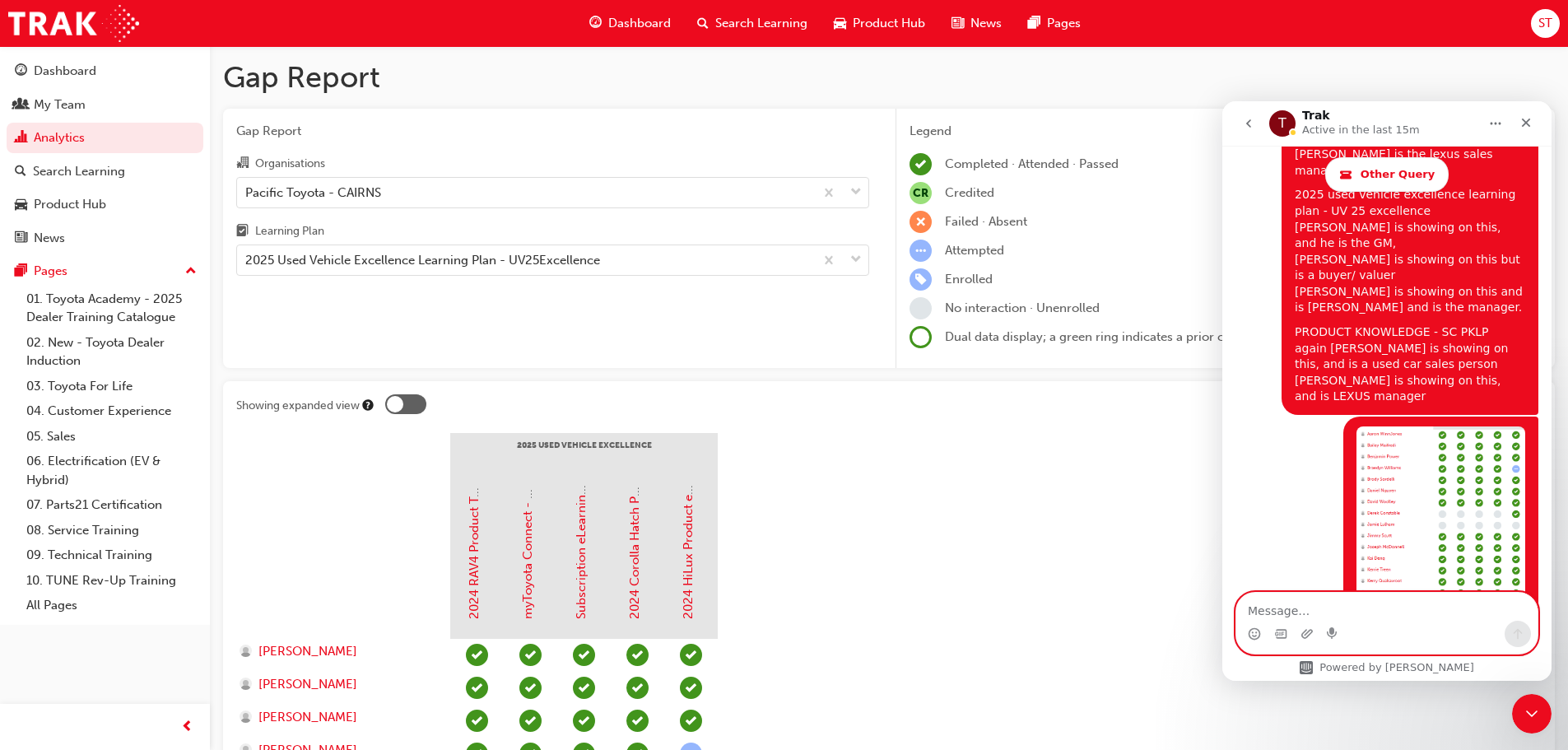
scroll to position [2575, 0]
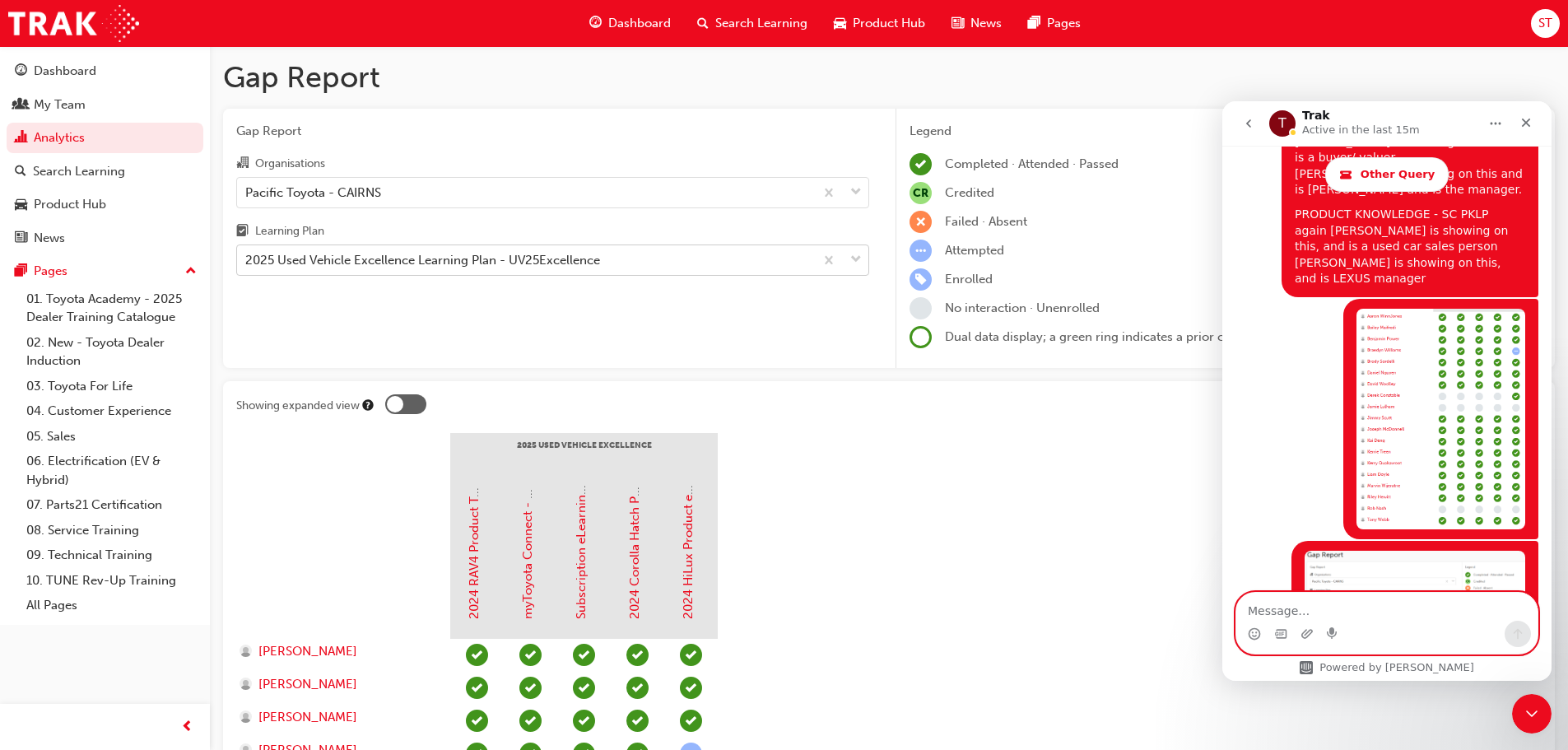
click at [325, 253] on div "2025 Used Vehicle Excellence Learning Plan - UV25Excellence" at bounding box center [422, 261] width 354 height 19
click at [247, 253] on input "Learning Plan 2025 Used Vehicle Excellence Learning Plan - UV25Excellence" at bounding box center [246, 260] width 2 height 14
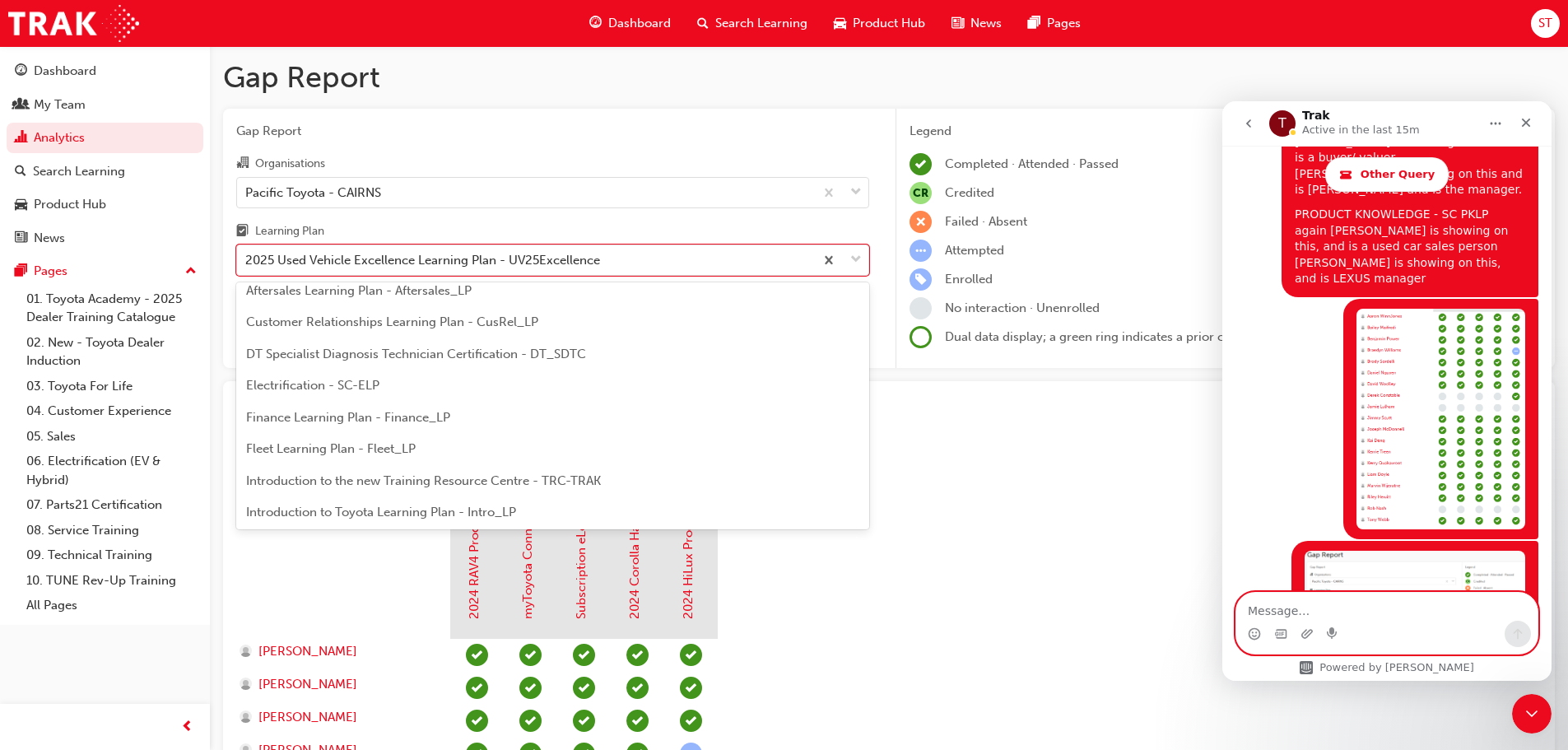
scroll to position [0, 0]
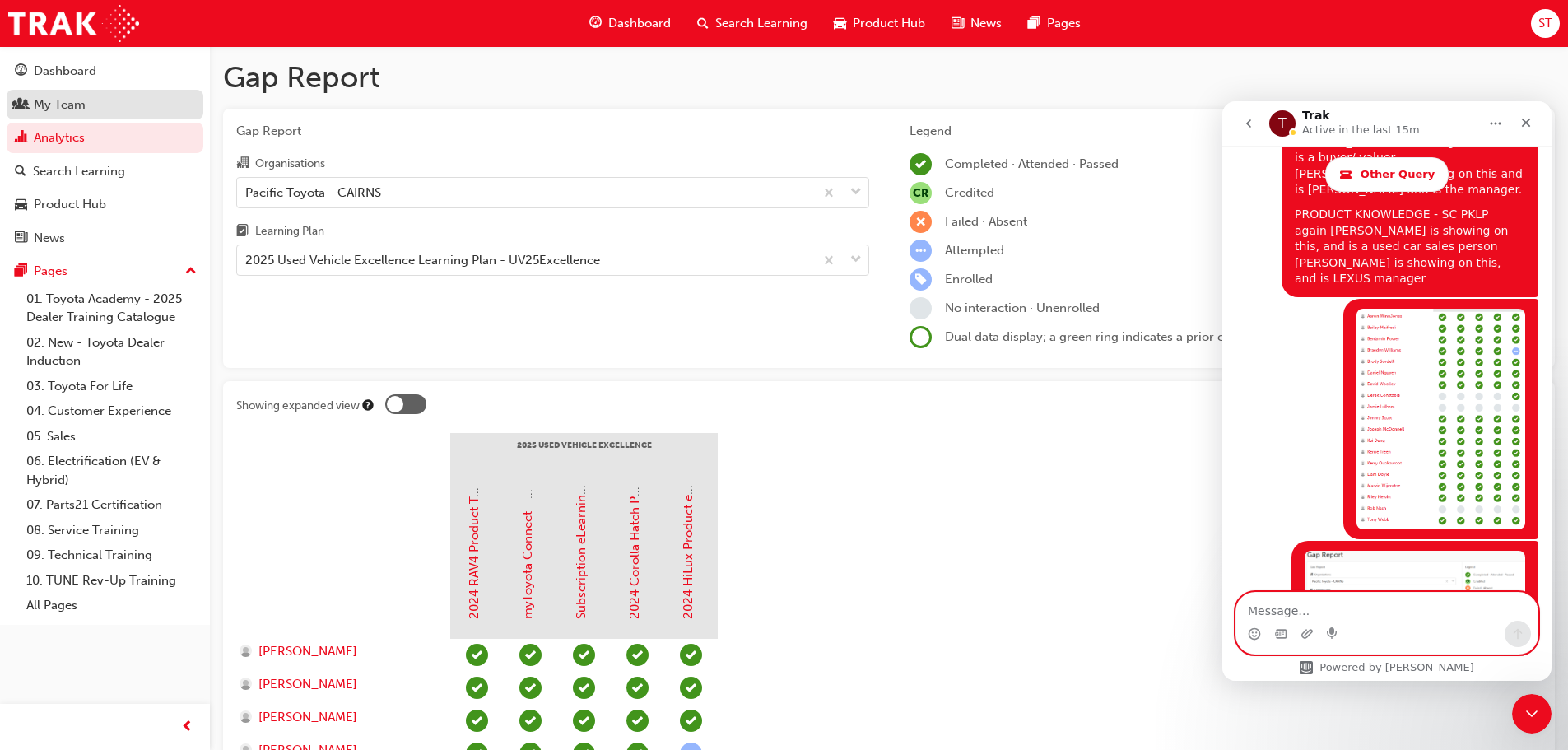
click at [97, 105] on div "My Team" at bounding box center [104, 105] width 180 height 21
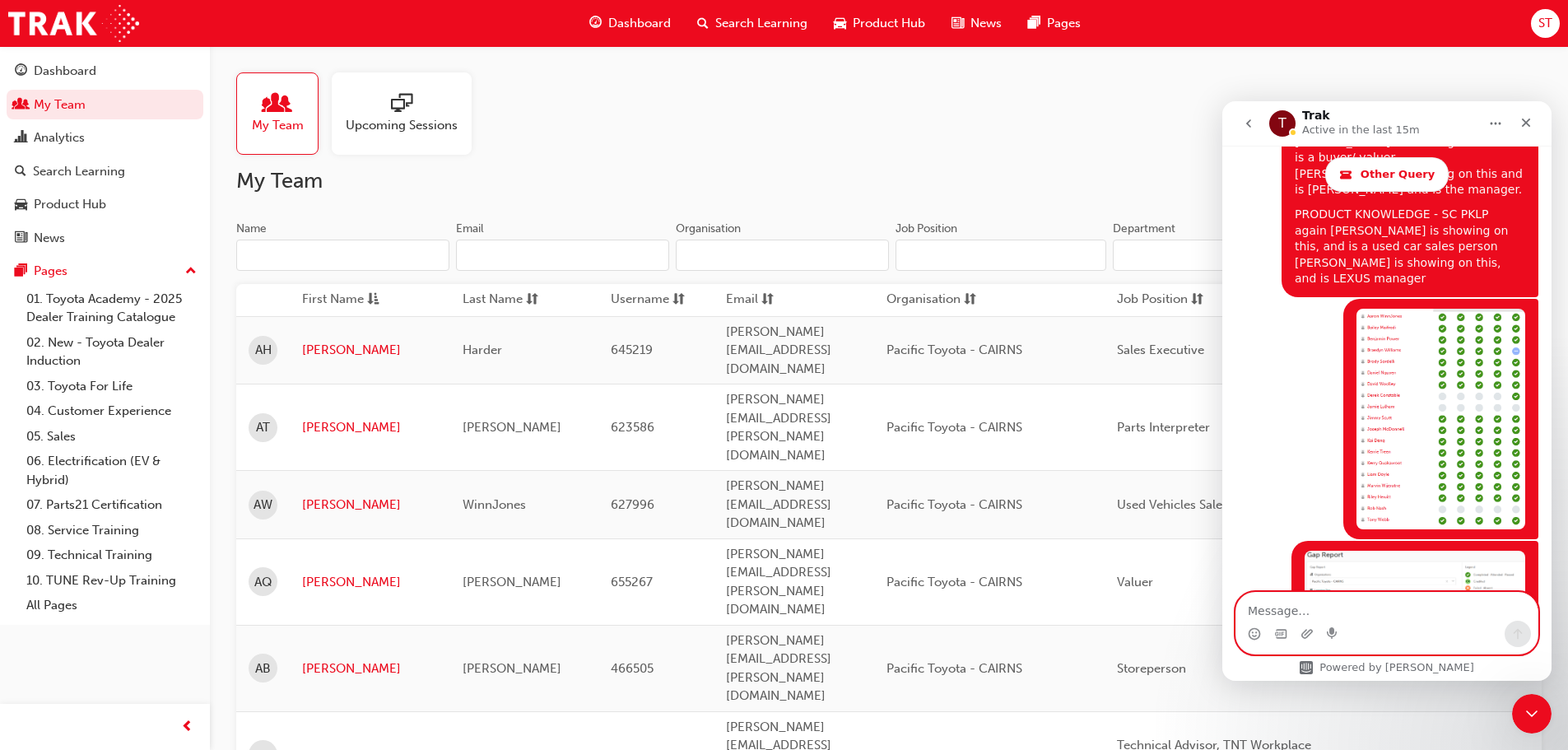
click at [311, 245] on input "Name" at bounding box center [343, 255] width 213 height 32
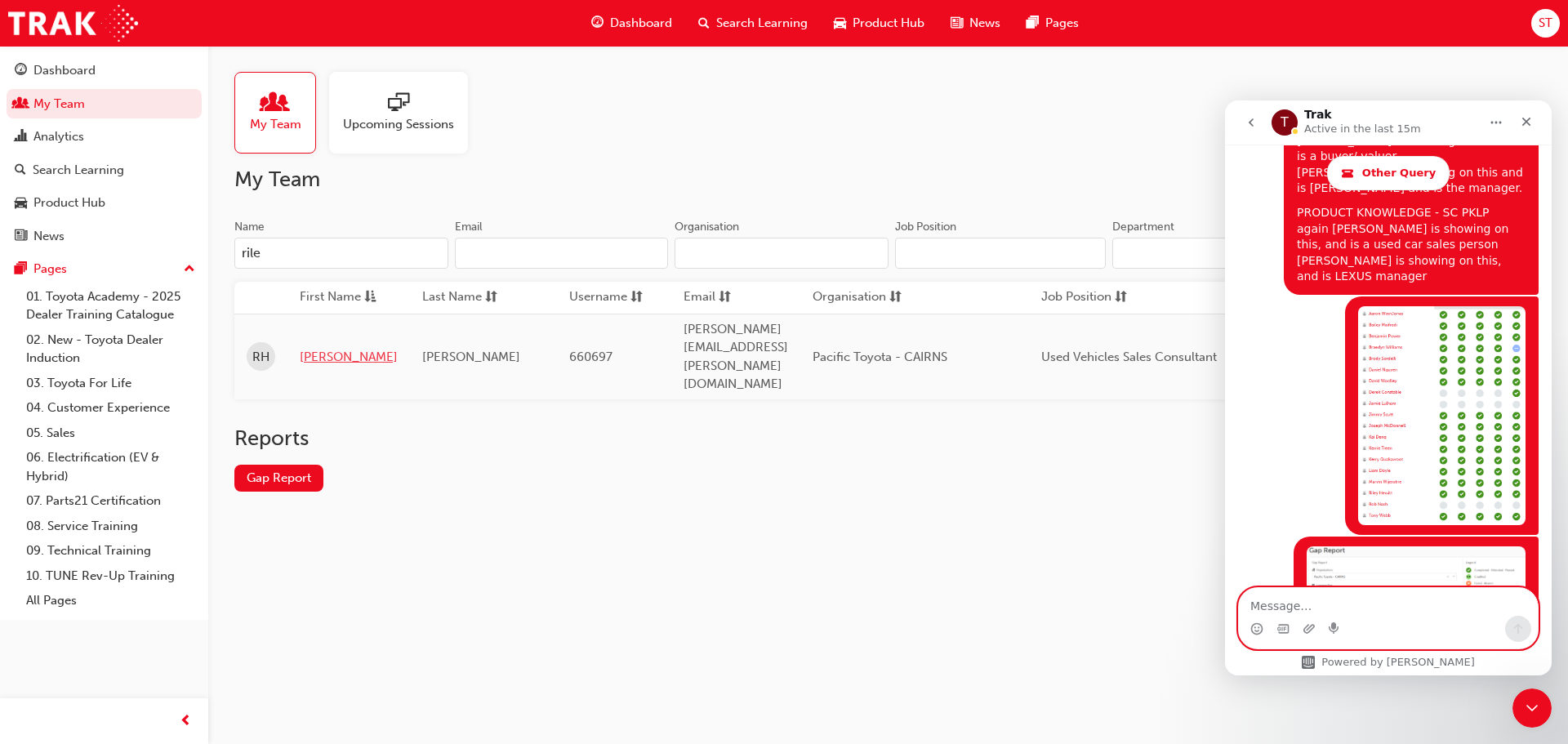
type input "rile"
click at [311, 348] on link "[PERSON_NAME]" at bounding box center [348, 357] width 98 height 19
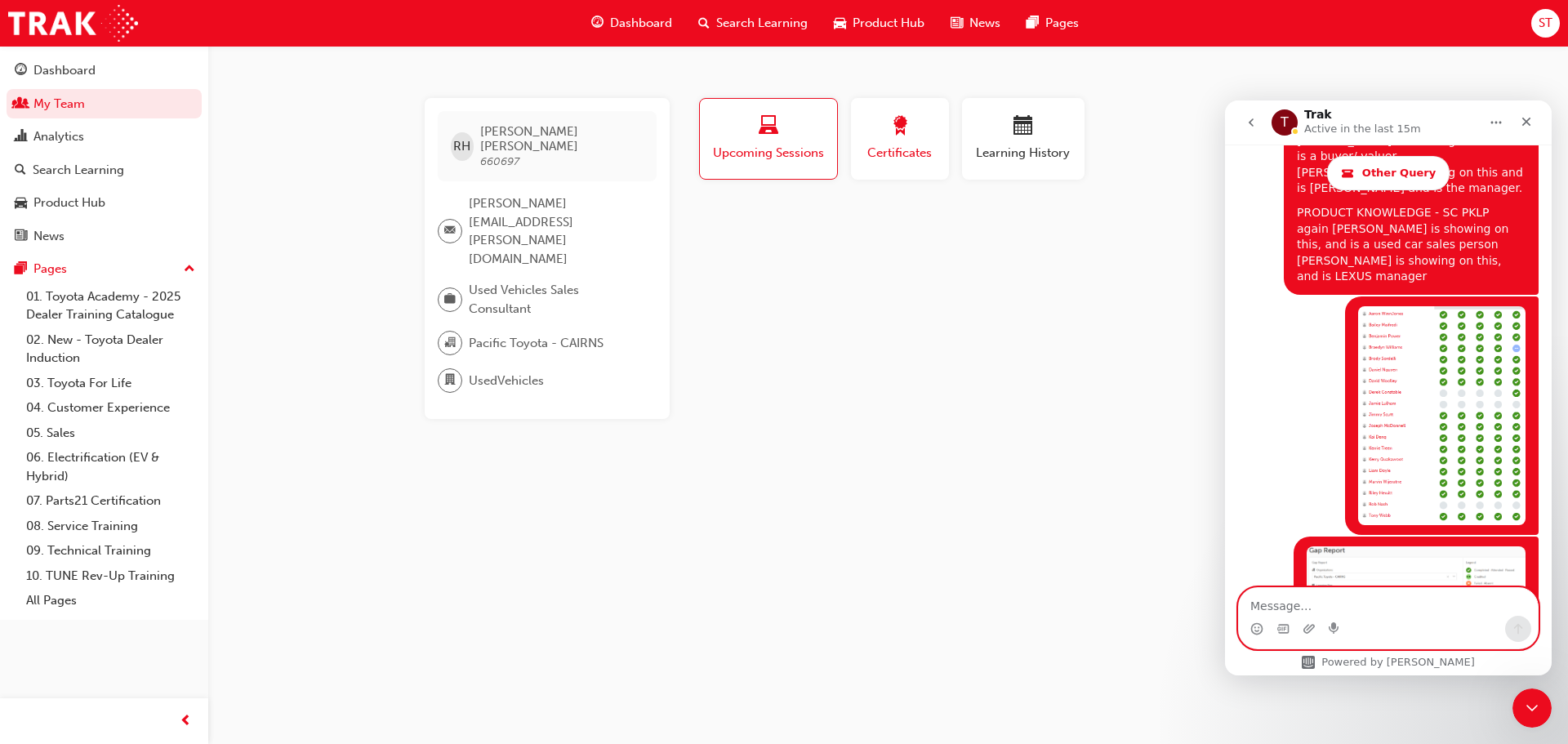
click at [906, 136] on span "award-icon" at bounding box center [900, 127] width 20 height 22
click at [1030, 137] on span "calendar-icon" at bounding box center [1024, 127] width 20 height 22
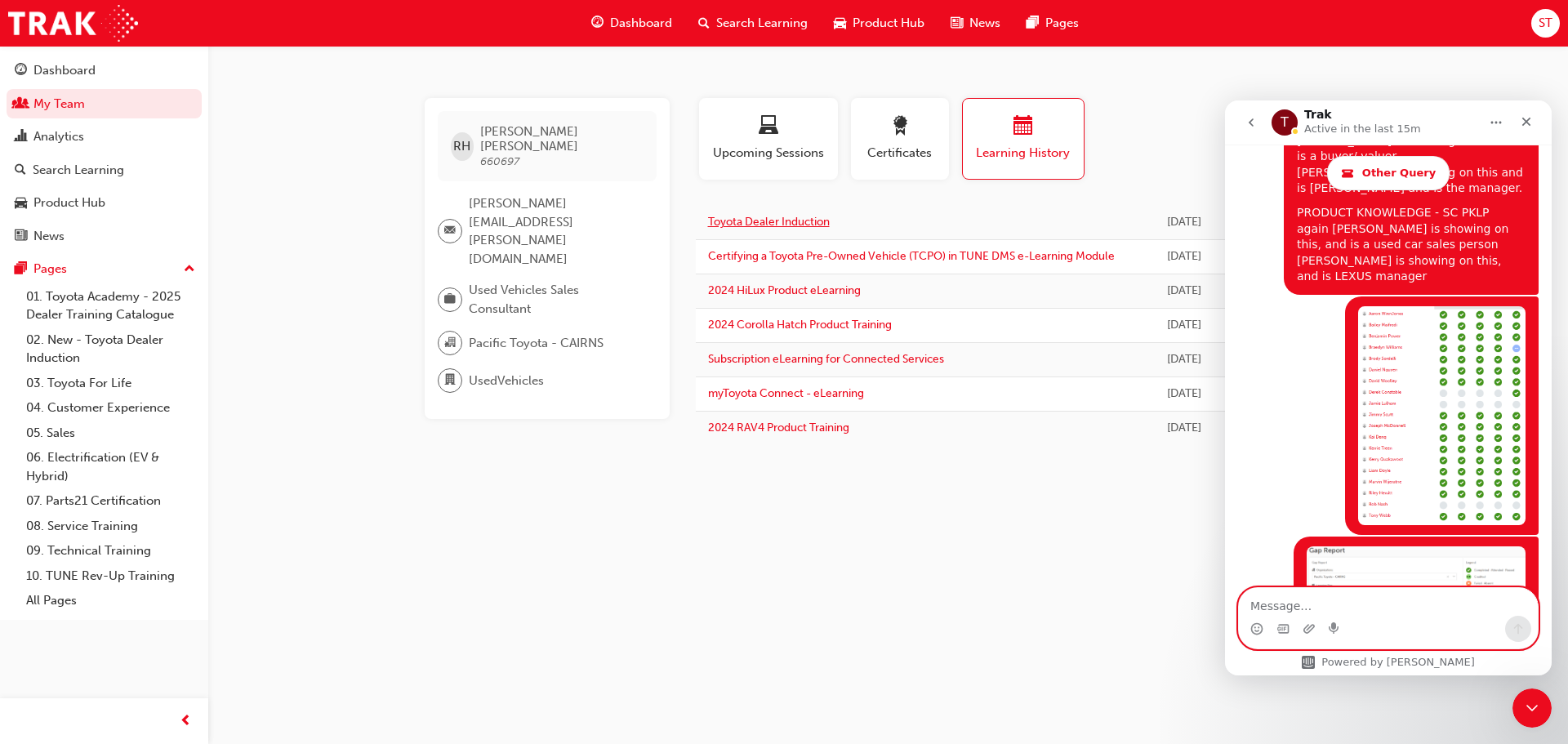
click at [814, 222] on link "Toyota Dealer Induction" at bounding box center [769, 221] width 122 height 13
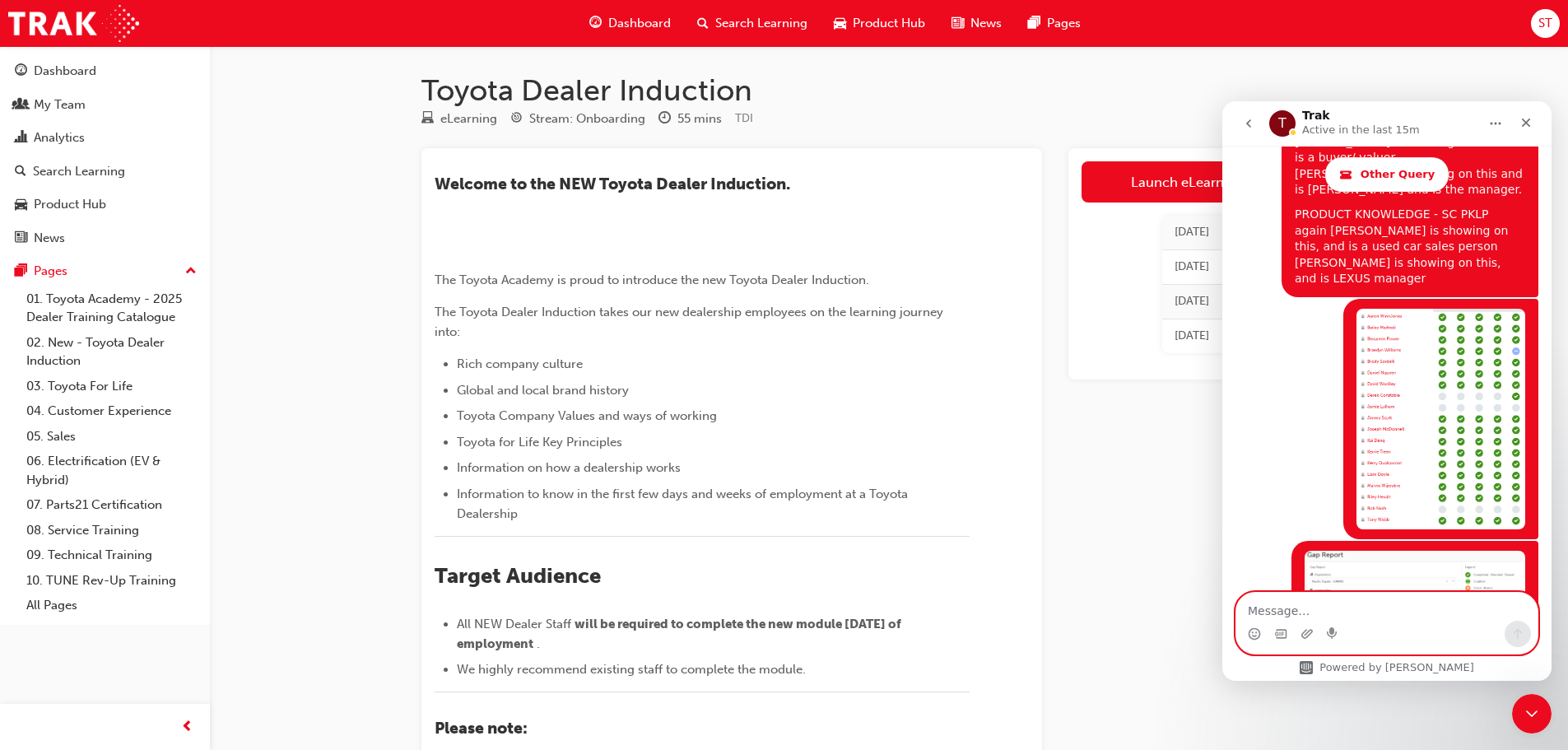
click at [1502, 123] on icon "Home" at bounding box center [1496, 123] width 14 height 14
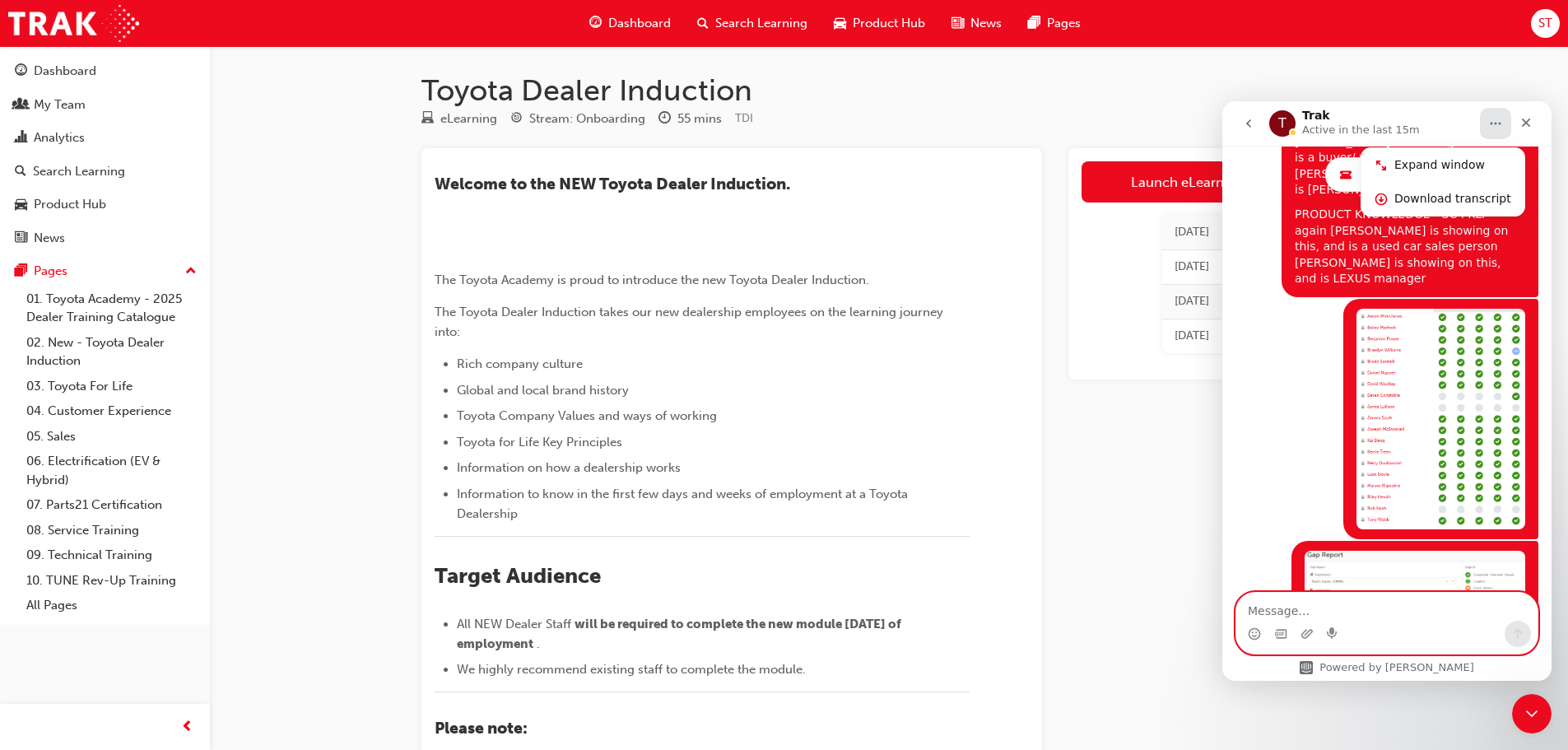
click at [1493, 125] on icon "Home" at bounding box center [1496, 123] width 14 height 14
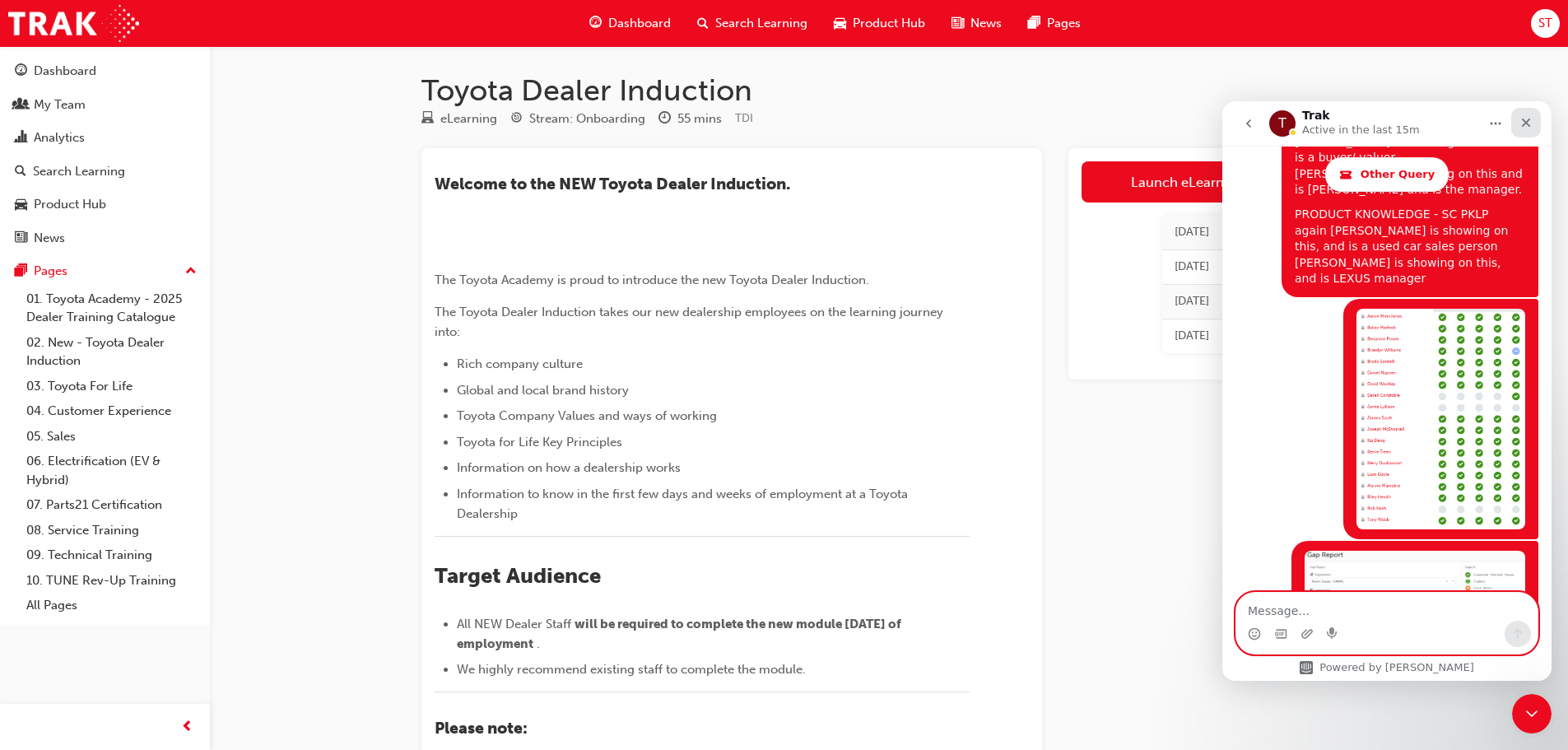
click at [1525, 124] on icon "Close" at bounding box center [1526, 123] width 9 height 9
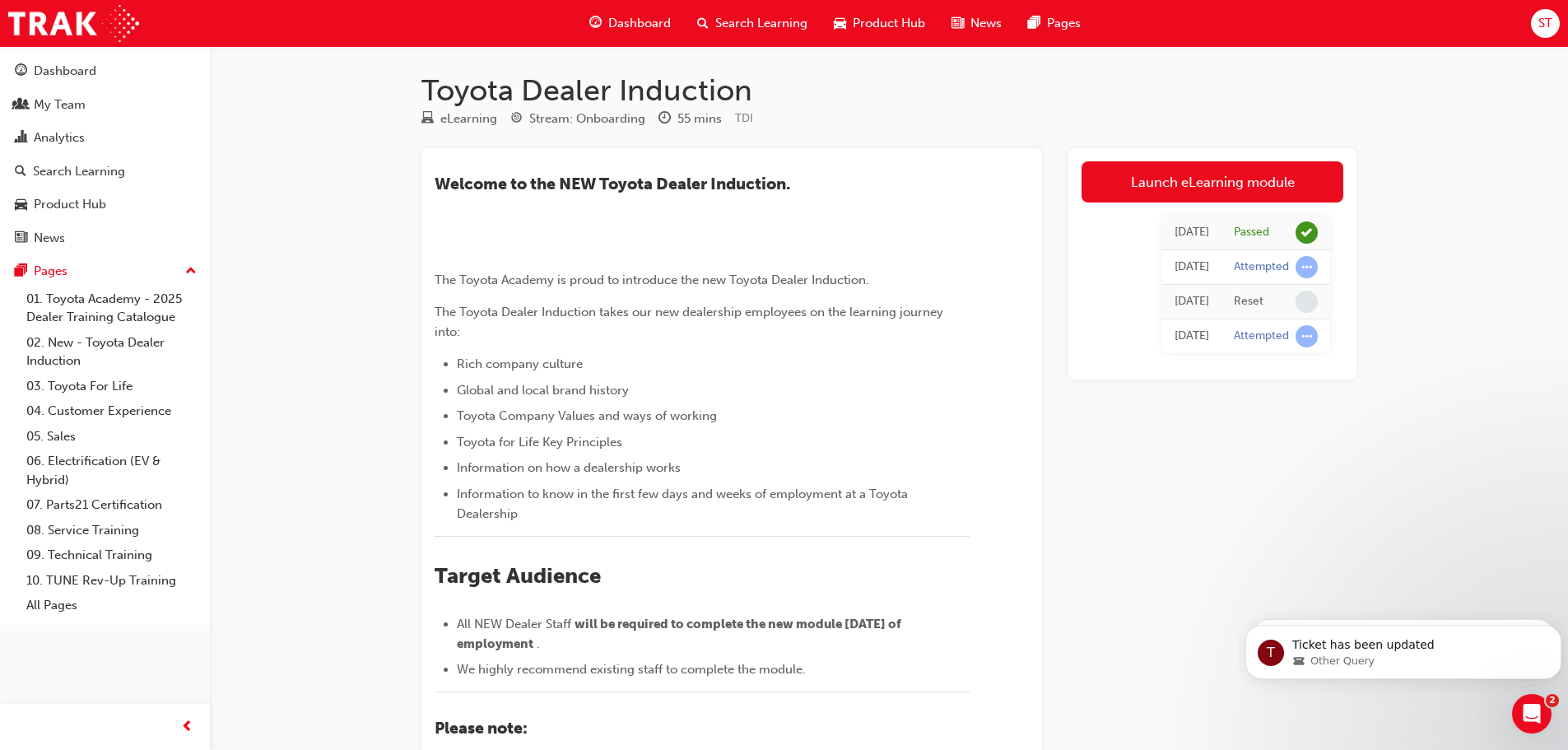
click at [1482, 300] on div "Toyota Dealer Induction eLearning Stream: Onboarding 55 mins TDI ​Welcome to th…" at bounding box center [784, 562] width 1568 height 1124
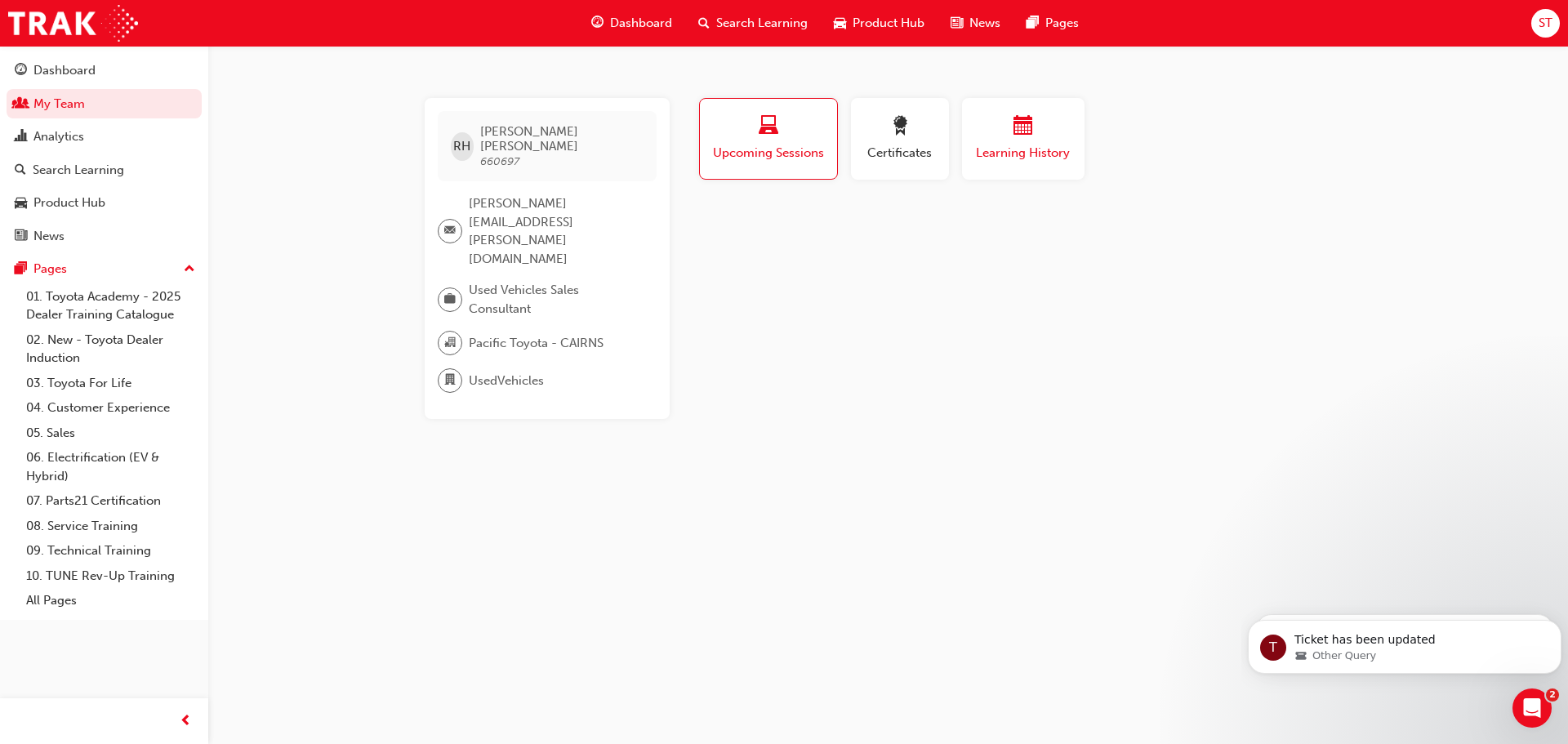
click at [1023, 149] on span "Learning History" at bounding box center [1023, 153] width 98 height 19
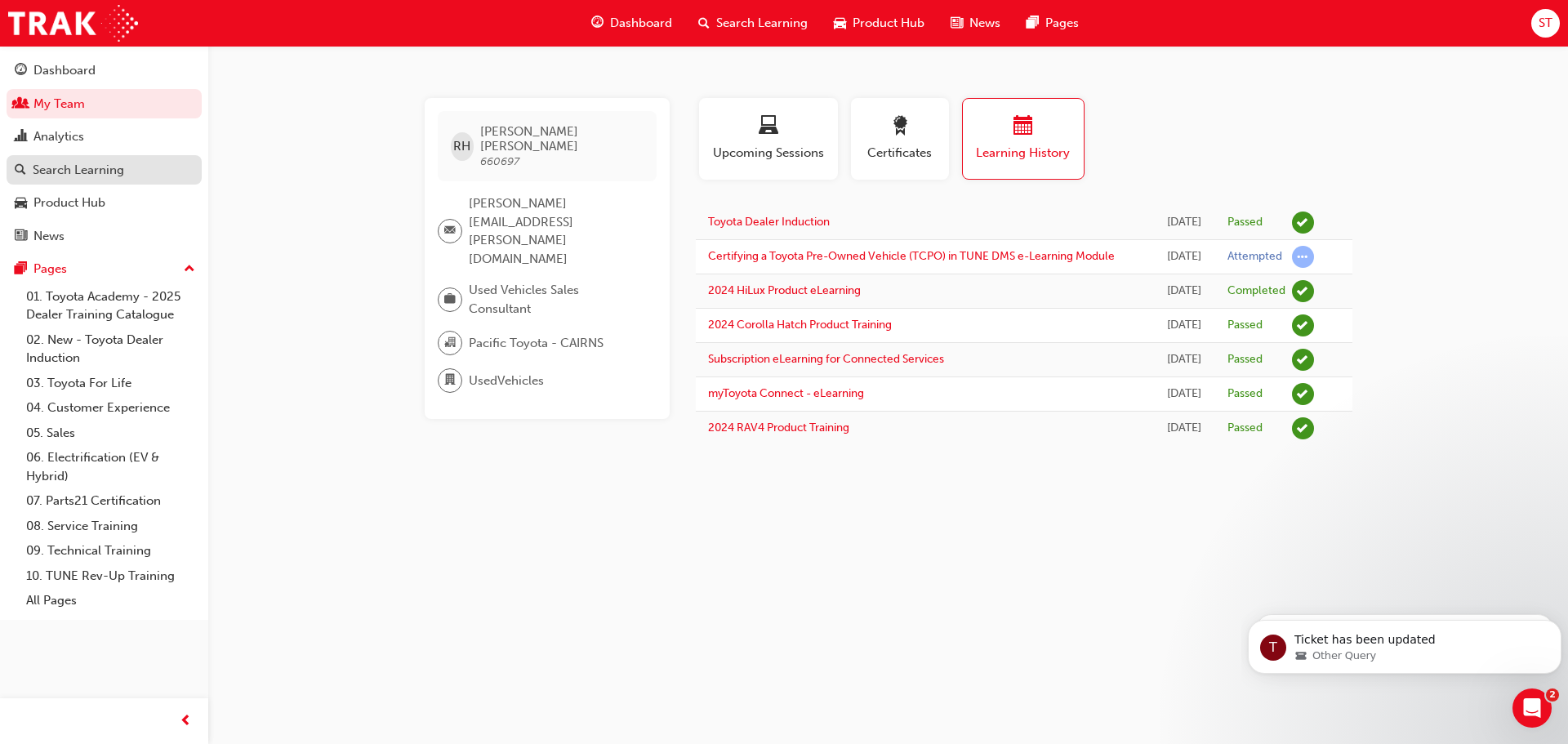
click at [48, 176] on div "Search Learning" at bounding box center [78, 170] width 91 height 19
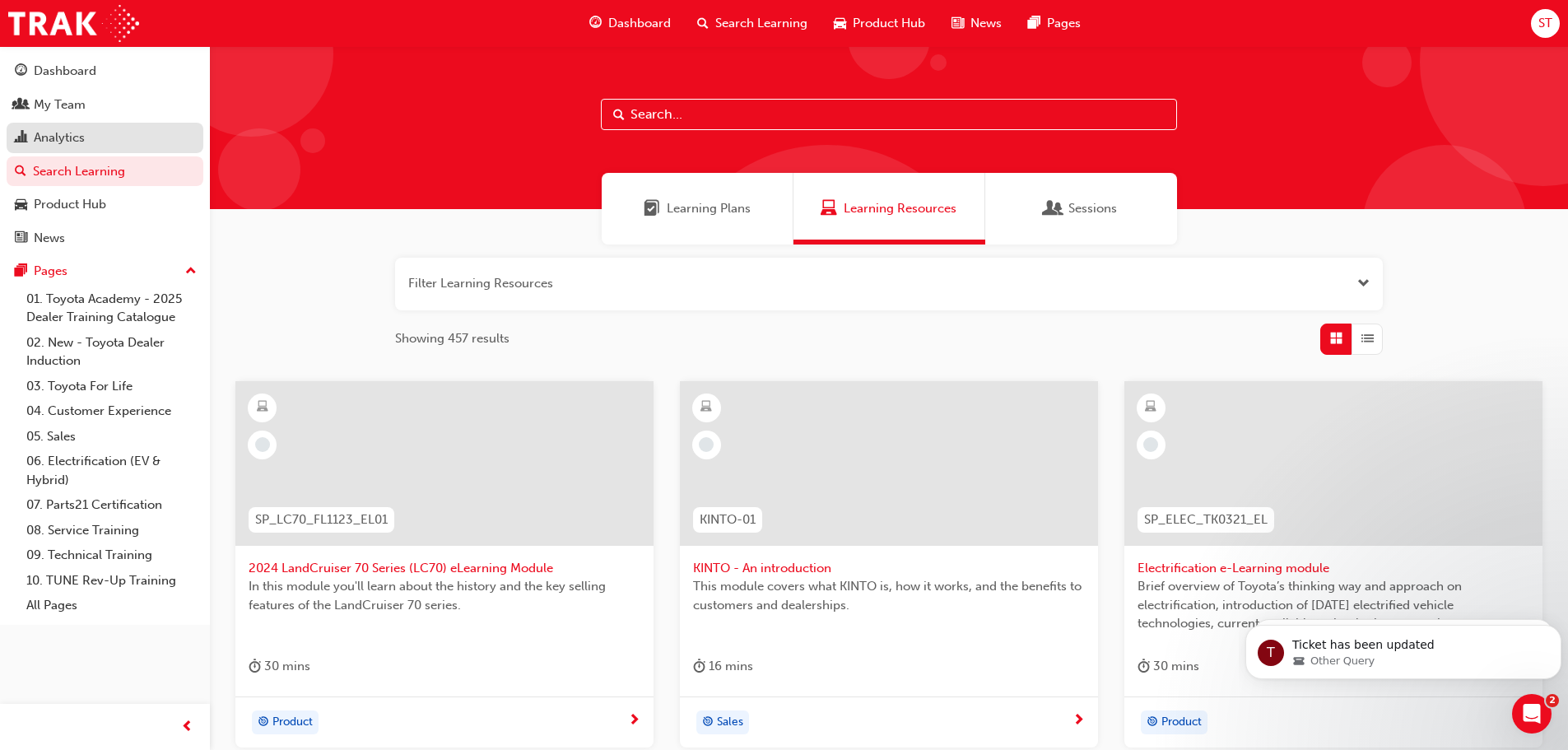
click at [45, 138] on div "Analytics" at bounding box center [59, 138] width 51 height 19
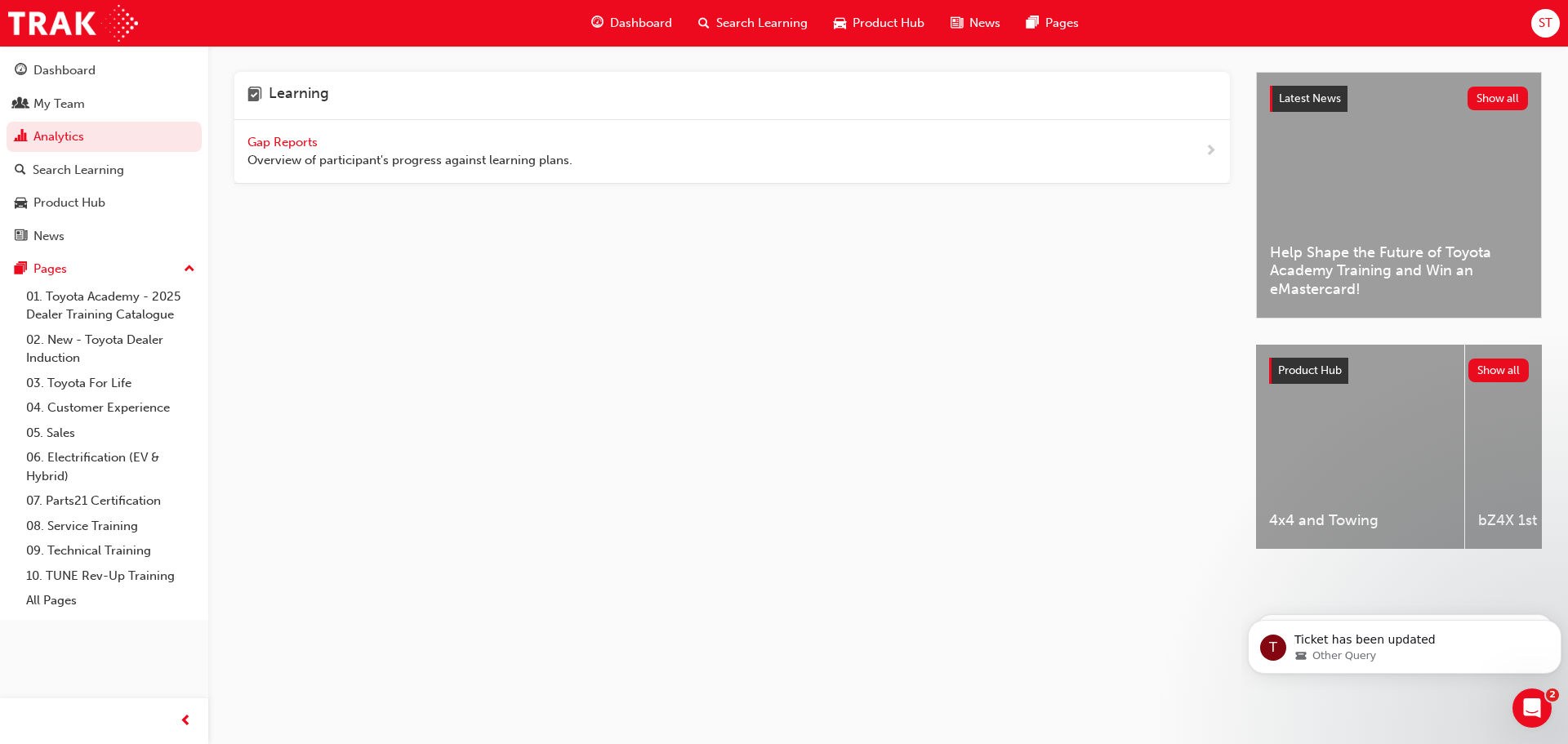
click at [281, 138] on span "Gap Reports" at bounding box center [284, 142] width 74 height 14
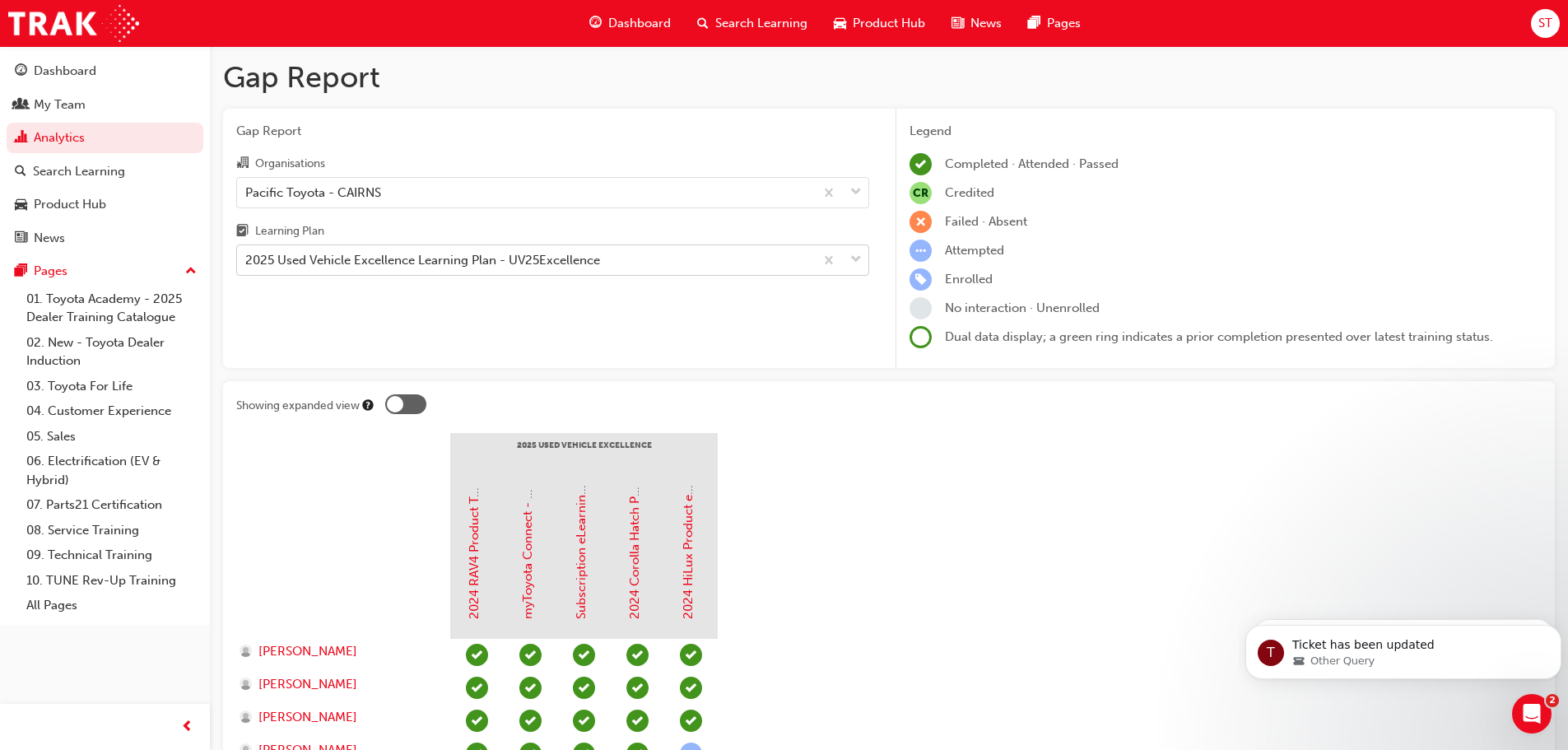
click at [436, 259] on div "2025 Used Vehicle Excellence Learning Plan - UV25Excellence" at bounding box center [422, 261] width 354 height 19
click at [247, 259] on input "Learning Plan 2025 Used Vehicle Excellence Learning Plan - UV25Excellence" at bounding box center [246, 260] width 2 height 14
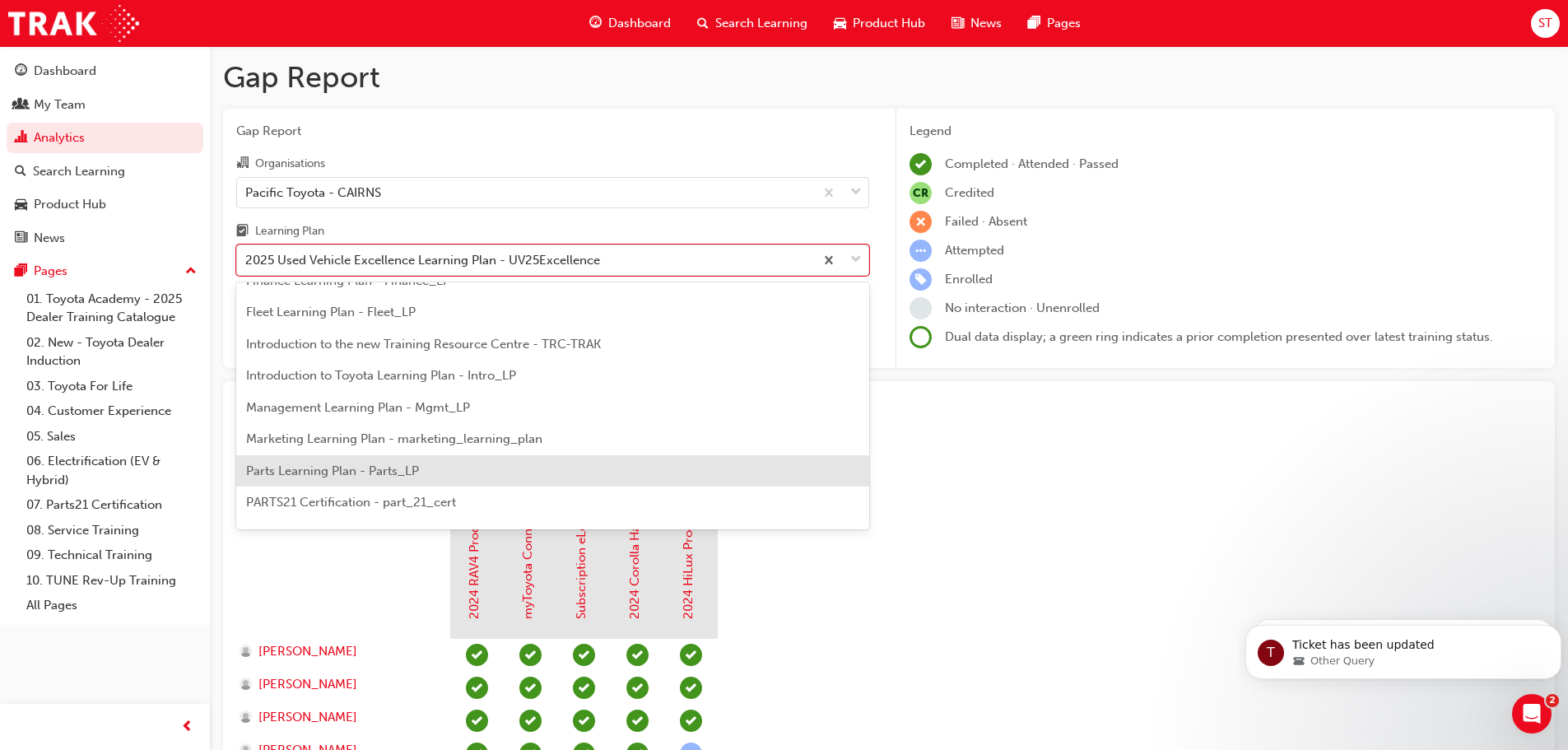
scroll to position [329, 0]
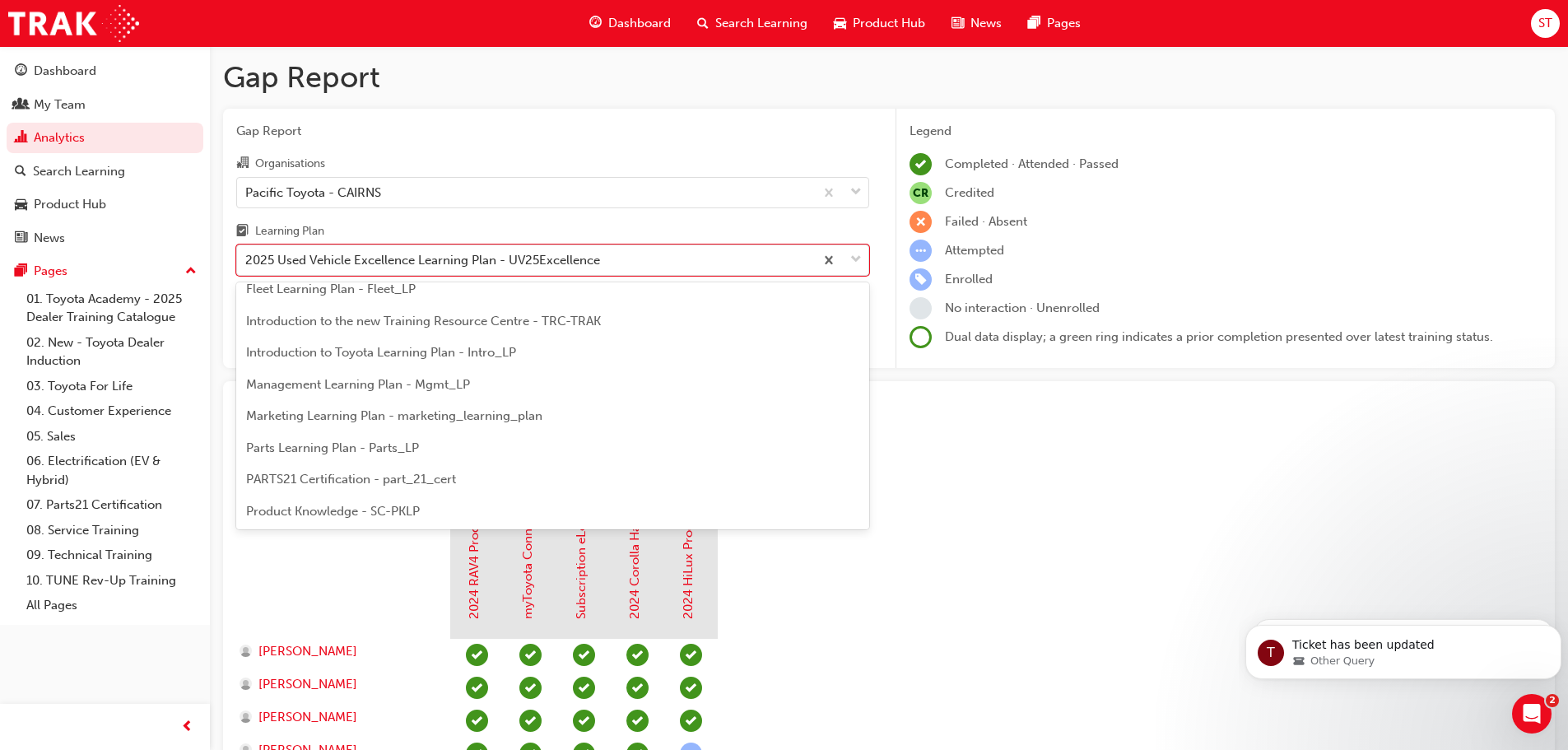
click at [392, 354] on span "Introduction to Toyota Learning Plan - Intro_LP" at bounding box center [381, 352] width 270 height 14
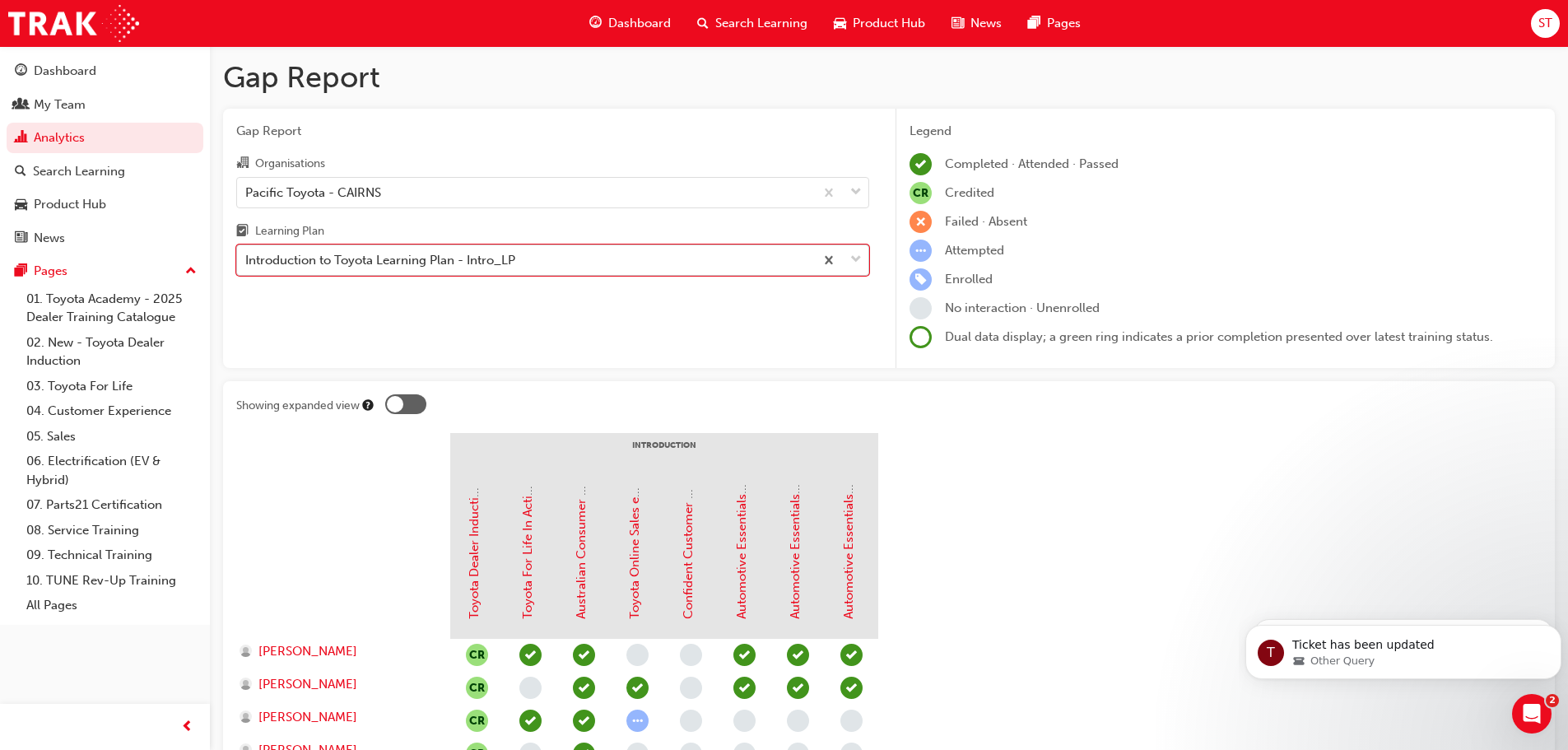
click at [608, 268] on div "Introduction to Toyota Learning Plan - Intro_LP" at bounding box center [525, 261] width 577 height 29
click at [247, 267] on input "Learning Plan option Introduction to Toyota Learning Plan - Intro_LP, selected.…" at bounding box center [246, 260] width 2 height 14
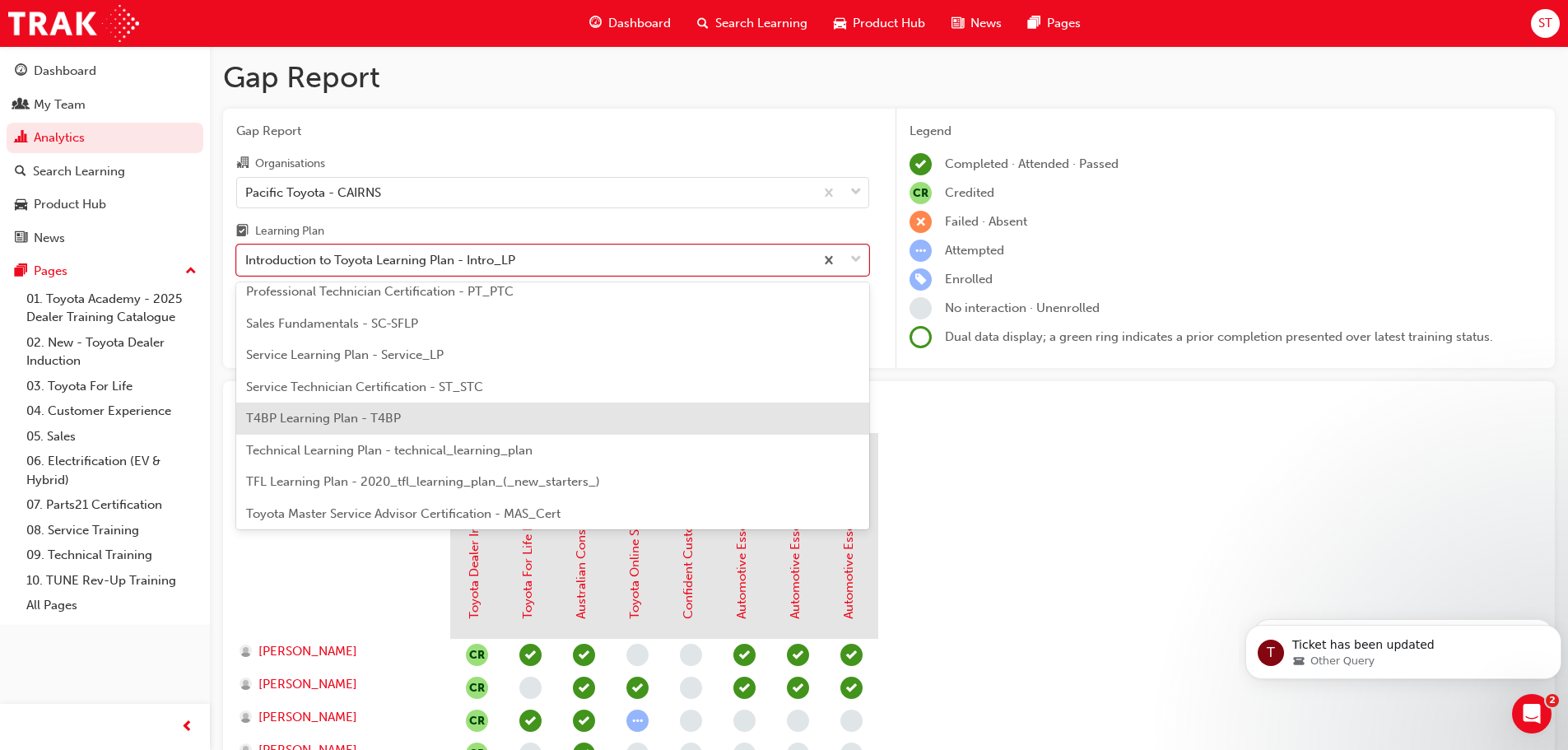
scroll to position [592, 0]
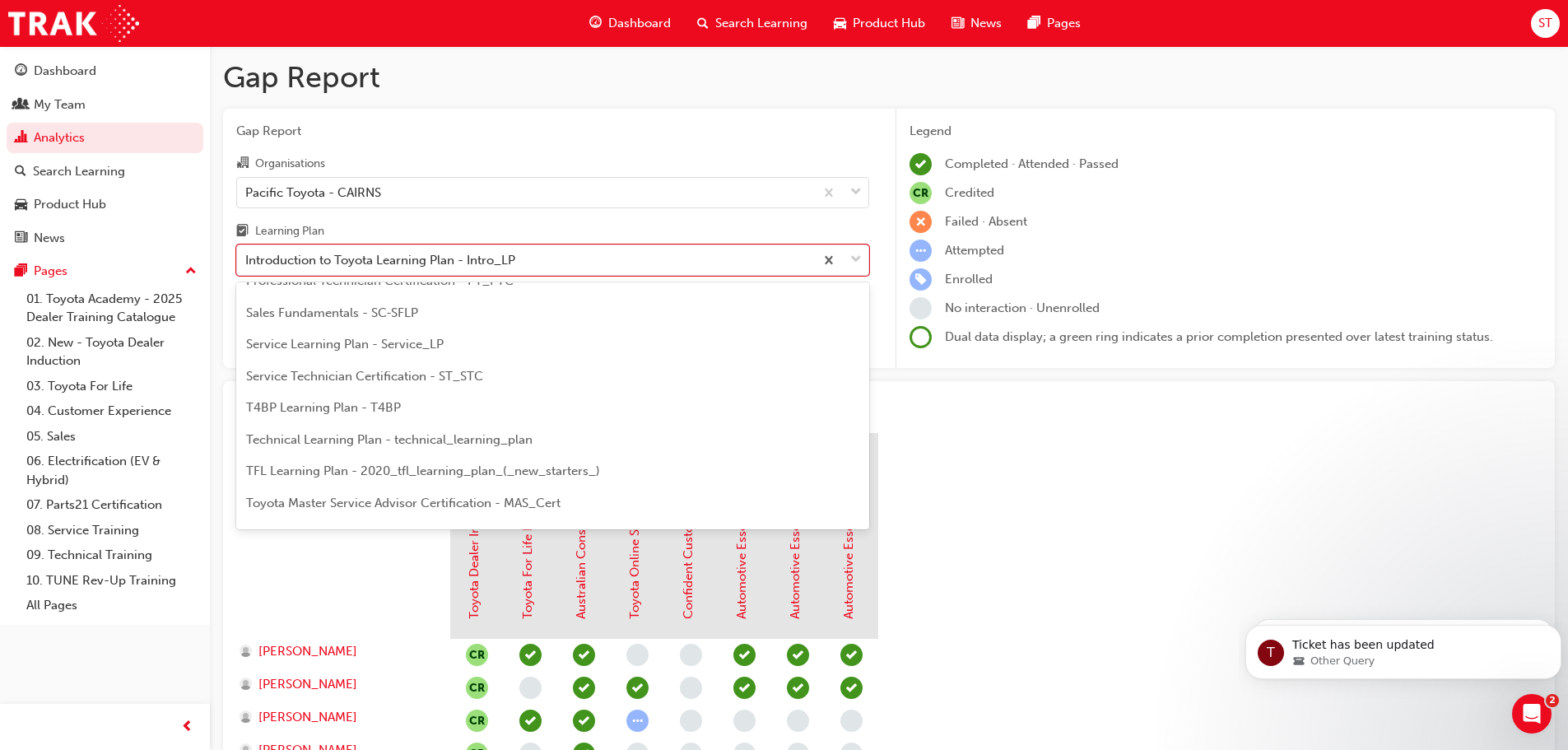
click at [406, 470] on span "TFL Learning Plan - 2020_tfl_learning_plan_(_new_starters_)" at bounding box center [423, 471] width 354 height 14
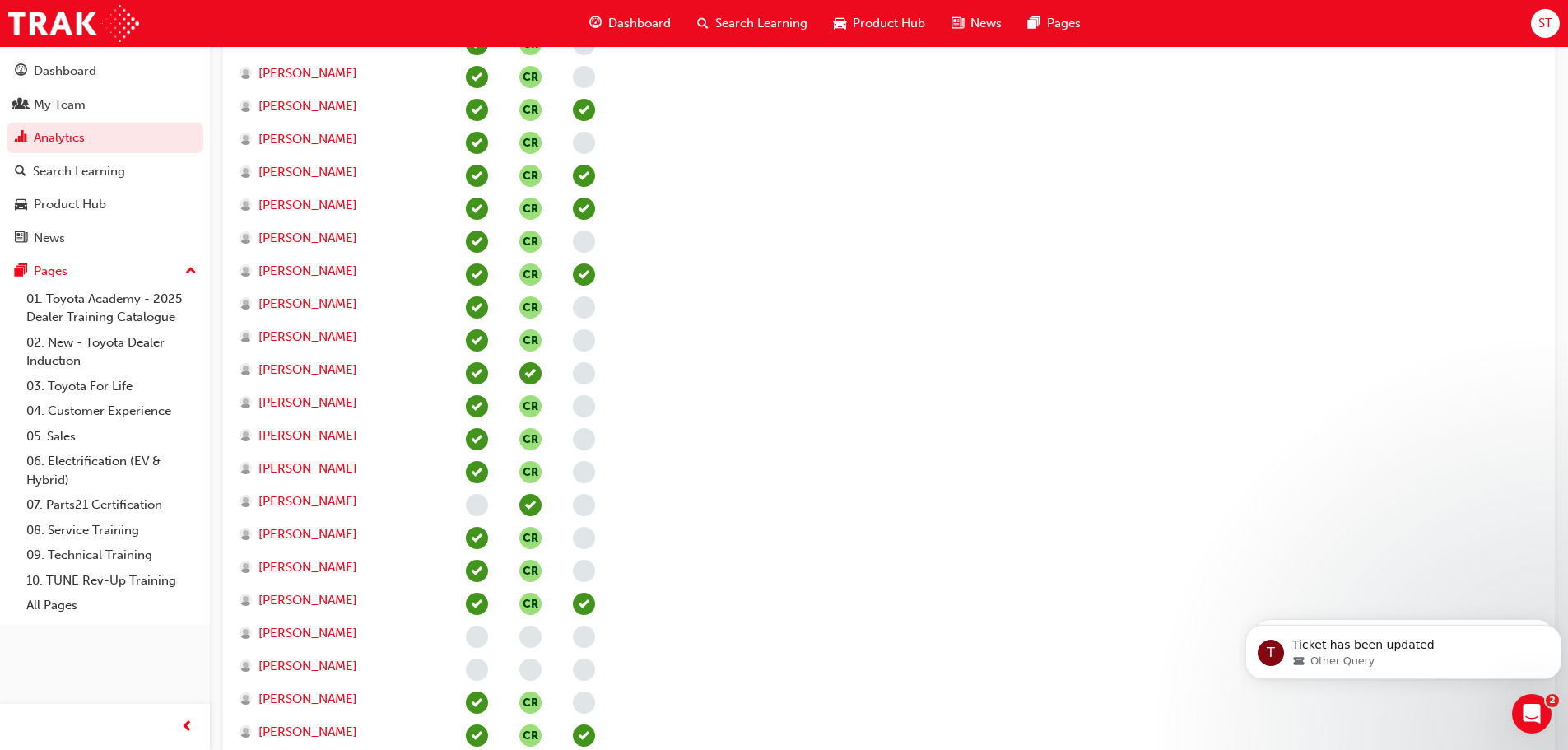
scroll to position [2553, 0]
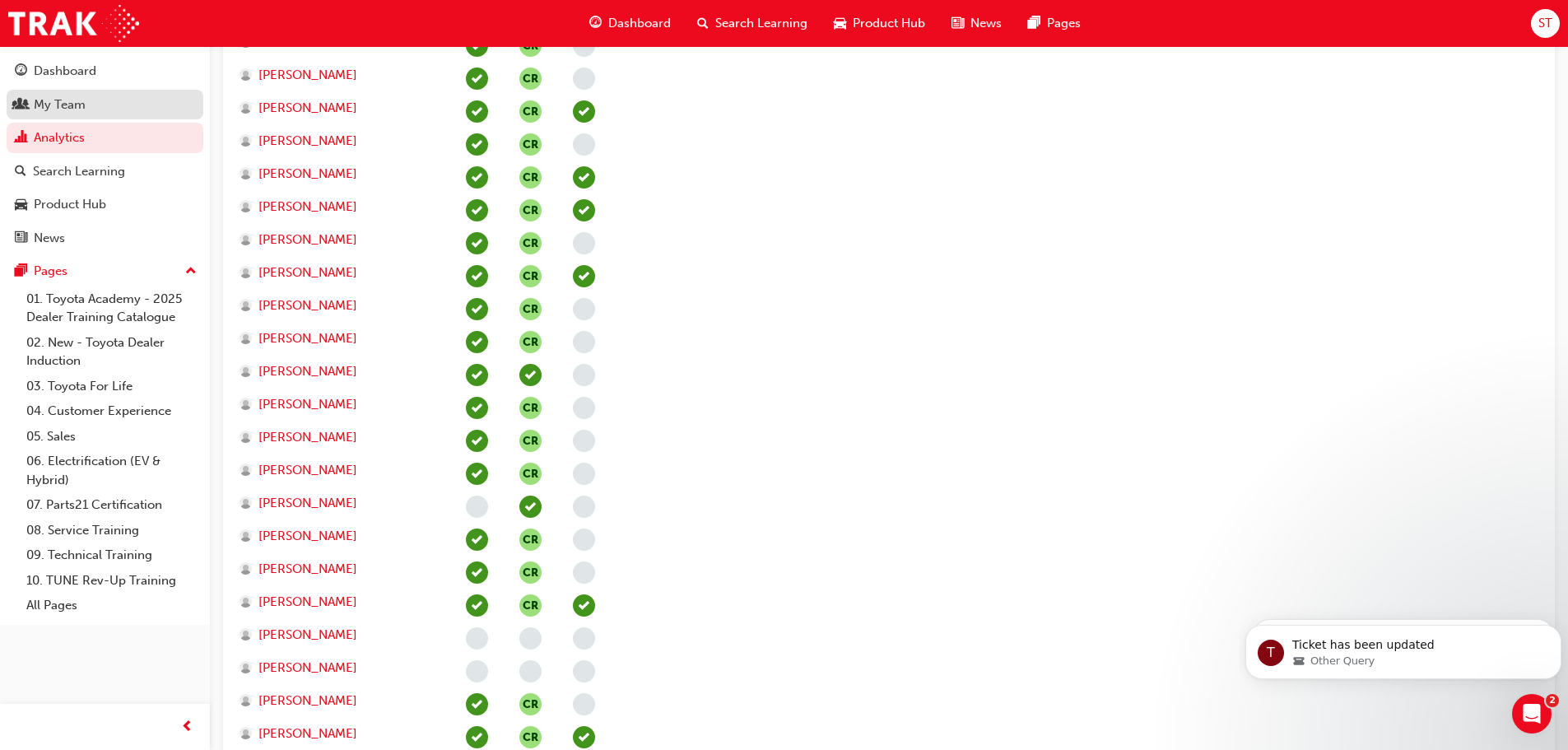
click at [70, 106] on div "My Team" at bounding box center [59, 105] width 52 height 19
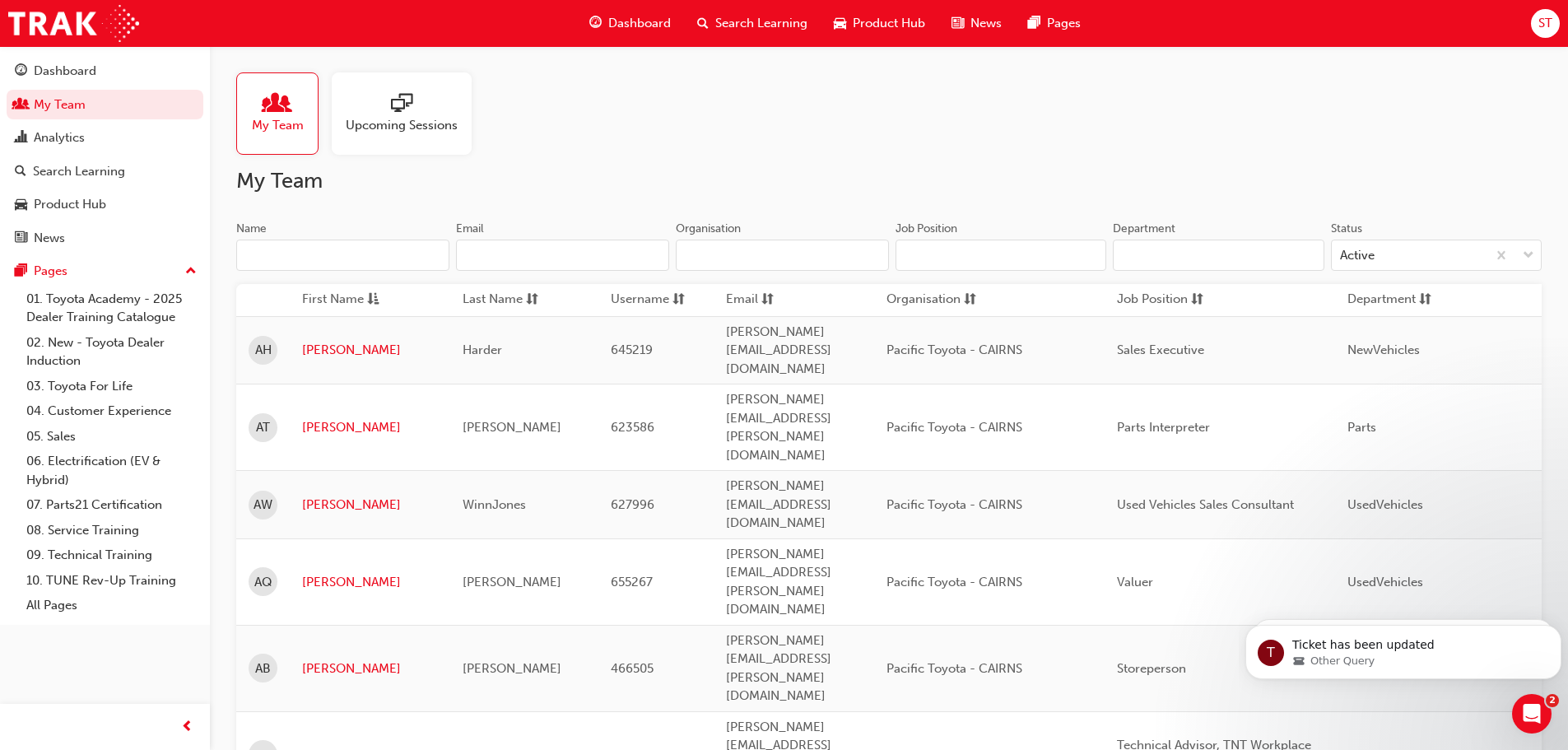
click at [351, 254] on input "Name" at bounding box center [343, 255] width 213 height 32
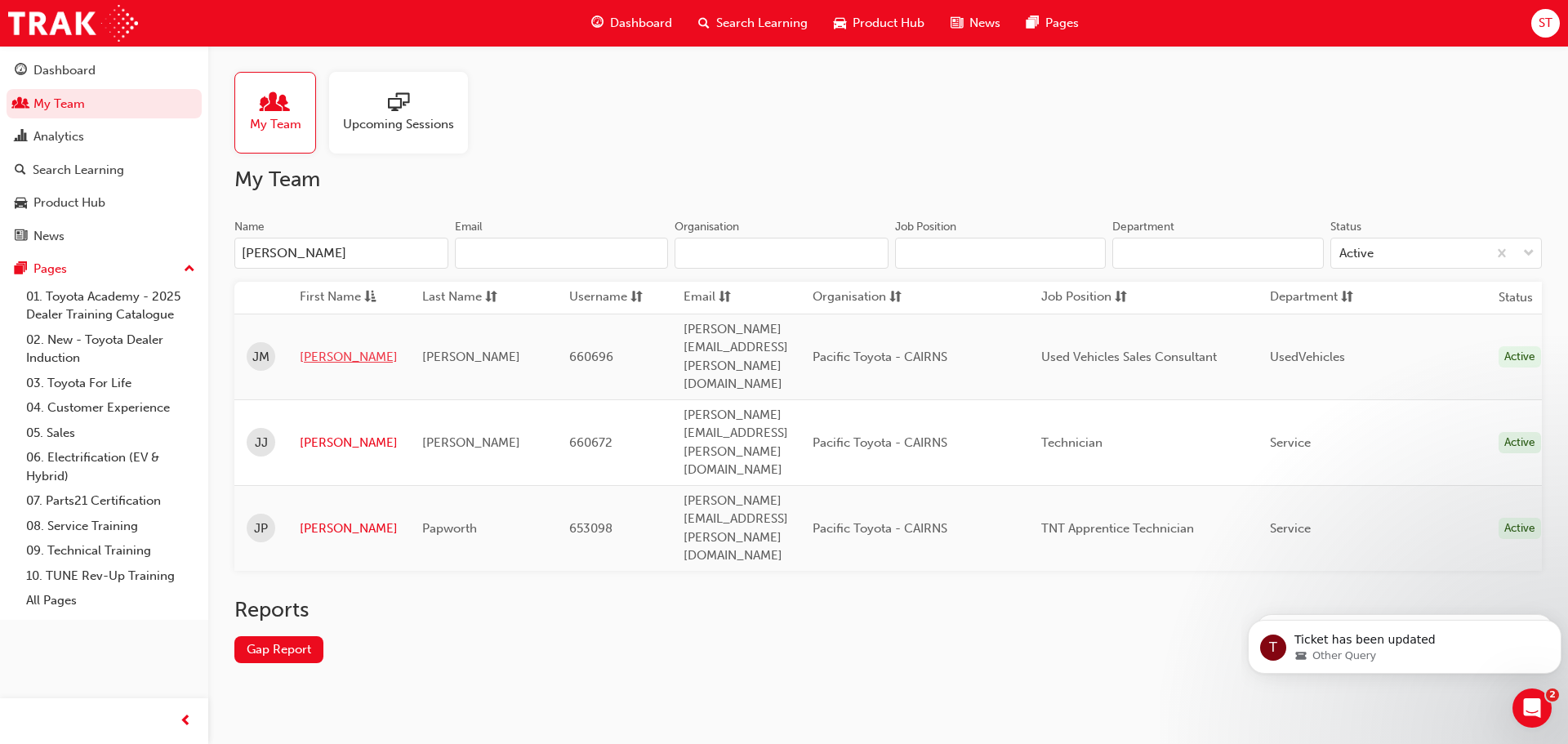
type input "[PERSON_NAME]"
drag, startPoint x: 331, startPoint y: 333, endPoint x: 329, endPoint y: 324, distance: 9.2
click at [330, 348] on link "[PERSON_NAME]" at bounding box center [348, 357] width 98 height 19
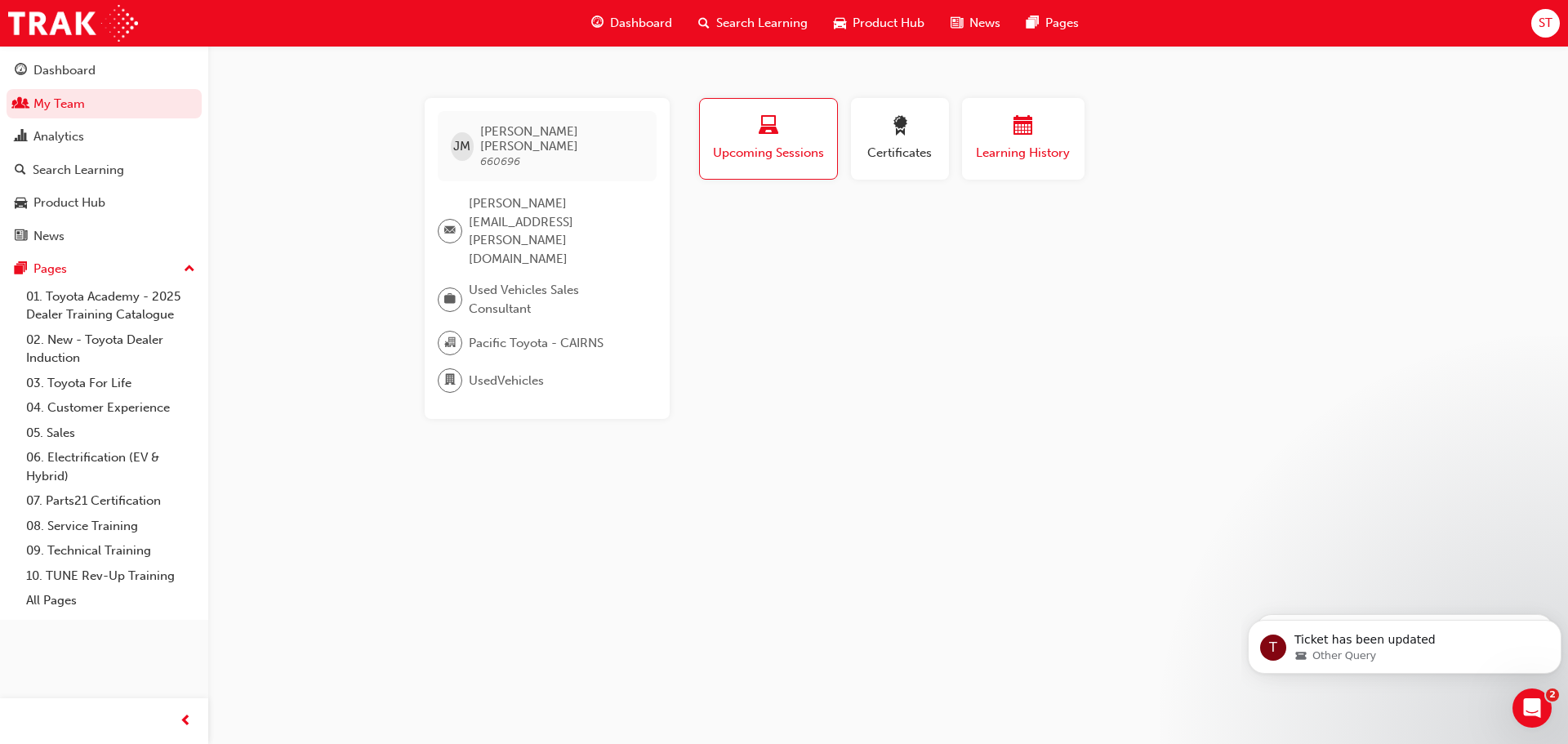
click at [1043, 151] on span "Learning History" at bounding box center [1023, 153] width 98 height 19
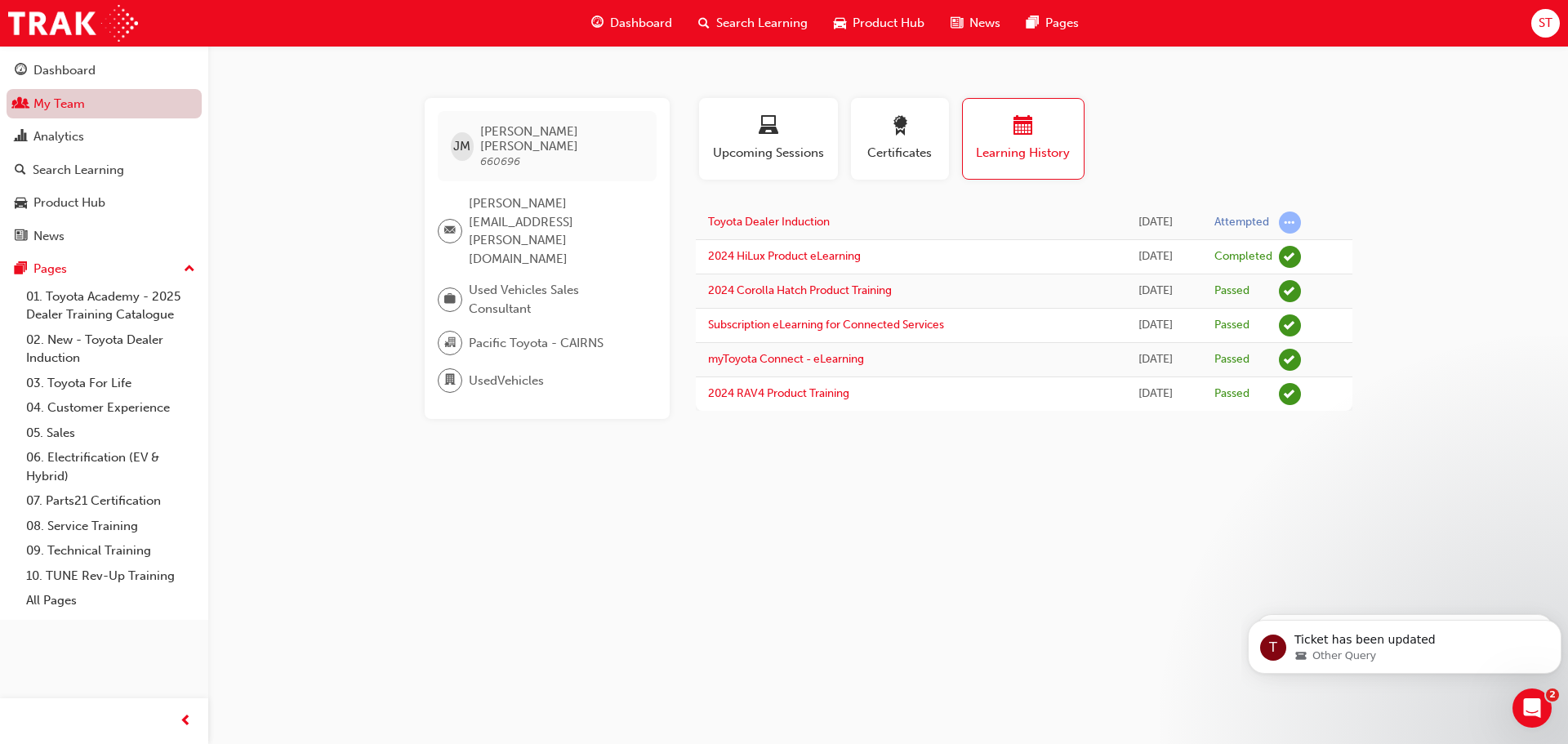
click at [57, 95] on link "My Team" at bounding box center [104, 104] width 196 height 31
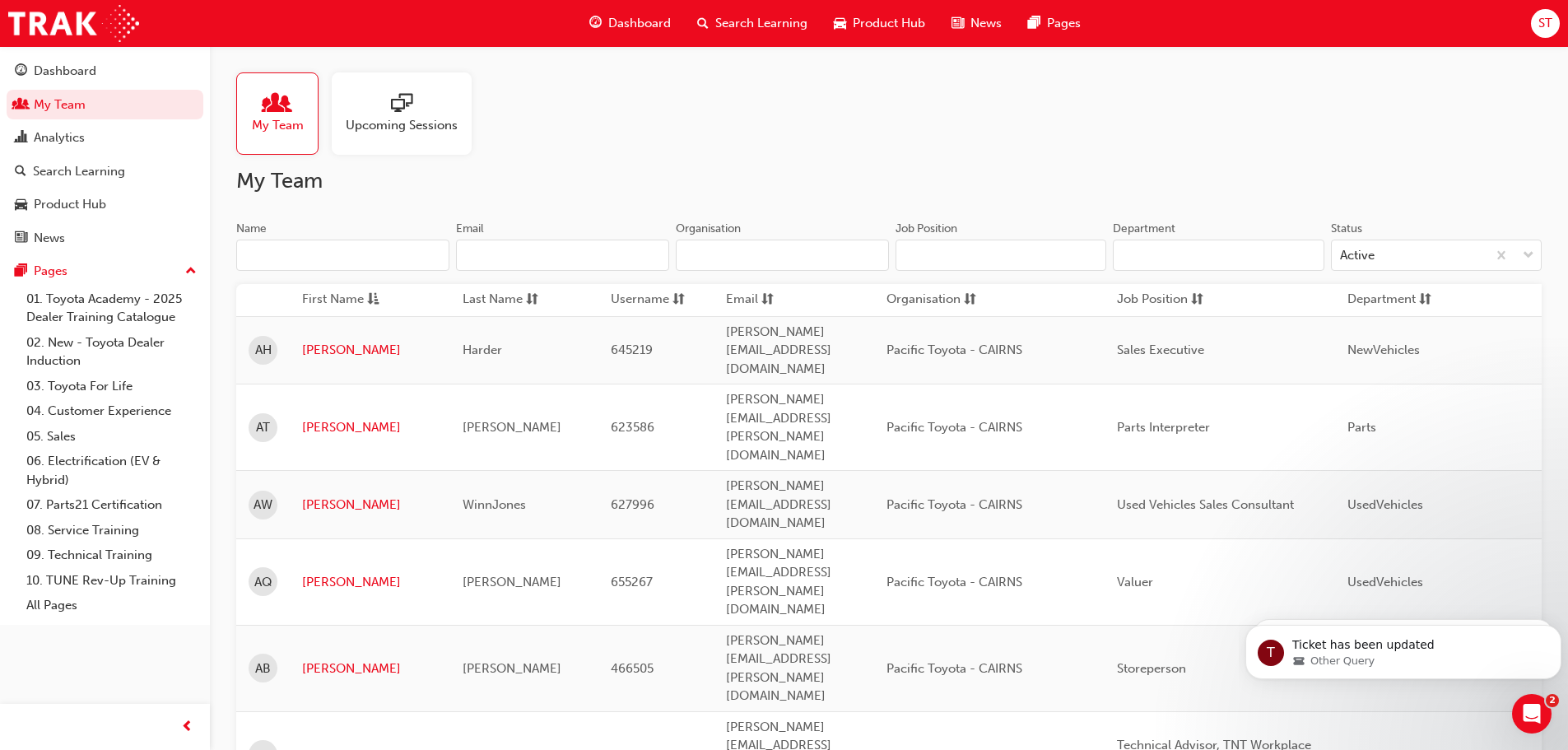
click at [380, 253] on input "Name" at bounding box center [343, 255] width 213 height 32
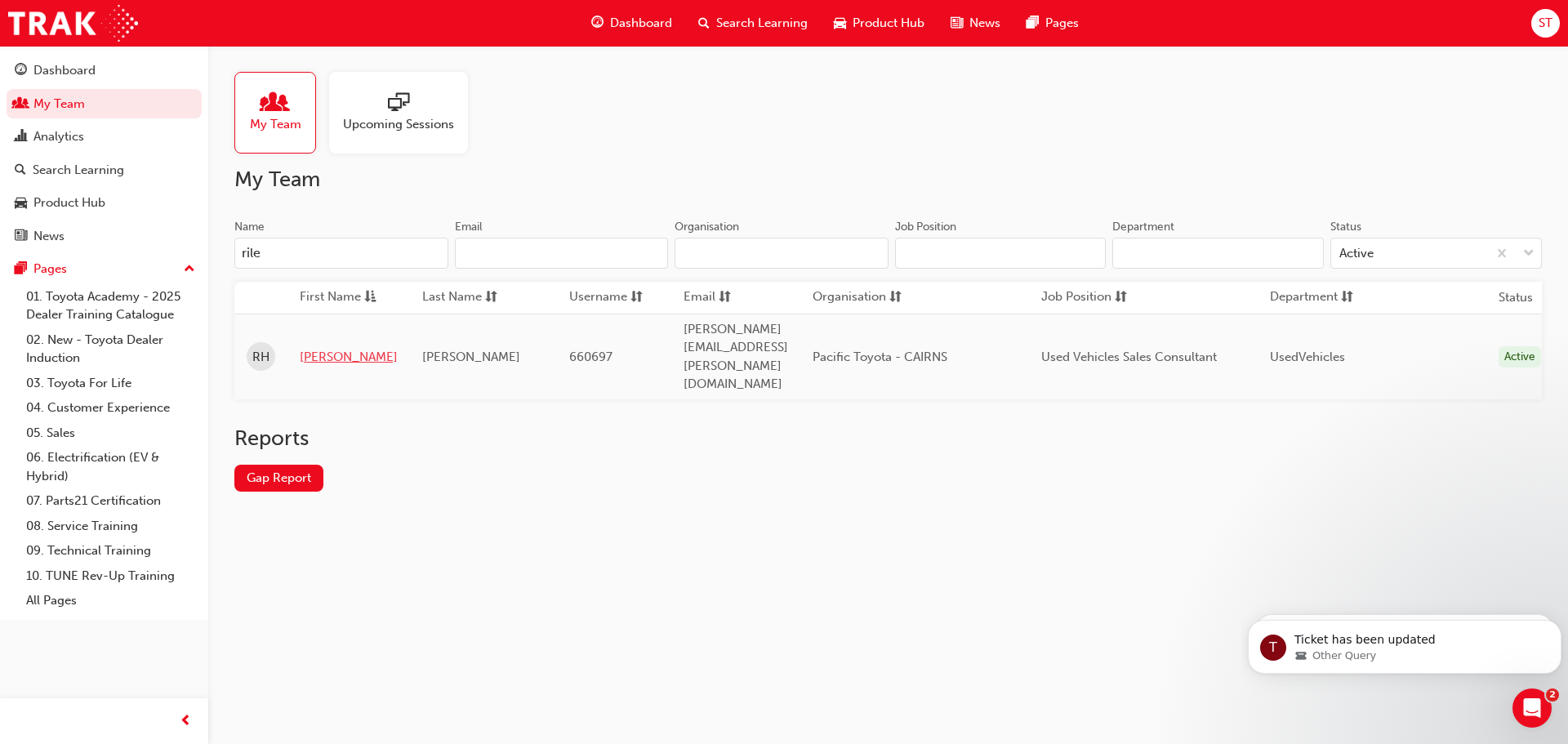
type input "rile"
click at [321, 348] on link "[PERSON_NAME]" at bounding box center [348, 357] width 98 height 19
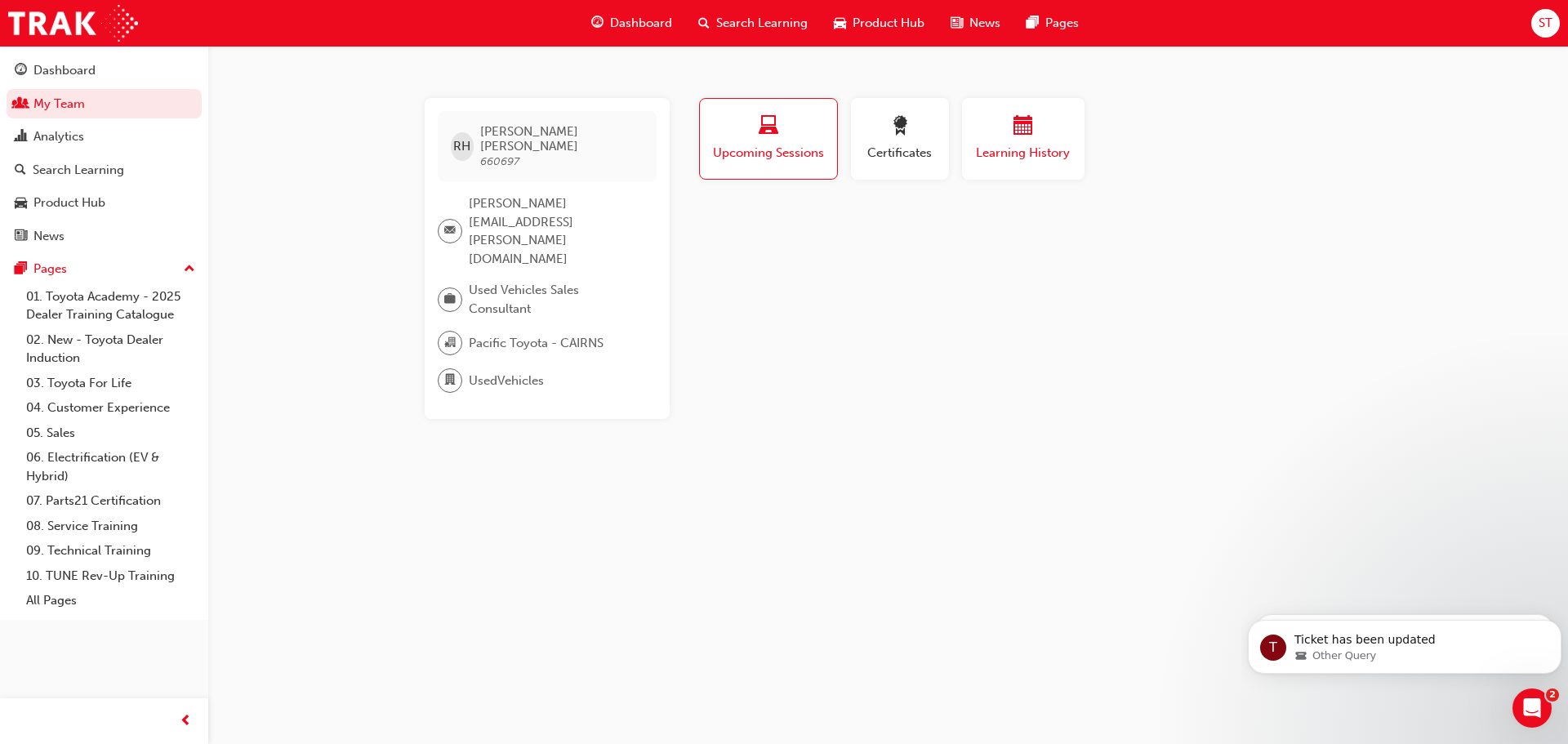
click at [1051, 133] on div "button" at bounding box center [1023, 128] width 98 height 25
